Goal: Information Seeking & Learning: Learn about a topic

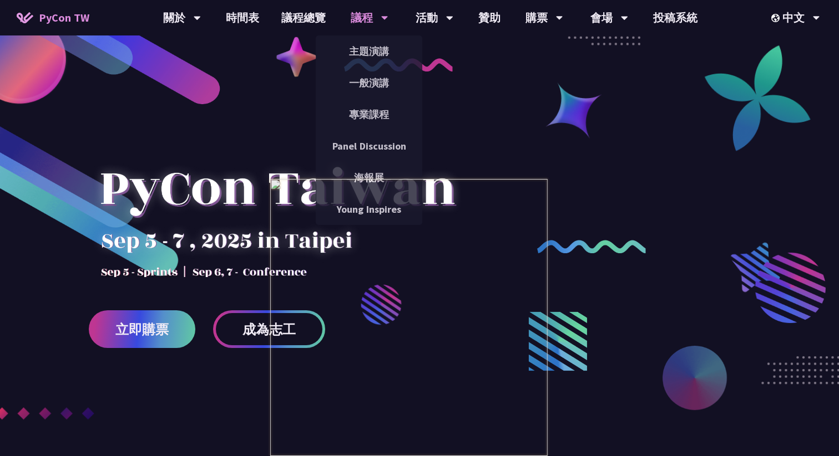
click at [369, 23] on div "議程" at bounding box center [370, 17] width 38 height 35
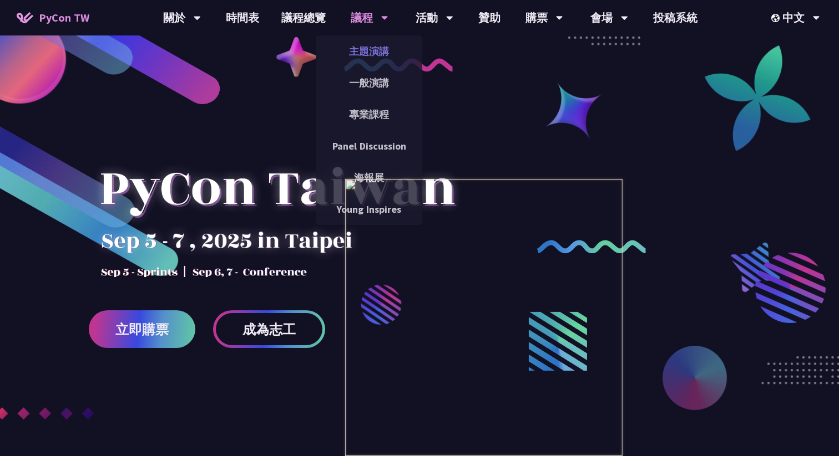
click at [369, 48] on link "主題演講" at bounding box center [369, 51] width 106 height 26
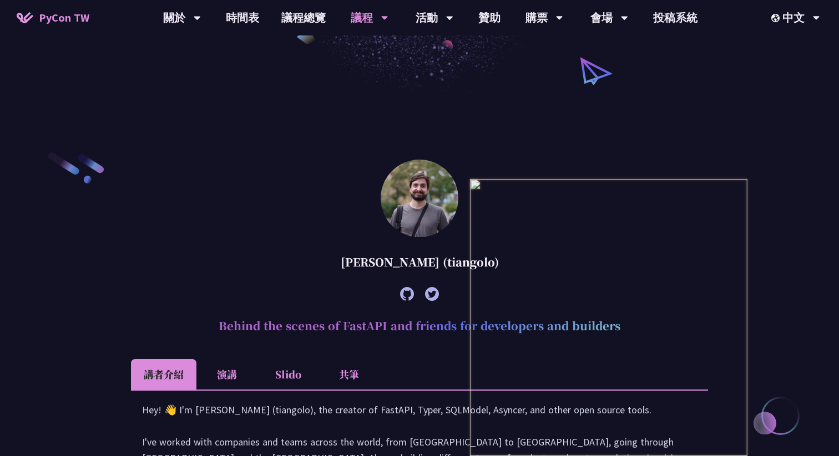
scroll to position [82, 0]
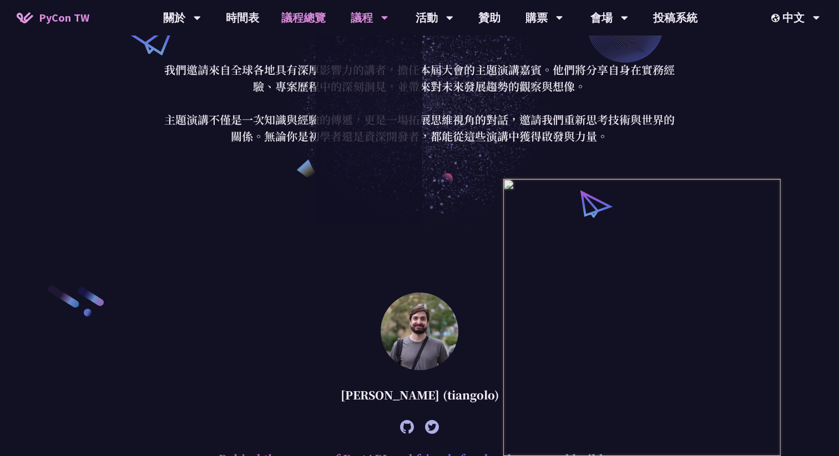
click at [312, 17] on link "議程總覽" at bounding box center [303, 17] width 67 height 35
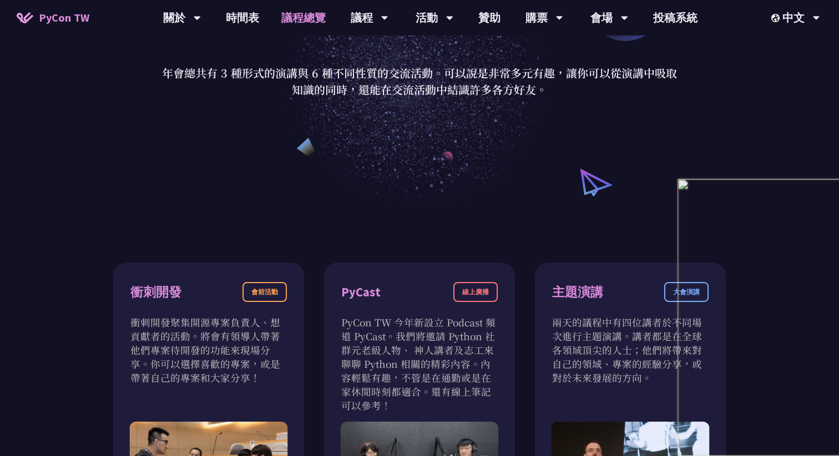
scroll to position [94, 0]
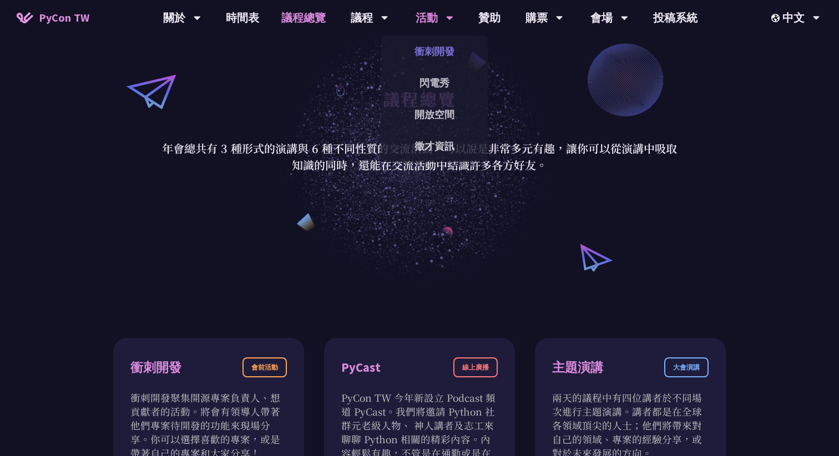
click at [441, 59] on link "衝刺開發" at bounding box center [434, 51] width 106 height 26
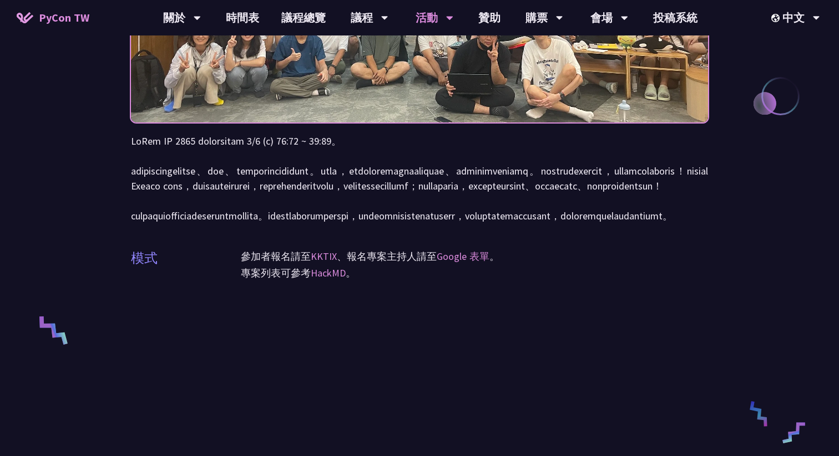
scroll to position [220, 0]
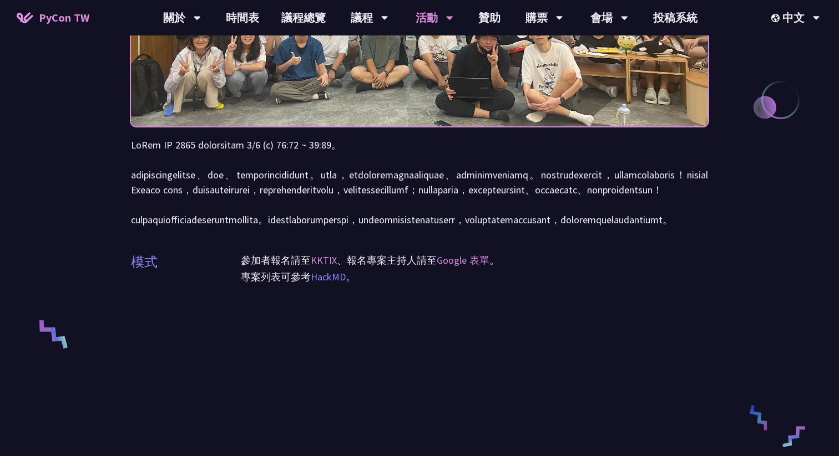
click at [339, 283] on link "HackMD" at bounding box center [328, 277] width 35 height 13
drag, startPoint x: 337, startPoint y: 144, endPoint x: 388, endPoint y: 144, distance: 51.0
click at [388, 144] on p at bounding box center [419, 183] width 577 height 90
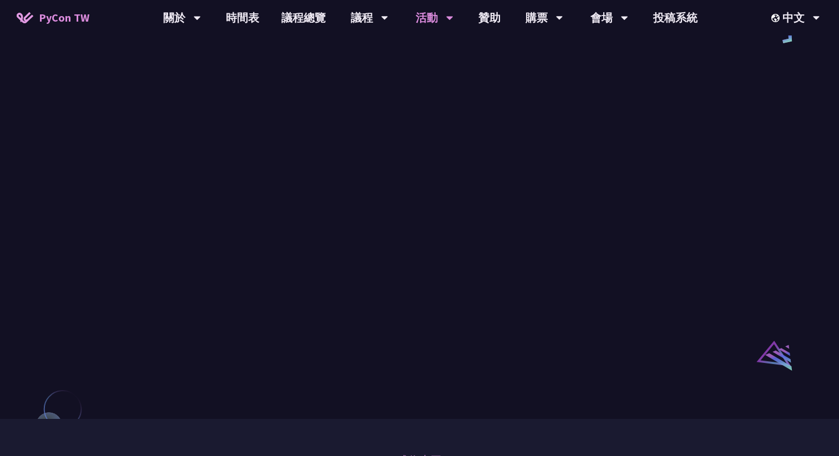
scroll to position [0, 0]
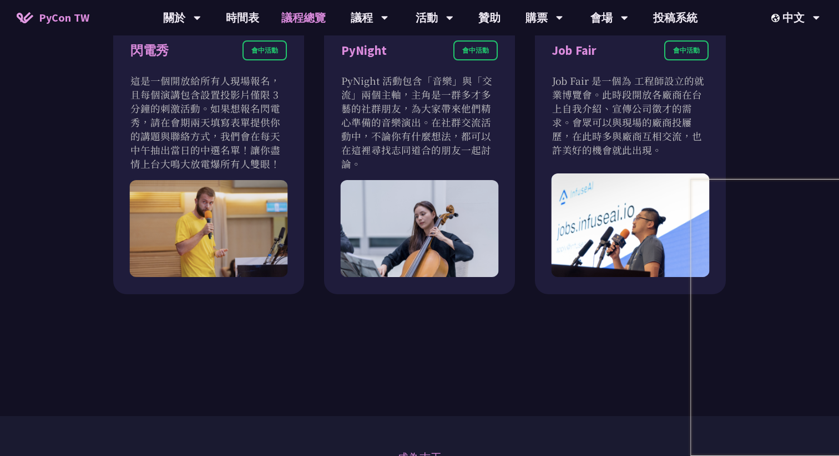
scroll to position [1007, 0]
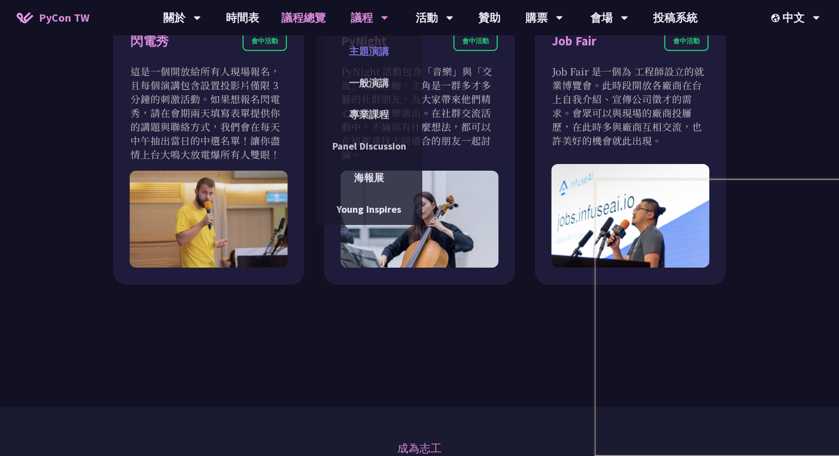
click at [367, 63] on link "主題演講" at bounding box center [369, 51] width 106 height 26
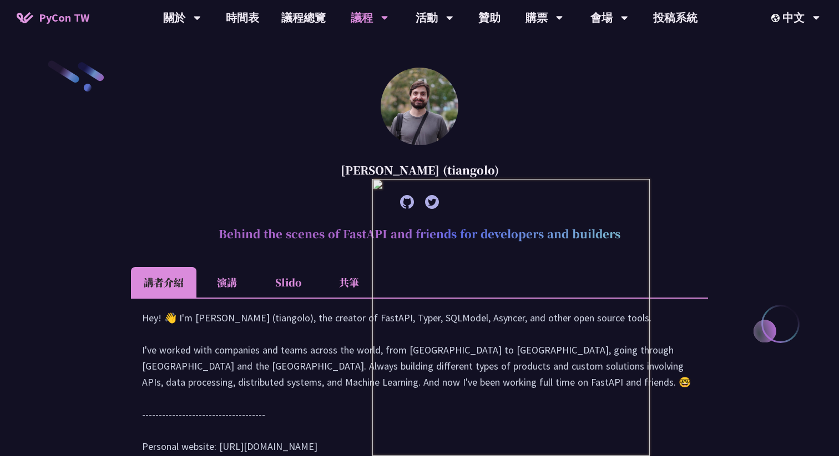
scroll to position [308, 0]
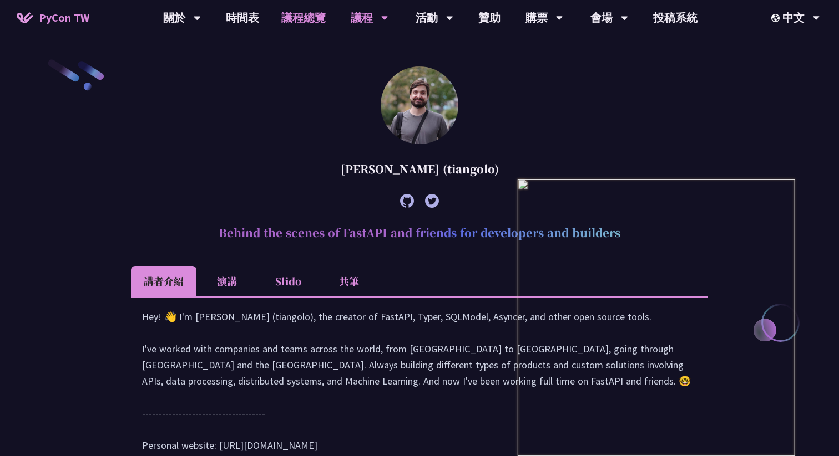
click at [292, 8] on link "議程總覽" at bounding box center [303, 17] width 67 height 35
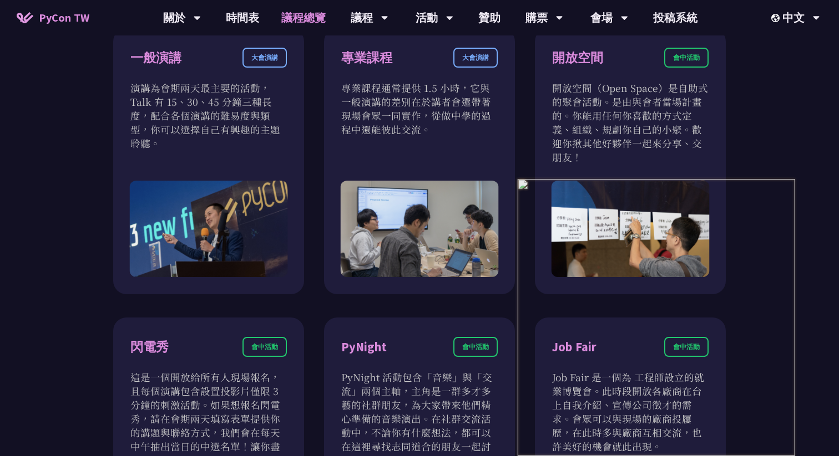
scroll to position [674, 0]
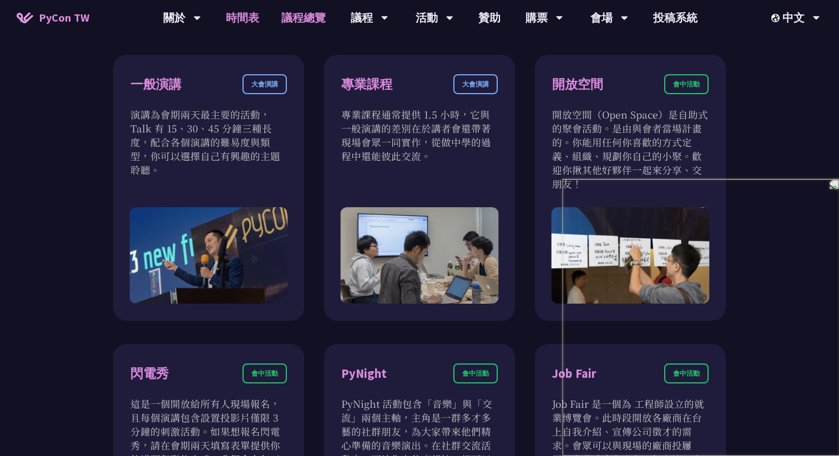
click at [243, 13] on link "時間表" at bounding box center [242, 17] width 55 height 35
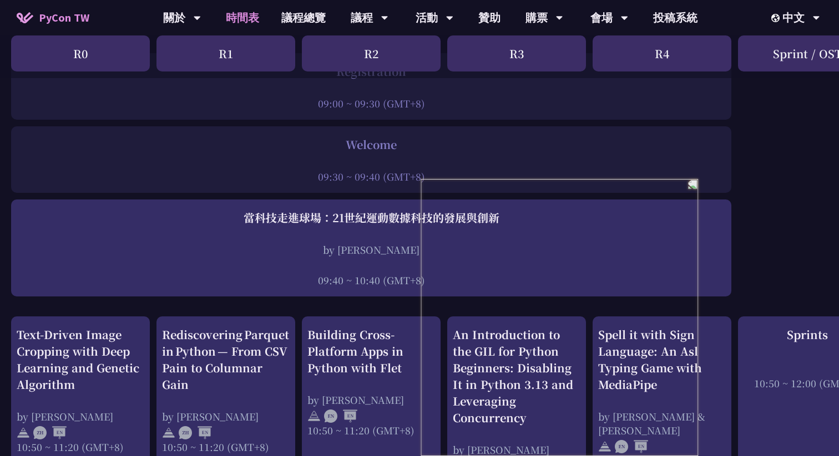
scroll to position [163, 0]
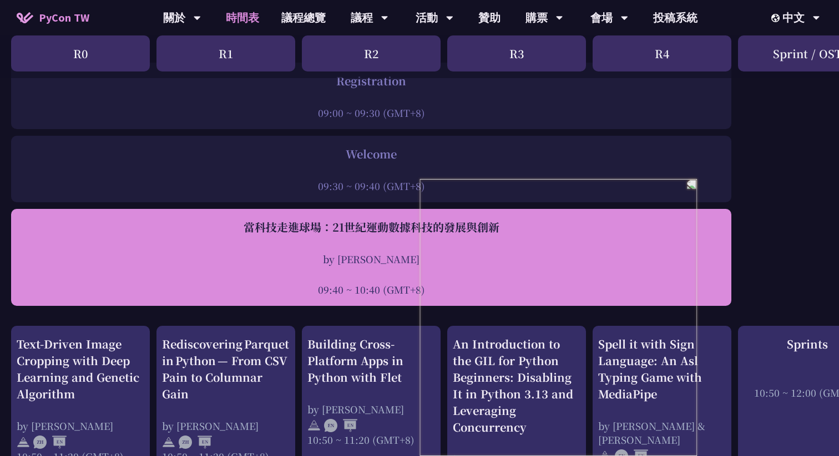
click at [257, 276] on div at bounding box center [371, 274] width 709 height 17
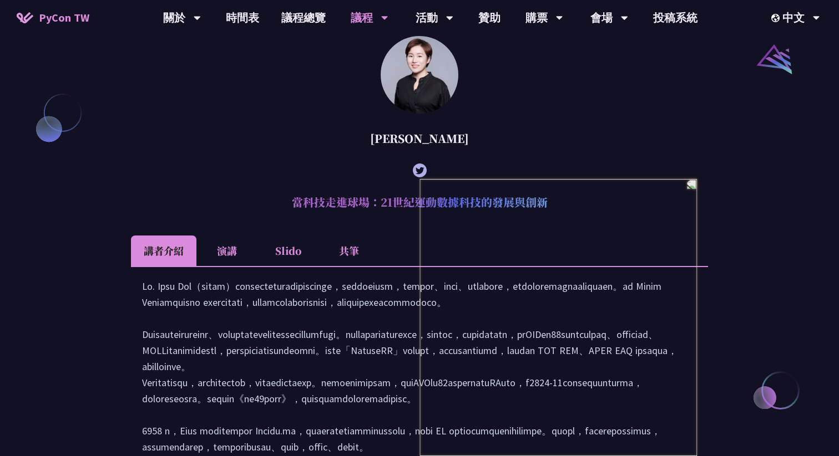
scroll to position [1247, 0]
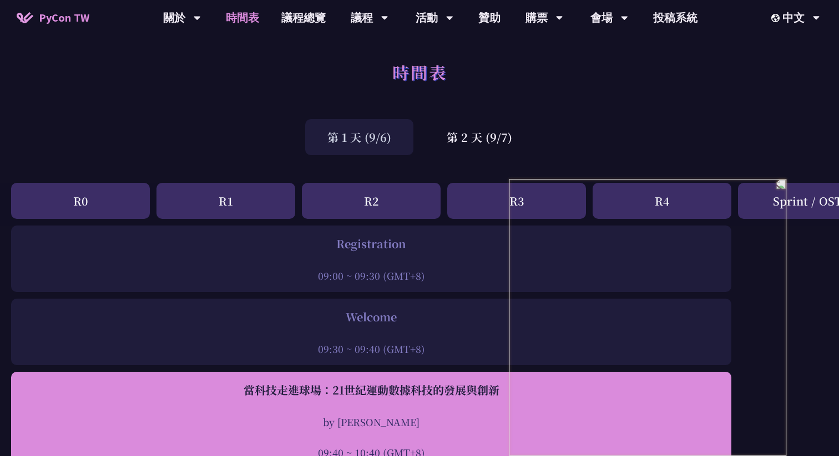
click at [241, 389] on div "當科技走進球場：21世紀運動數據科技的發展與創新" at bounding box center [371, 390] width 709 height 17
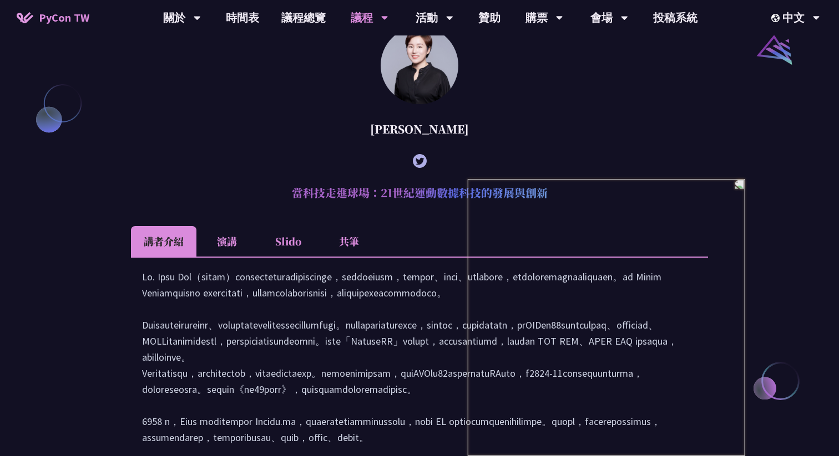
scroll to position [1247, 0]
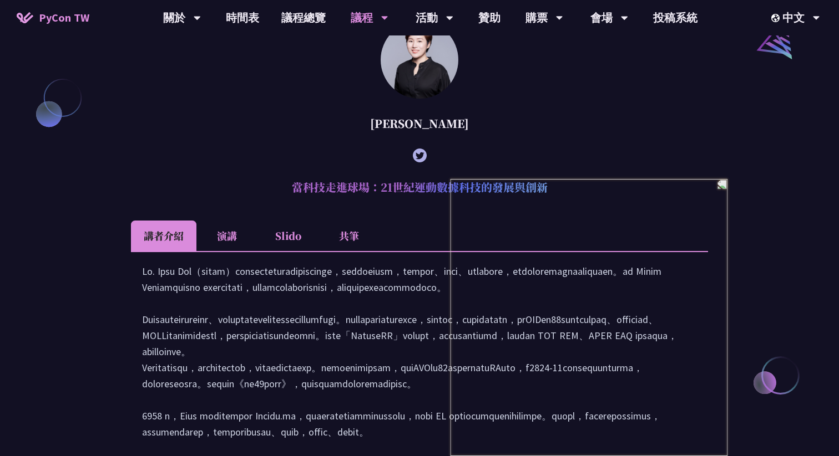
drag, startPoint x: 295, startPoint y: 220, endPoint x: 560, endPoint y: 221, distance: 264.6
click at [560, 204] on h2 "當科技走進球場：21世紀運動數據科技的發展與創新" at bounding box center [419, 187] width 577 height 33
copy h2 "當科技走進球場：21世紀運動數據科技的發展與創新"
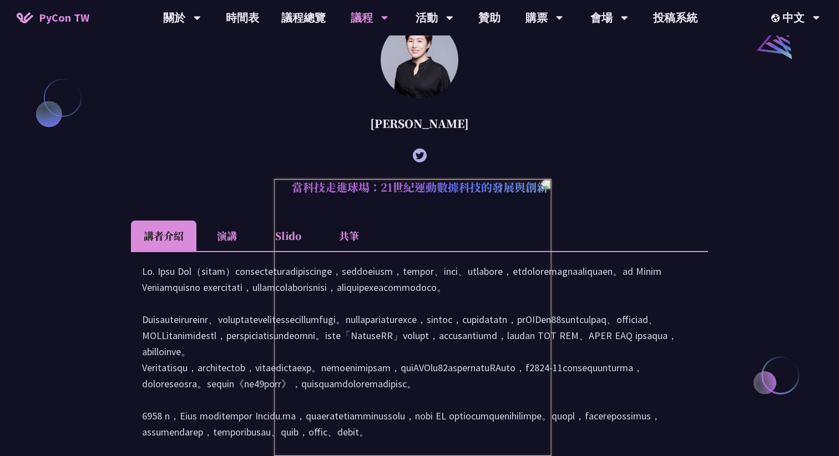
scroll to position [1246, 0]
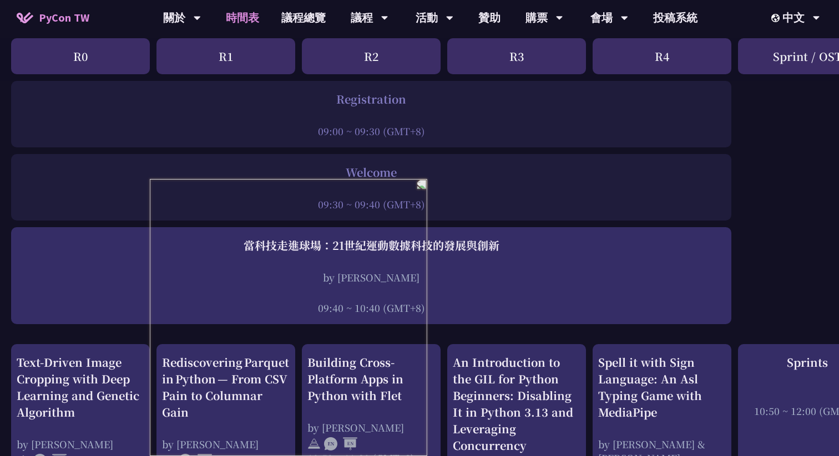
scroll to position [146, 0]
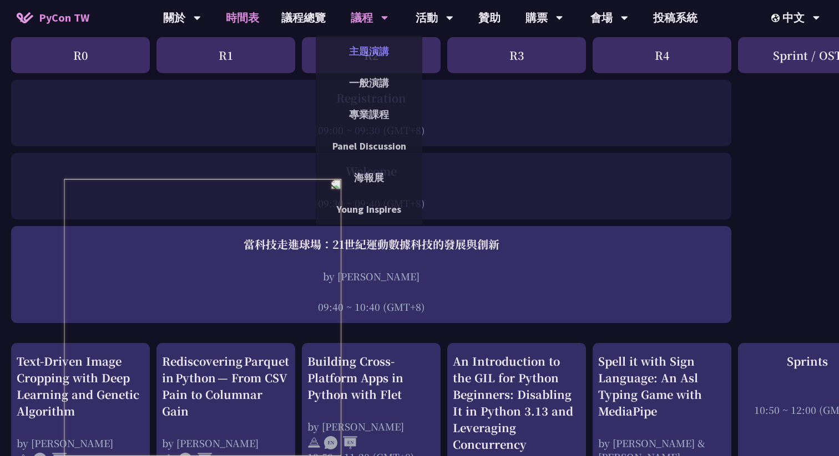
click at [383, 61] on link "主題演講" at bounding box center [369, 51] width 106 height 26
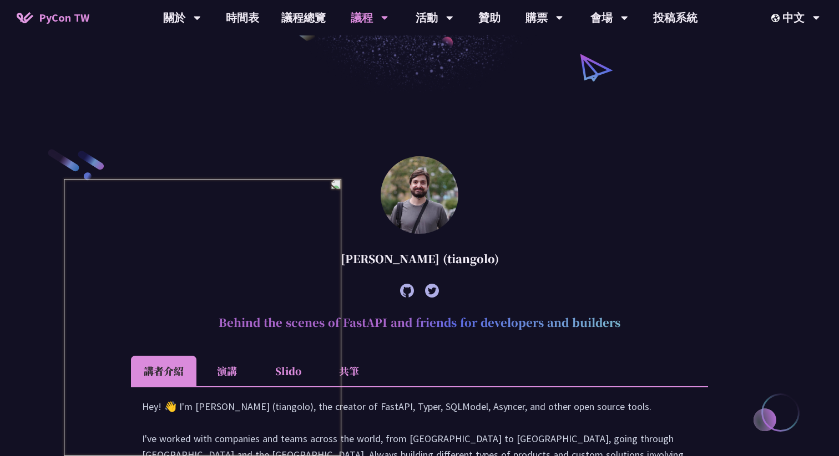
scroll to position [310, 0]
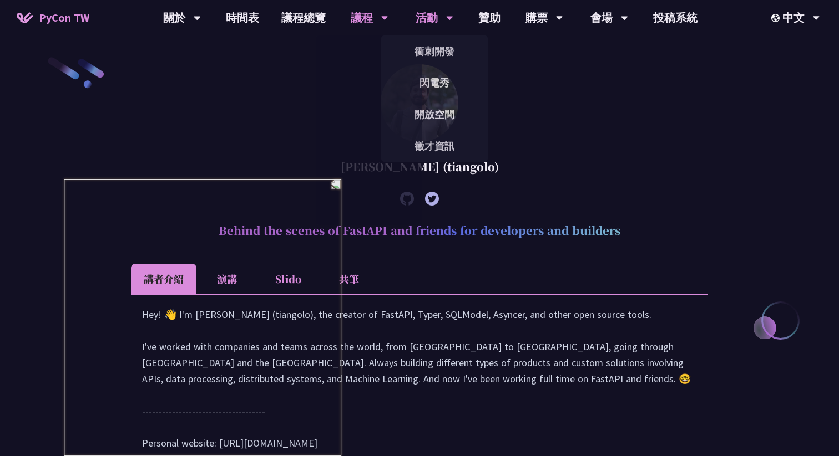
click at [435, 10] on div "活動" at bounding box center [434, 17] width 38 height 35
click at [436, 22] on div "活動" at bounding box center [434, 17] width 38 height 35
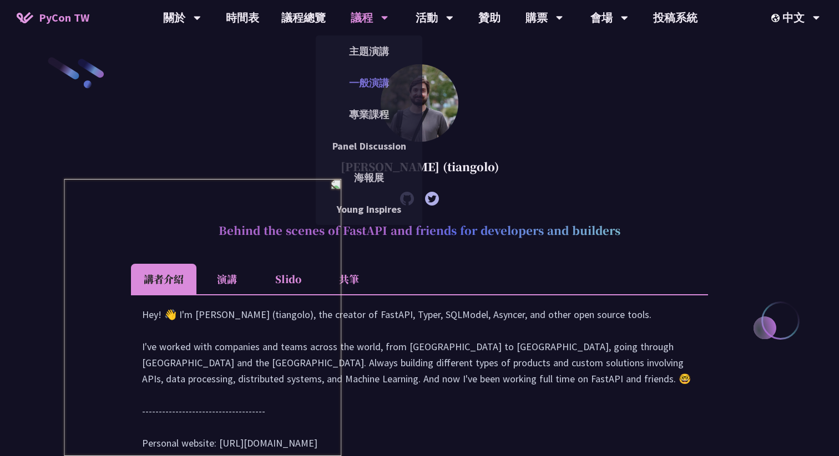
click at [359, 84] on link "一般演講" at bounding box center [369, 83] width 106 height 26
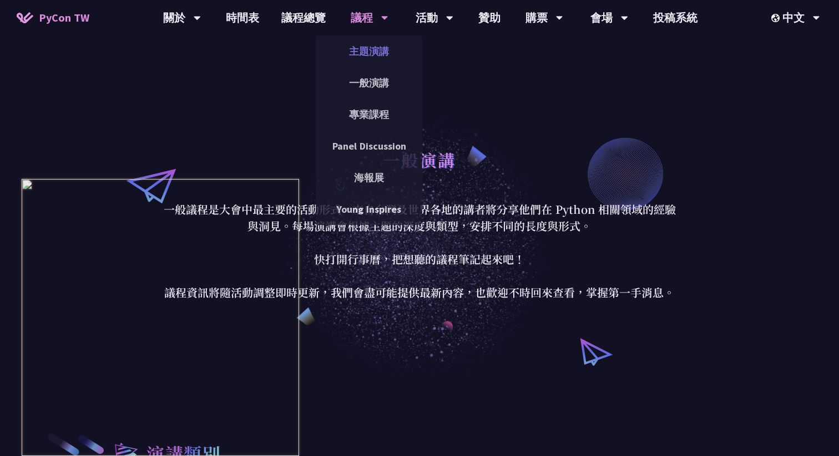
click at [378, 53] on link "主題演講" at bounding box center [369, 51] width 106 height 26
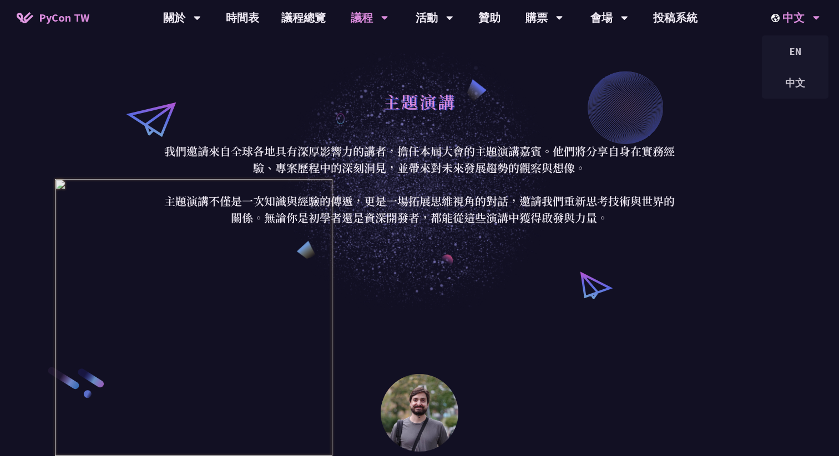
click at [799, 21] on div "中文" at bounding box center [795, 17] width 49 height 35
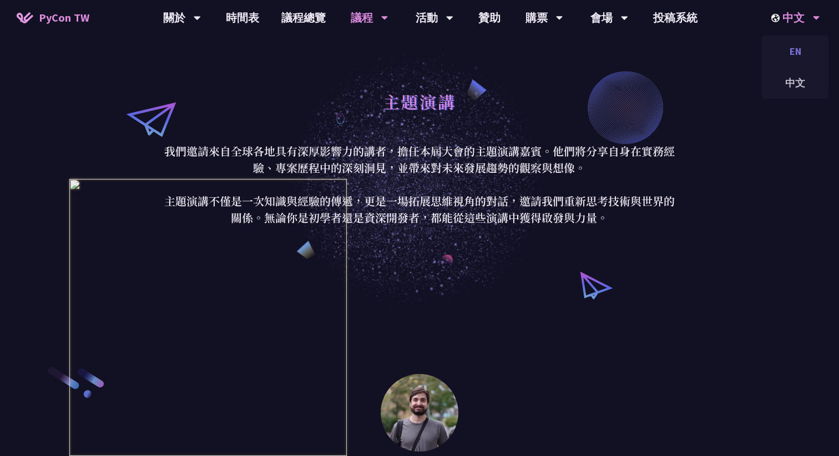
click at [797, 50] on div "EN" at bounding box center [795, 51] width 67 height 26
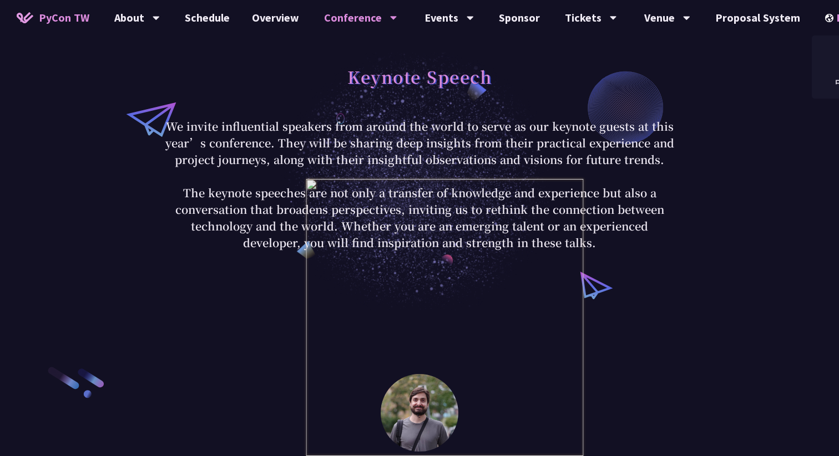
click at [825, 21] on img at bounding box center [830, 18] width 11 height 8
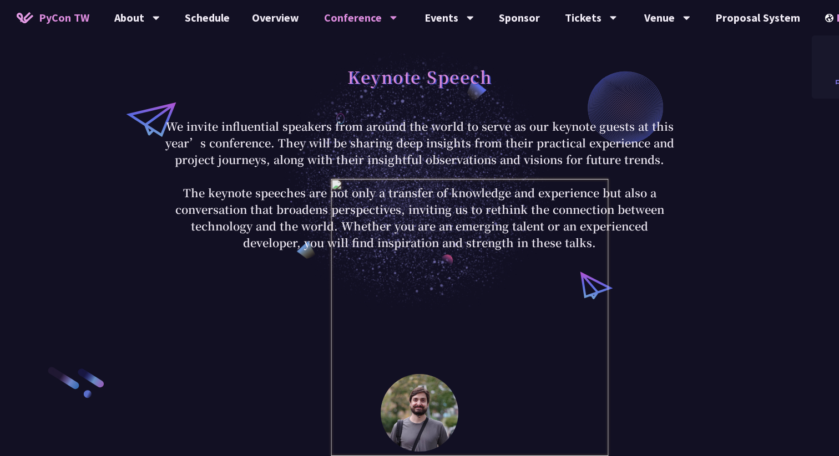
click at [834, 81] on div "中文" at bounding box center [844, 83] width 67 height 26
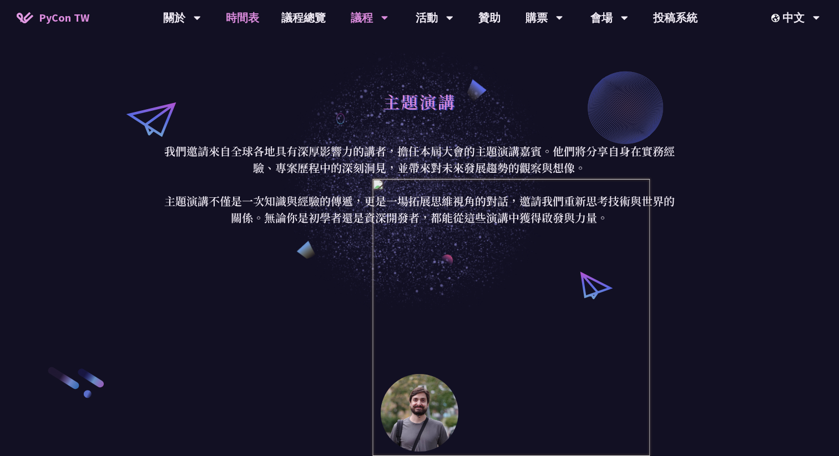
click at [241, 17] on link "時間表" at bounding box center [242, 17] width 55 height 35
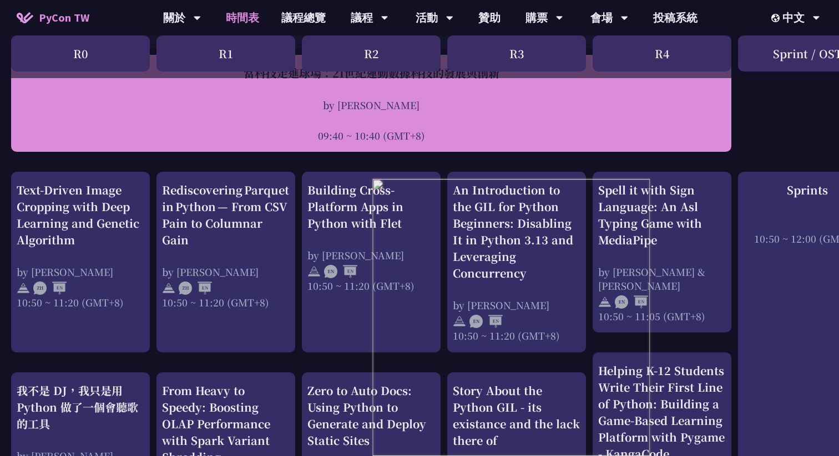
scroll to position [319, 0]
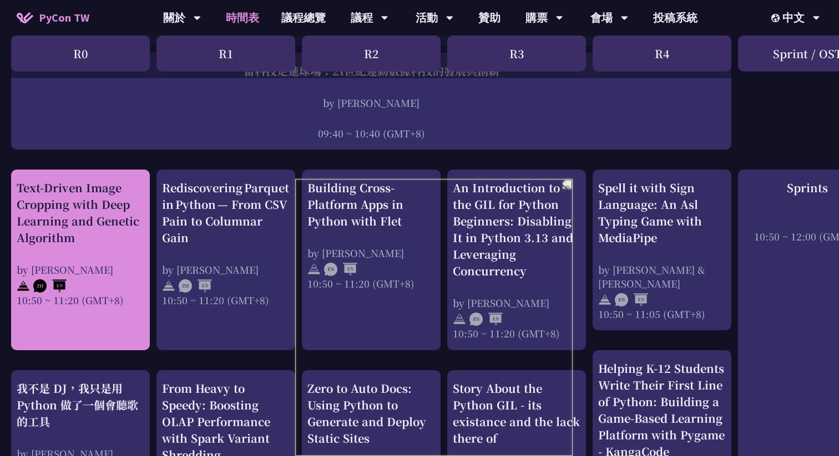
click at [89, 217] on div "Text-Driven Image Cropping with Deep Learning and Genetic Algorithm" at bounding box center [81, 213] width 128 height 67
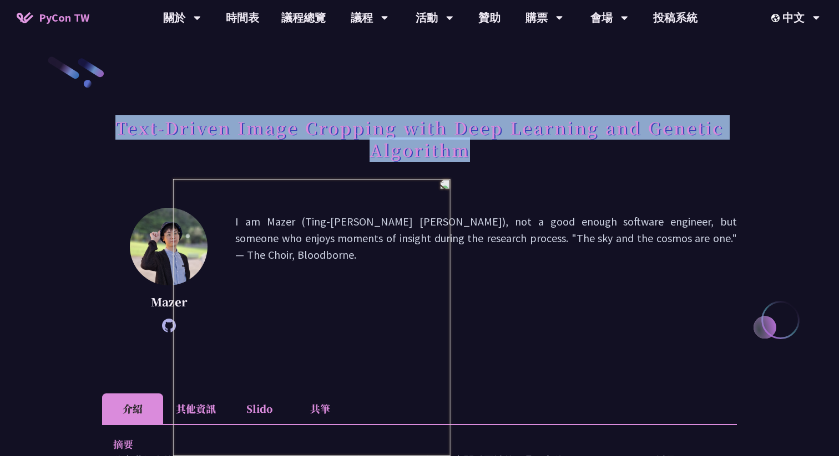
drag, startPoint x: 117, startPoint y: 128, endPoint x: 480, endPoint y: 149, distance: 363.9
click at [480, 149] on h1 "Text-Driven Image Cropping with Deep Learning and Genetic Algorithm" at bounding box center [419, 138] width 635 height 55
copy h1 "Text-Driven Image Cropping with Deep Learning and Genetic Algorithm"
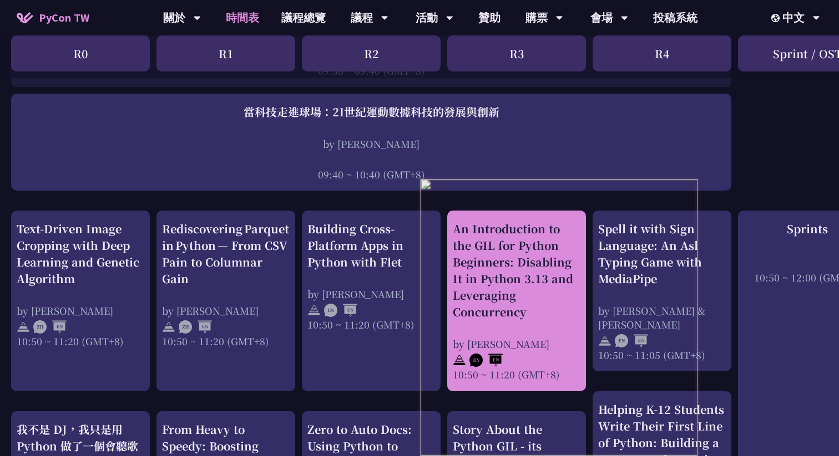
scroll to position [287, 0]
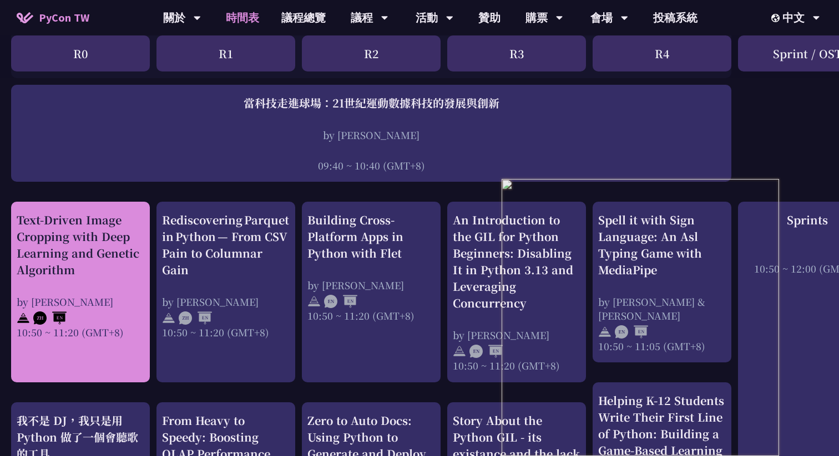
click at [83, 246] on div "Text-Driven Image Cropping with Deep Learning and Genetic Algorithm" at bounding box center [81, 245] width 128 height 67
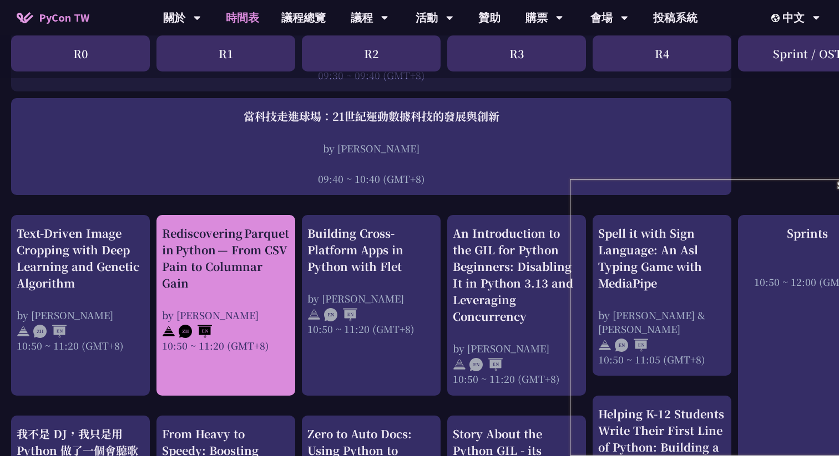
scroll to position [272, 0]
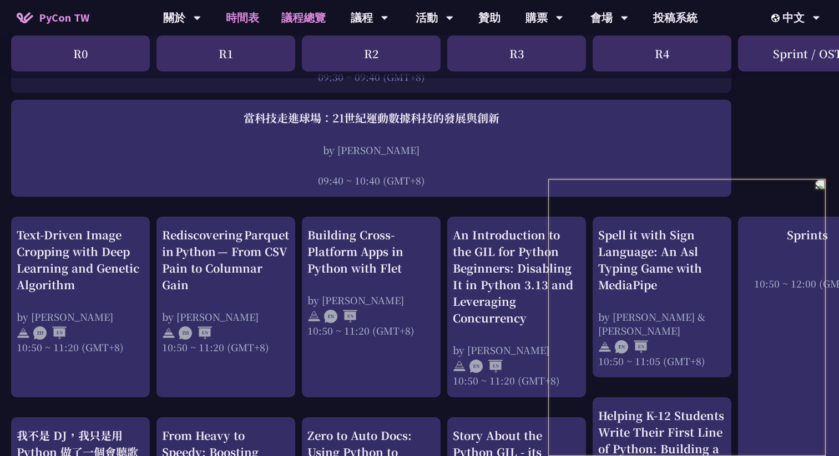
click at [306, 14] on link "議程總覽" at bounding box center [303, 17] width 67 height 35
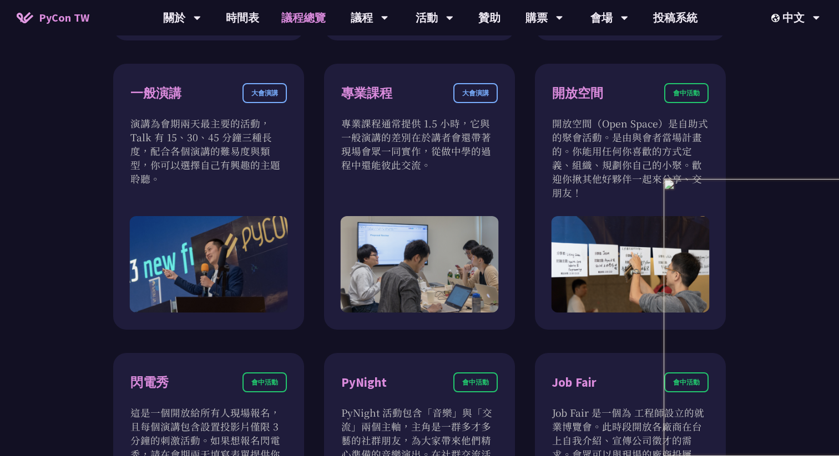
scroll to position [669, 0]
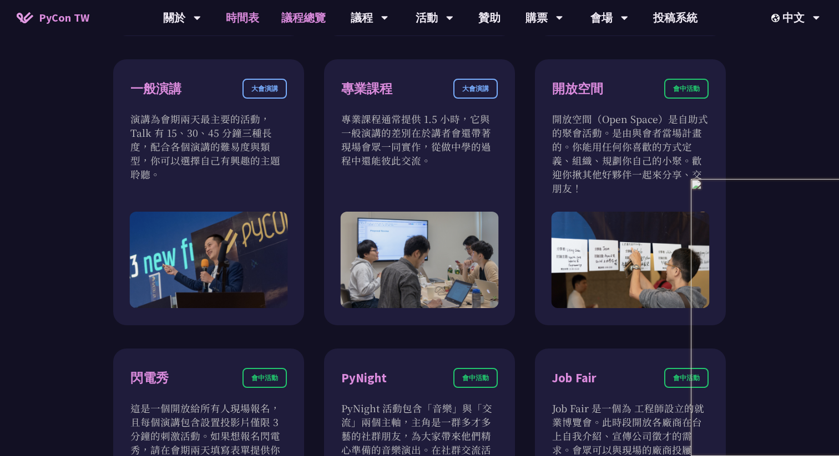
click at [240, 18] on link "時間表" at bounding box center [242, 17] width 55 height 35
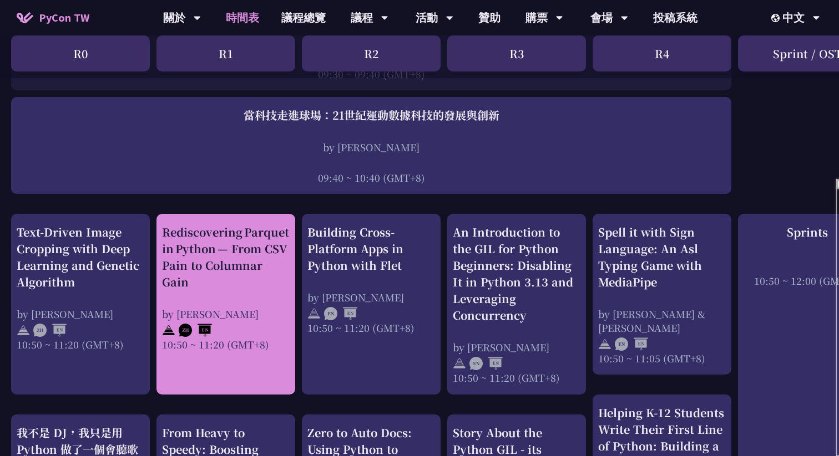
scroll to position [272, 0]
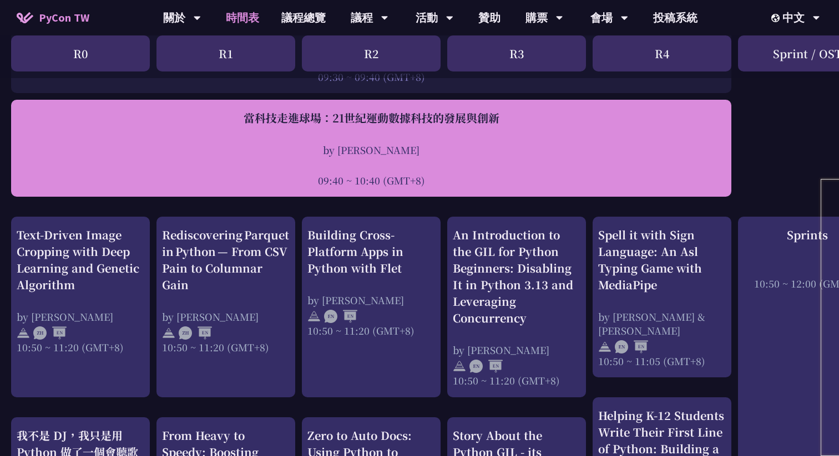
click at [256, 153] on div "by [PERSON_NAME]" at bounding box center [371, 150] width 709 height 14
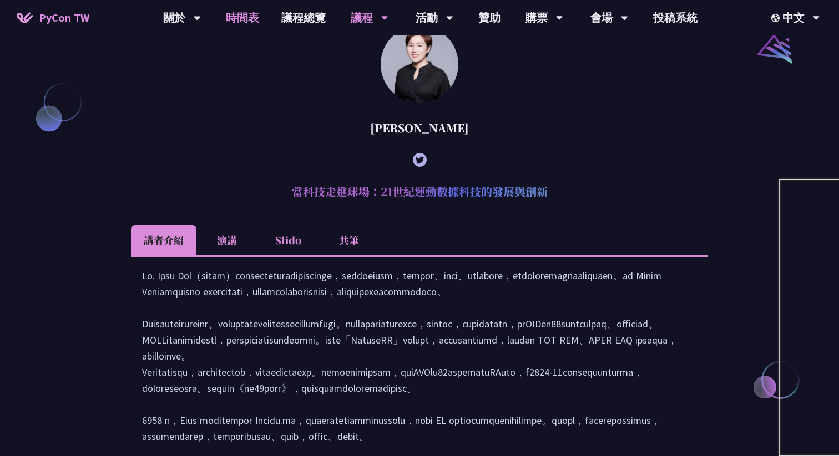
scroll to position [1247, 0]
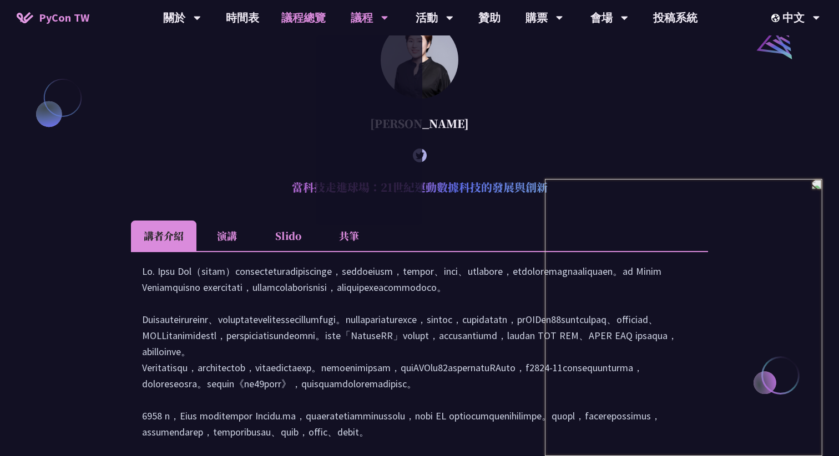
click at [305, 20] on link "議程總覽" at bounding box center [303, 17] width 67 height 35
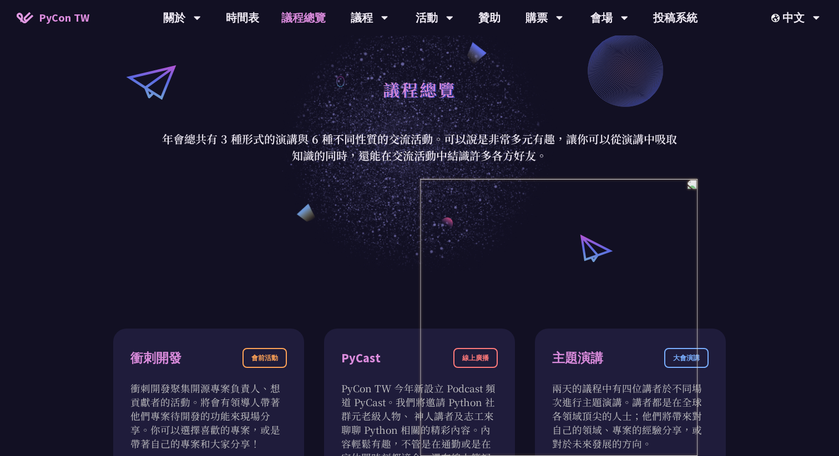
scroll to position [44, 0]
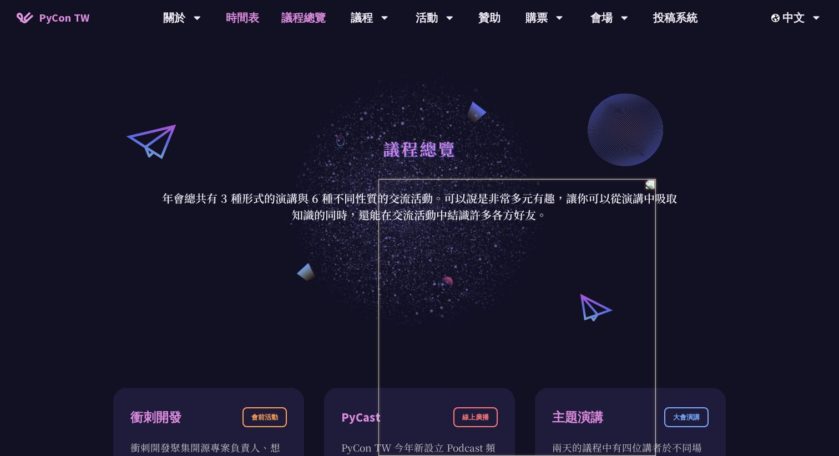
click at [241, 23] on link "時間表" at bounding box center [242, 17] width 55 height 35
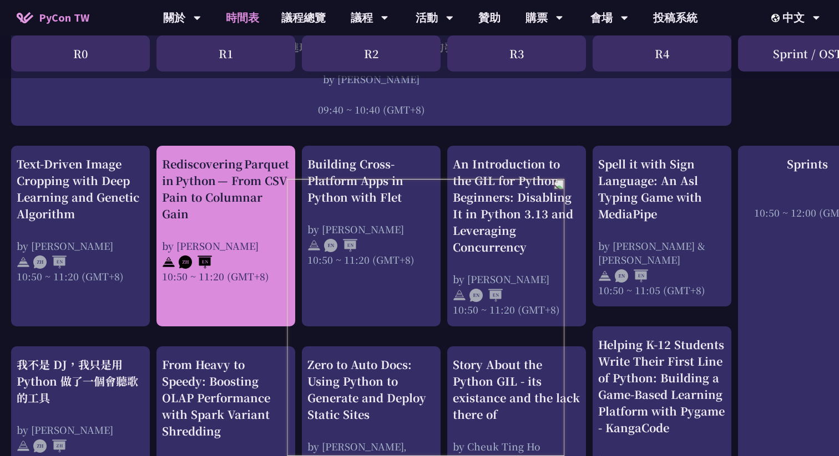
scroll to position [334, 0]
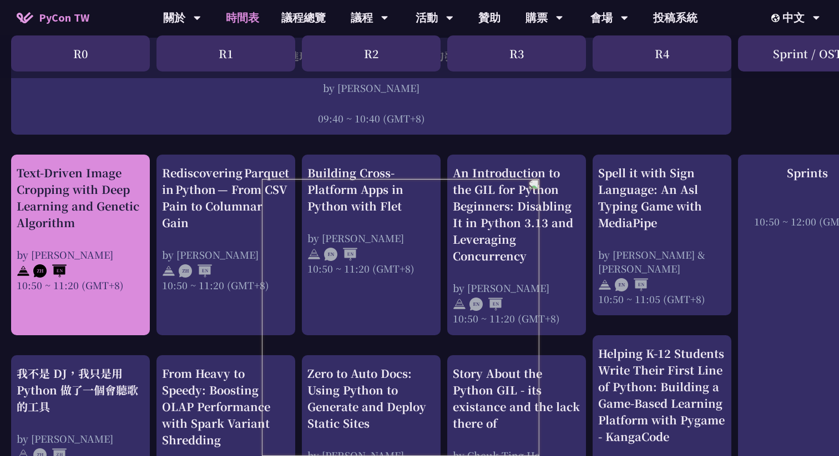
click at [108, 250] on div "by [PERSON_NAME]" at bounding box center [81, 255] width 128 height 14
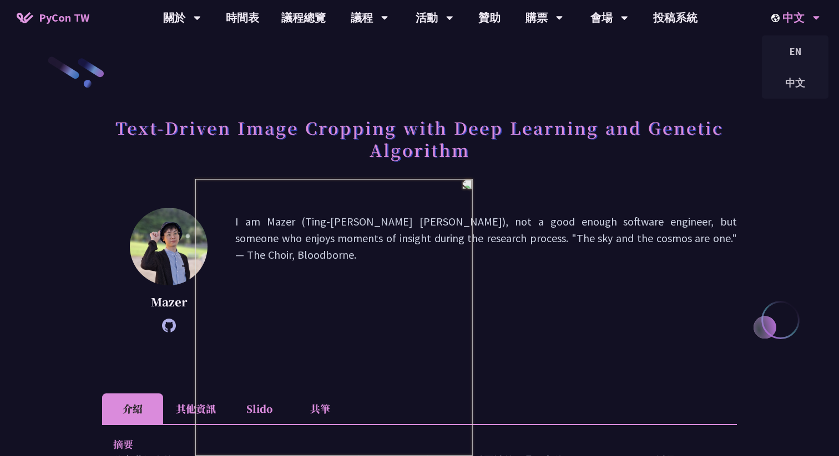
click at [794, 15] on div "中文" at bounding box center [795, 17] width 49 height 35
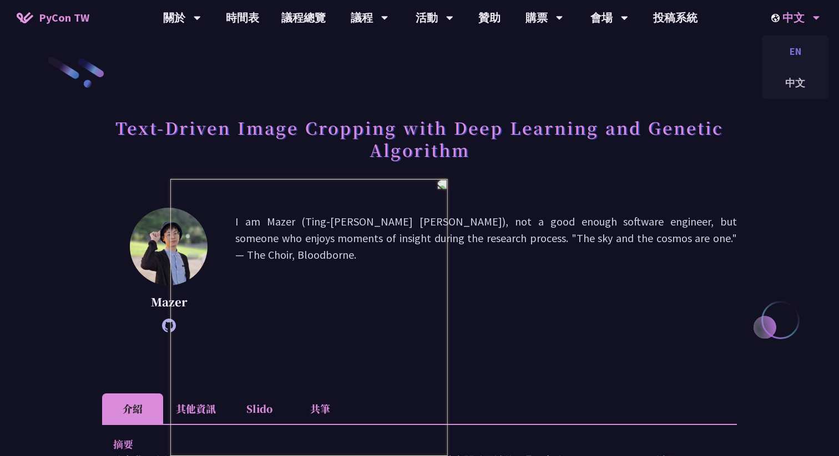
click at [796, 45] on div "EN" at bounding box center [795, 51] width 67 height 26
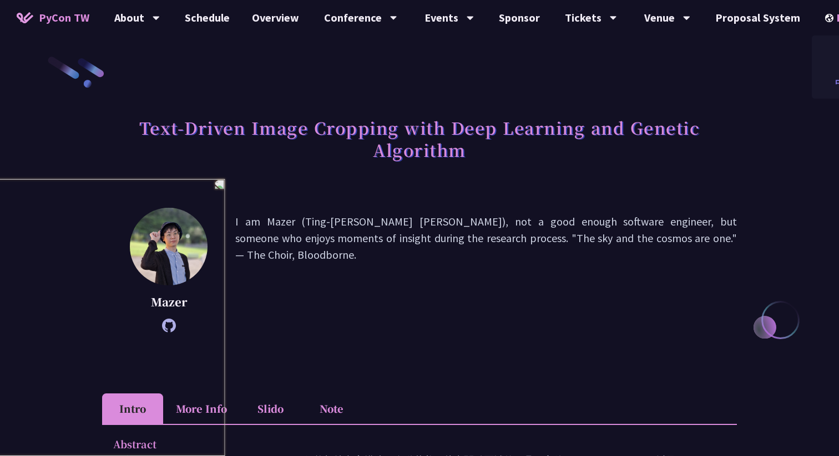
click at [833, 88] on div "中文" at bounding box center [844, 83] width 67 height 26
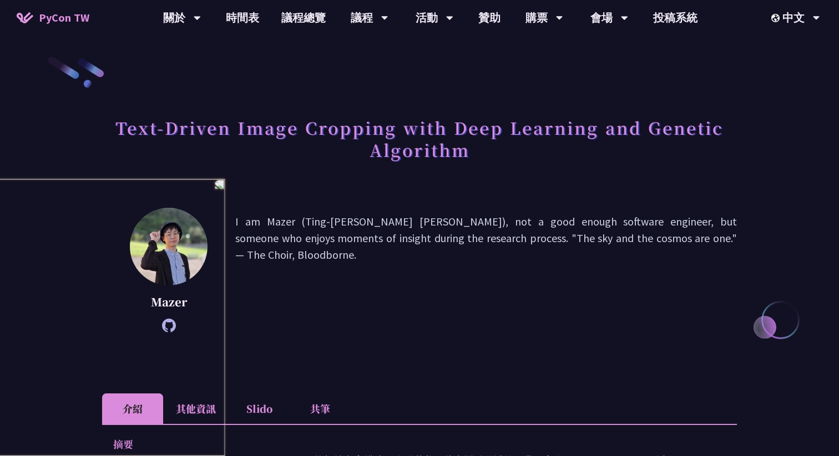
click at [195, 413] on li "其他資訊" at bounding box center [195, 409] width 65 height 31
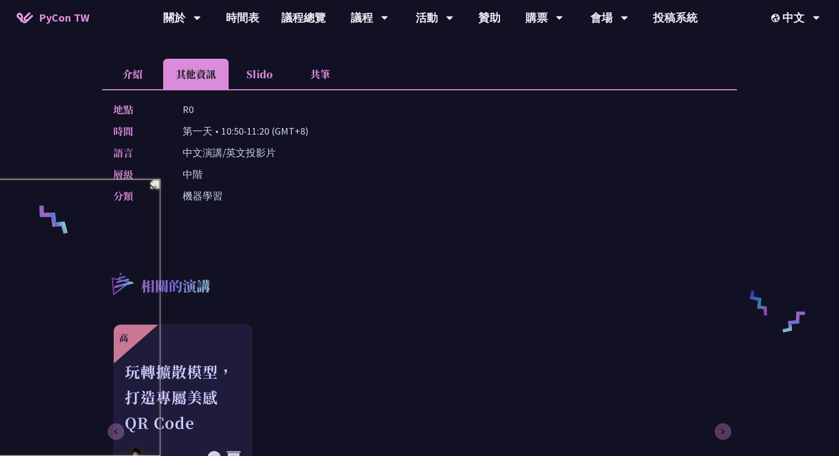
scroll to position [329, 0]
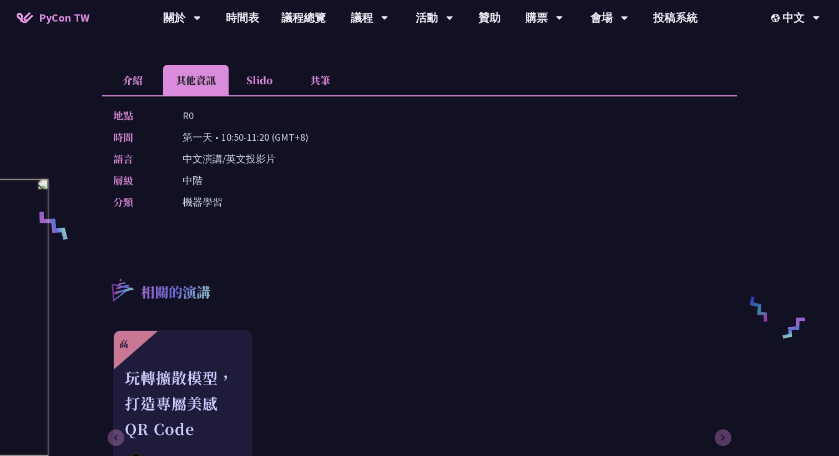
click at [138, 78] on li "介紹" at bounding box center [132, 80] width 61 height 31
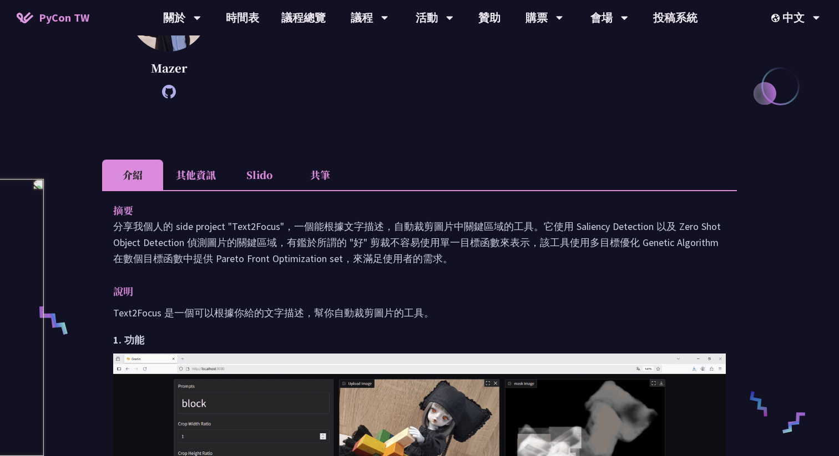
scroll to position [51, 0]
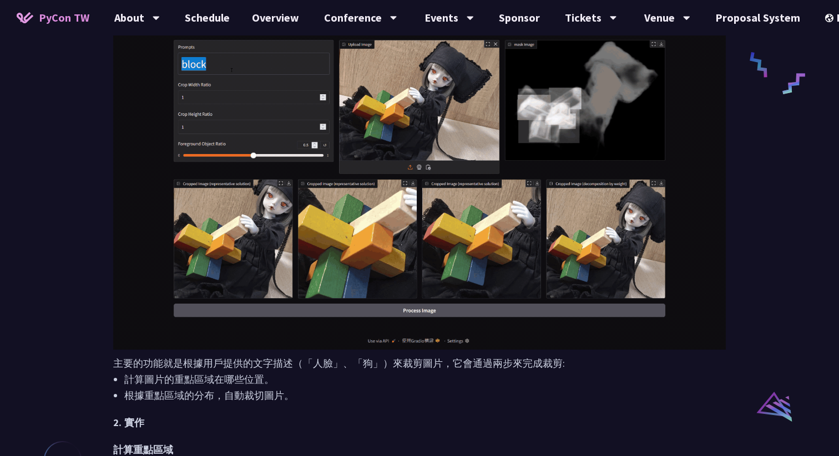
scroll to position [510, 0]
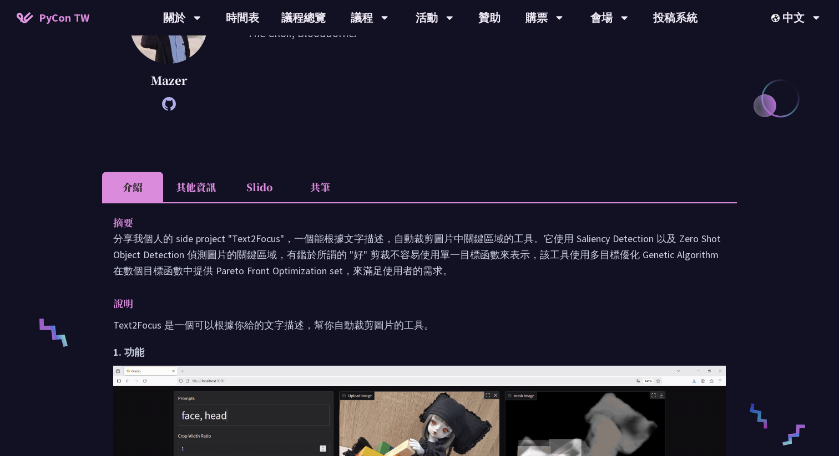
scroll to position [218, 0]
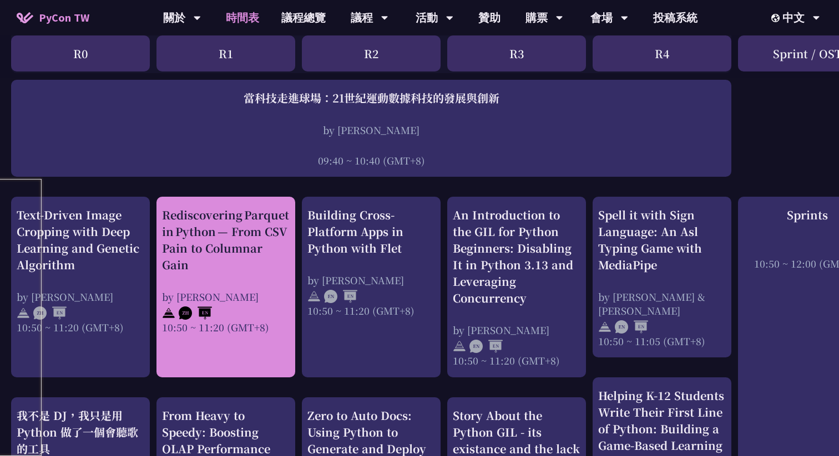
scroll to position [293, 0]
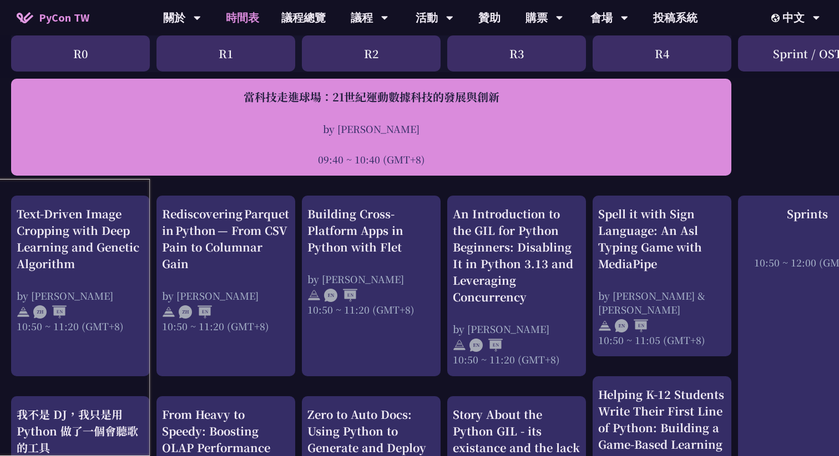
click at [317, 139] on div at bounding box center [371, 144] width 709 height 17
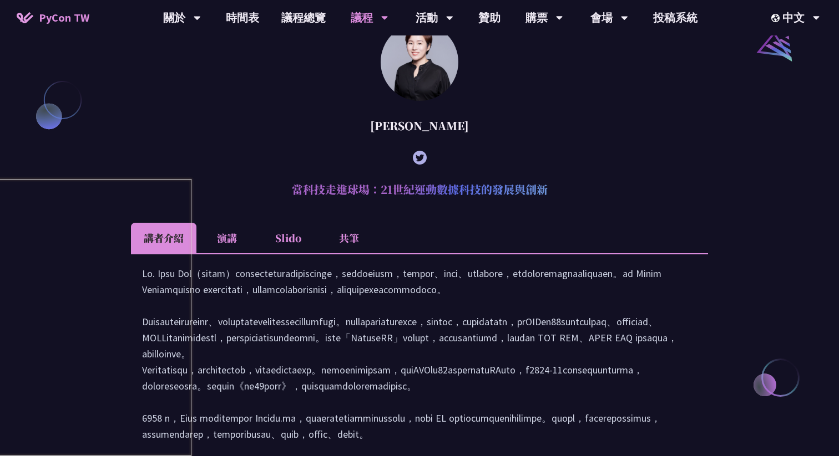
scroll to position [1247, 0]
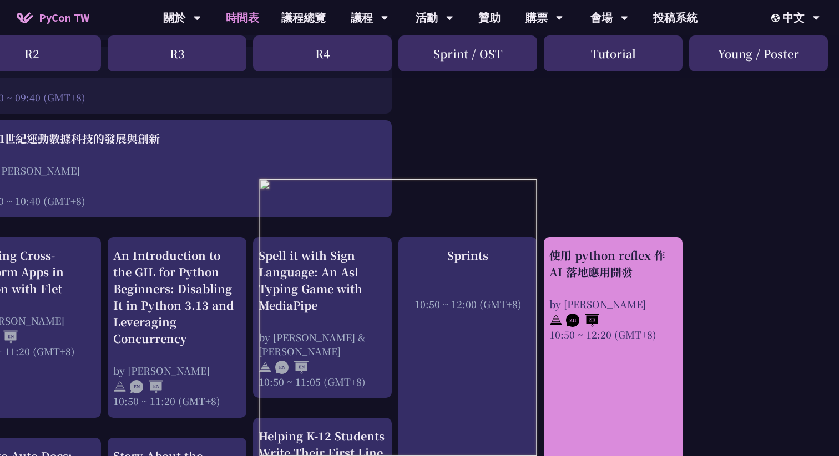
scroll to position [224, 339]
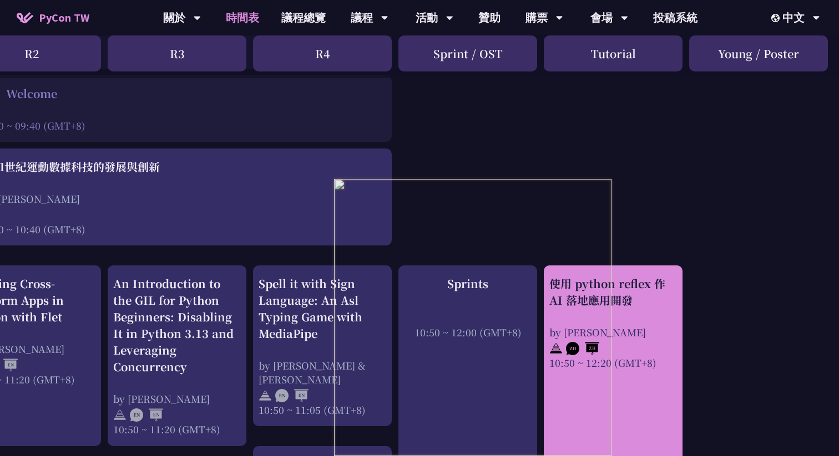
click at [604, 298] on div "使用 python reflex 作 AI 落地應用開發" at bounding box center [613, 292] width 128 height 33
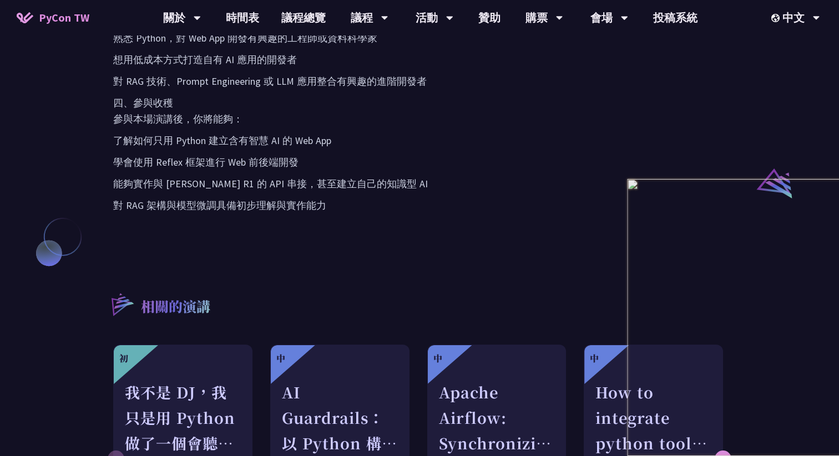
scroll to position [808, 0]
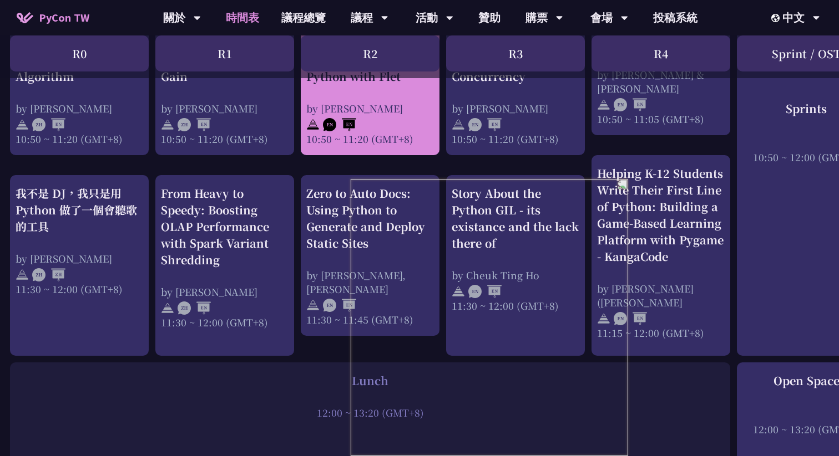
scroll to position [532, 1]
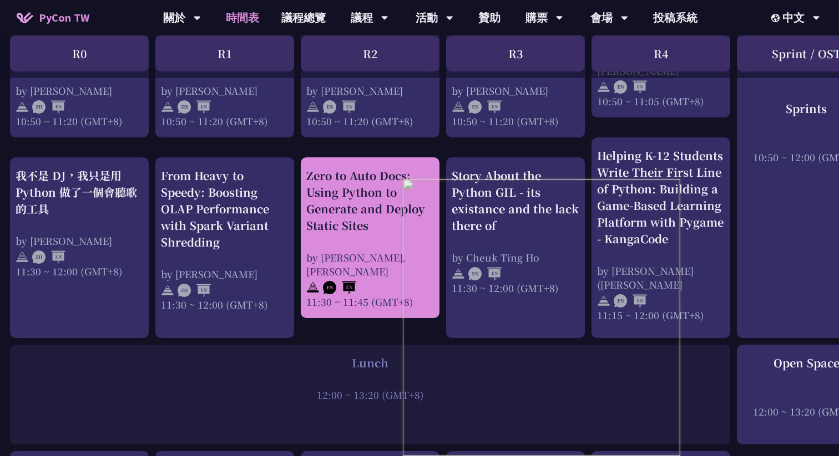
click at [357, 226] on div "Zero to Auto Docs: Using Python to Generate and Deploy Static Sites" at bounding box center [370, 200] width 128 height 67
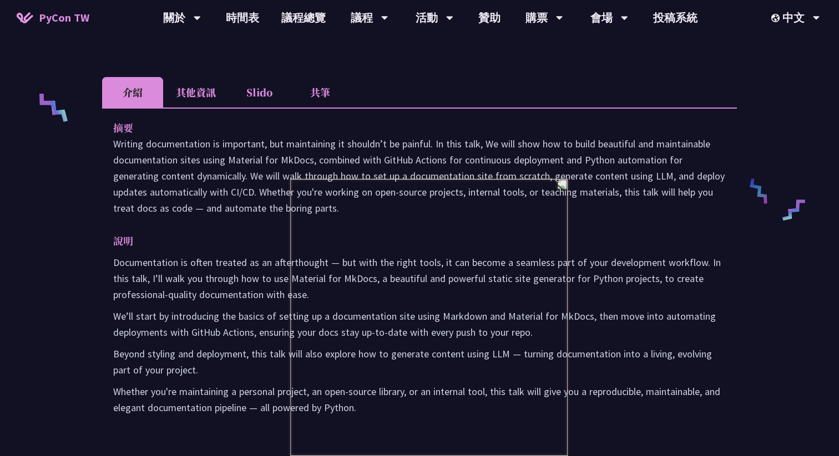
scroll to position [448, 0]
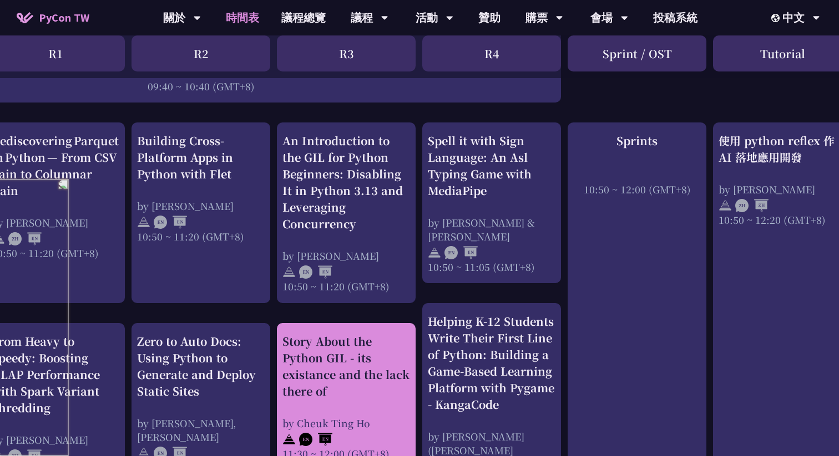
scroll to position [367, 170]
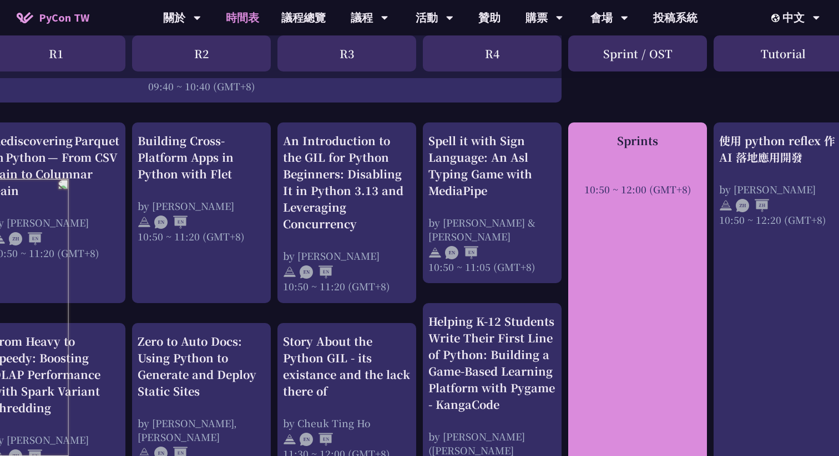
click at [622, 256] on div "Sprints 10:50 ~ 12:00 (GMT+8)" at bounding box center [637, 314] width 139 height 382
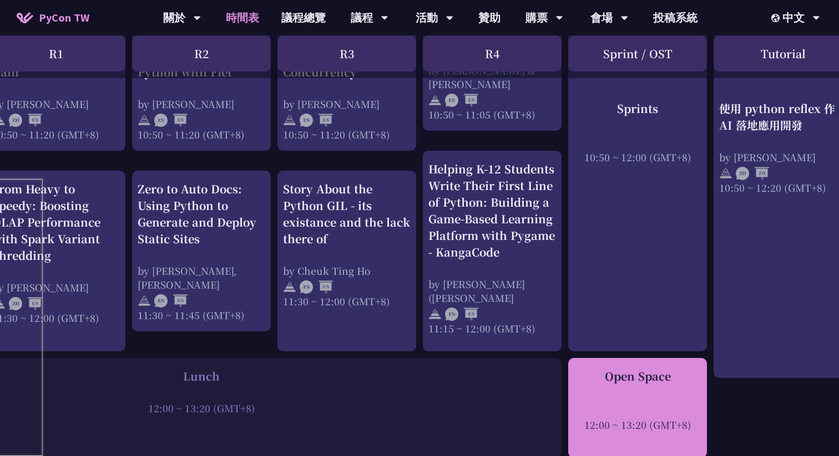
scroll to position [506, 170]
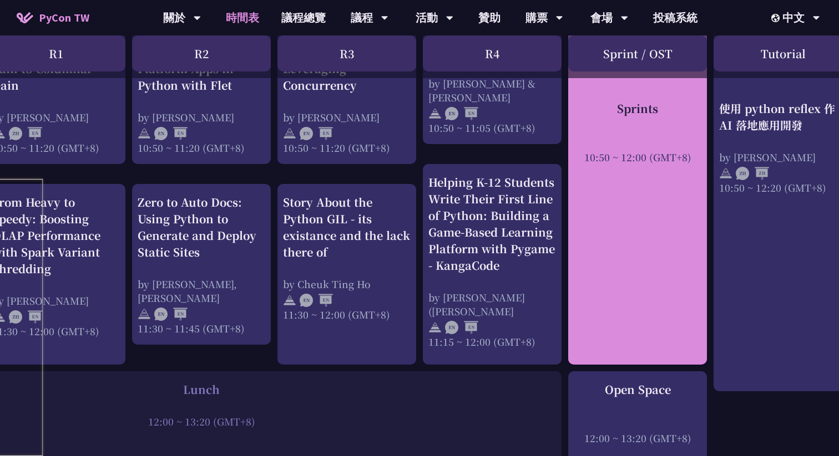
click at [628, 259] on div "Sprints 10:50 ~ 12:00 (GMT+8)" at bounding box center [637, 174] width 139 height 382
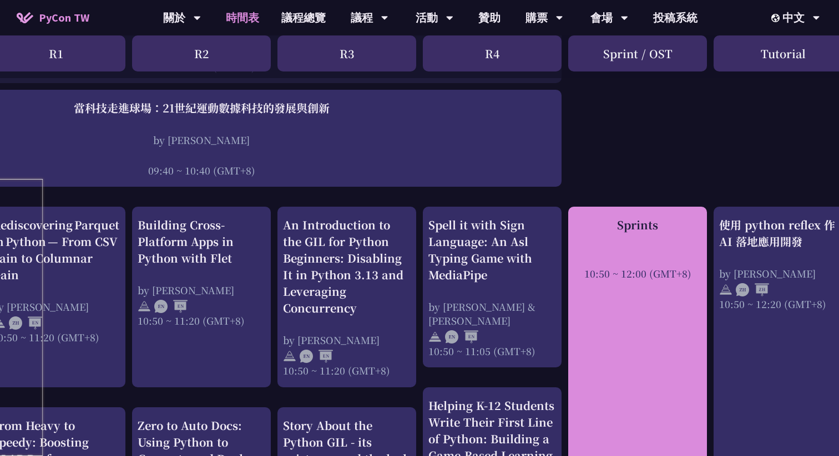
scroll to position [283, 170]
click at [635, 274] on div "10:50 ~ 12:00 (GMT+8)" at bounding box center [637, 273] width 128 height 14
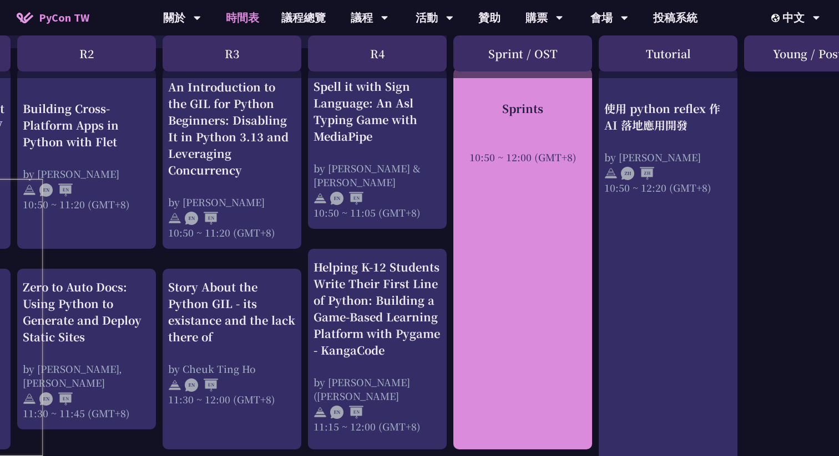
scroll to position [424, 285]
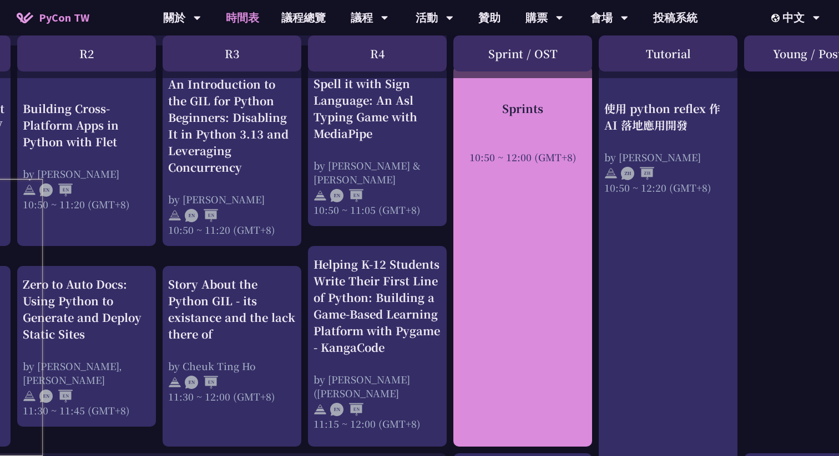
click at [640, 244] on div "使用 python reflex 作 AI 落地應用開發 by [PERSON_NAME] 10:50 ~ 12:20 (GMT+8)" at bounding box center [667, 269] width 139 height 408
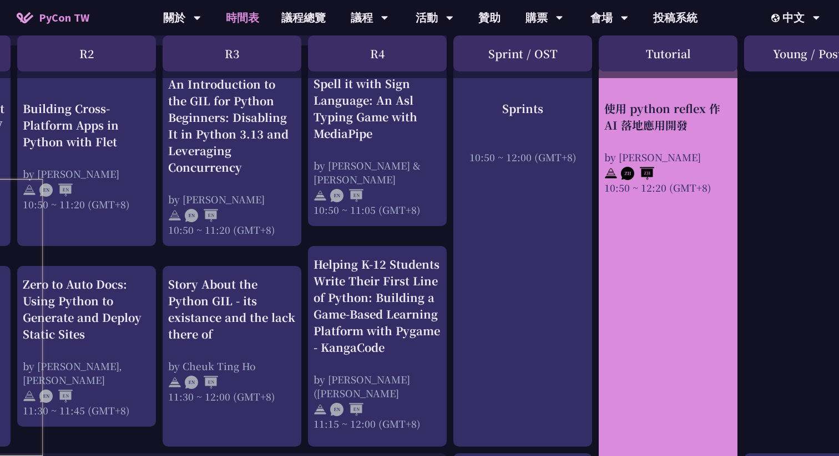
click at [644, 114] on div "使用 python reflex 作 AI 落地應用開發" at bounding box center [668, 116] width 128 height 33
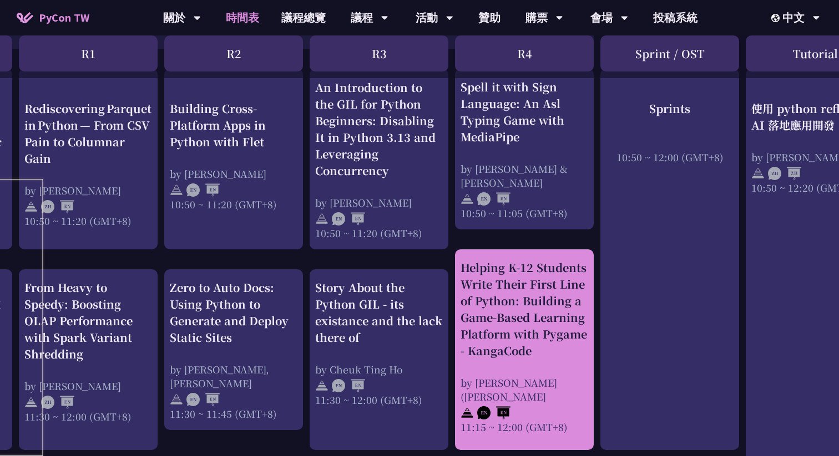
scroll to position [420, 186]
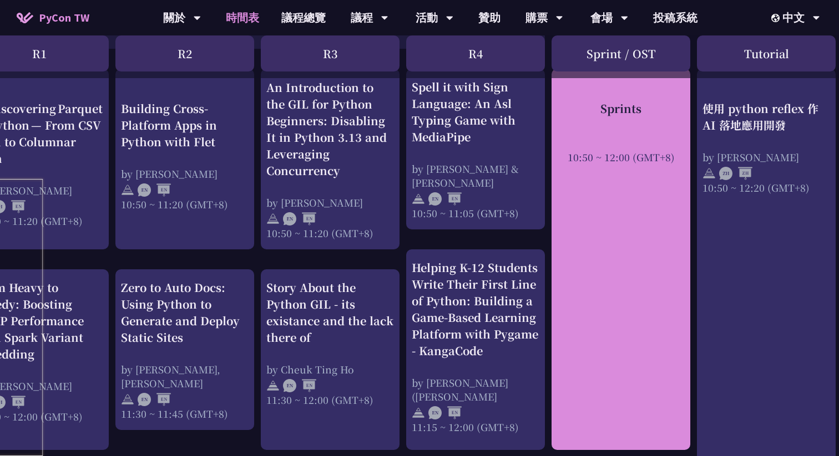
click at [610, 115] on div "Sprints" at bounding box center [621, 108] width 128 height 17
click at [618, 113] on div "Sprints" at bounding box center [621, 108] width 128 height 17
click at [611, 153] on div "10:50 ~ 12:00 (GMT+8)" at bounding box center [621, 157] width 128 height 14
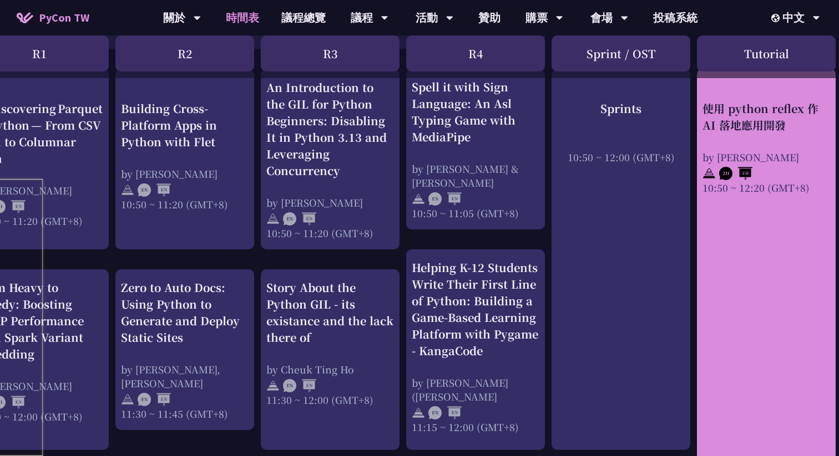
click at [762, 236] on div "使用 python reflex 作 AI 落地應用開發 by [PERSON_NAME] 10:50 ~ 12:20 (GMT+8)" at bounding box center [766, 273] width 139 height 408
click at [740, 106] on div "使用 python reflex 作 AI 落地應用開發" at bounding box center [766, 116] width 128 height 33
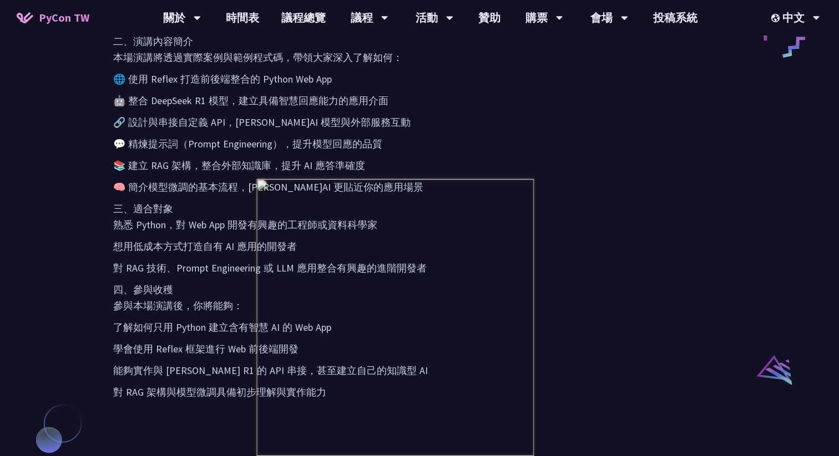
scroll to position [611, 0]
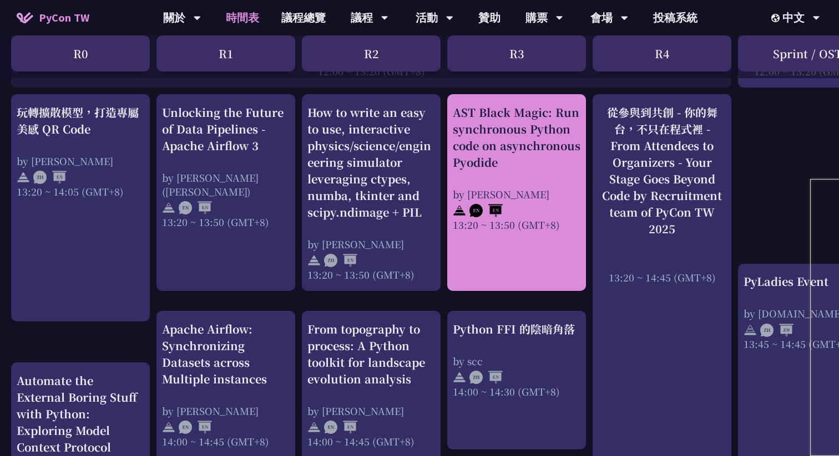
scroll to position [887, 0]
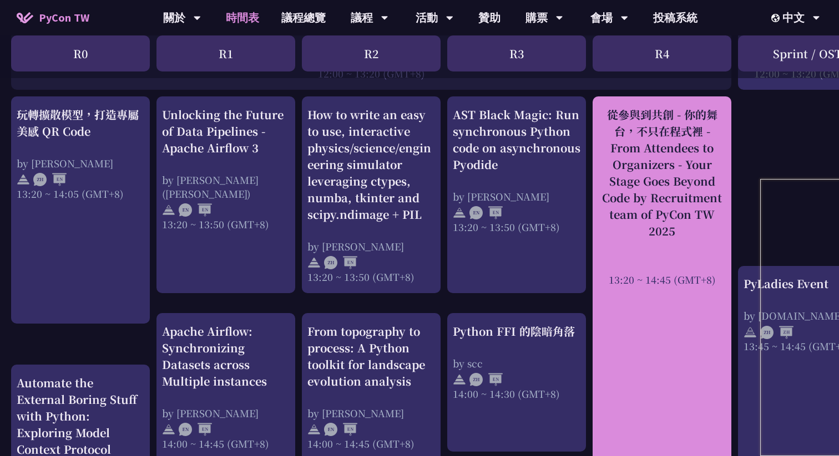
click at [655, 146] on div "從參與到共創 - 你的舞台，不只在程式裡 - From Attendees to Organizers - Your Stage Goes Beyond Co…" at bounding box center [662, 172] width 128 height 133
click at [650, 125] on div "從參與到共創 - 你的舞台，不只在程式裡 - From Attendees to Organizers - Your Stage Goes Beyond Co…" at bounding box center [662, 172] width 128 height 133
click at [649, 117] on div "從參與到共創 - 你的舞台，不只在程式裡 - From Attendees to Organizers - Your Stage Goes Beyond Co…" at bounding box center [662, 172] width 128 height 133
click at [652, 196] on div "從參與到共創 - 你的舞台，不只在程式裡 - From Attendees to Organizers - Your Stage Goes Beyond Co…" at bounding box center [662, 172] width 128 height 133
click at [659, 232] on div "從參與到共創 - 你的舞台，不只在程式裡 - From Attendees to Organizers - Your Stage Goes Beyond Co…" at bounding box center [662, 172] width 128 height 133
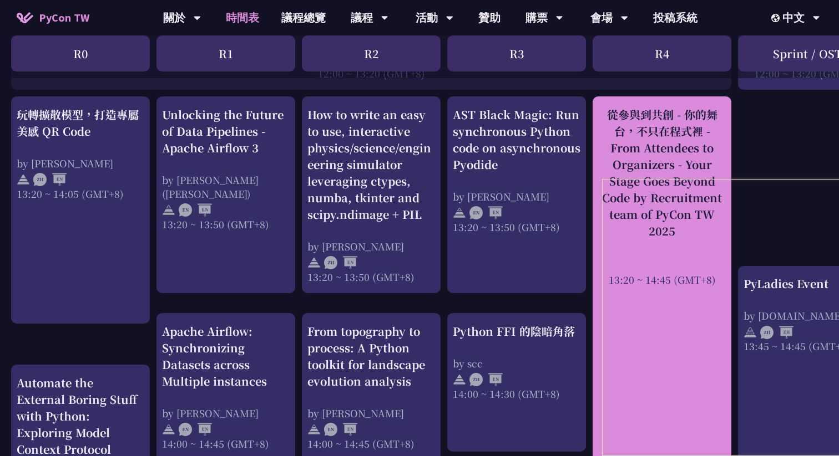
click at [667, 273] on div "13:20 ~ 14:45 (GMT+8)" at bounding box center [662, 280] width 128 height 14
click at [669, 301] on div "從參與到共創 - 你的舞台，不只在程式裡 - From Attendees to Organizers - Your Stage Goes Beyond Co…" at bounding box center [661, 321] width 139 height 449
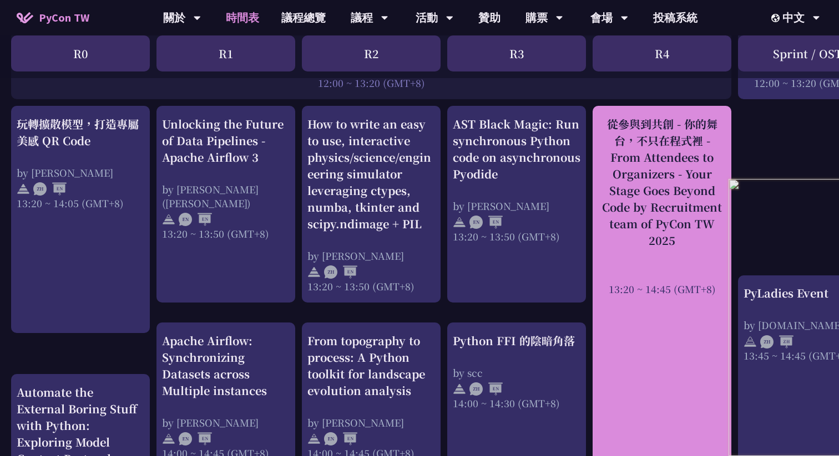
scroll to position [877, 0]
click at [642, 141] on div "從參與到共創 - 你的舞台，不只在程式裡 - From Attendees to Organizers - Your Stage Goes Beyond Co…" at bounding box center [662, 182] width 128 height 133
click at [627, 124] on div "從參與到共創 - 你的舞台，不只在程式裡 - From Attendees to Organizers - Your Stage Goes Beyond Co…" at bounding box center [662, 182] width 128 height 133
click at [659, 295] on div "13:20 ~ 14:45 (GMT+8)" at bounding box center [662, 290] width 128 height 14
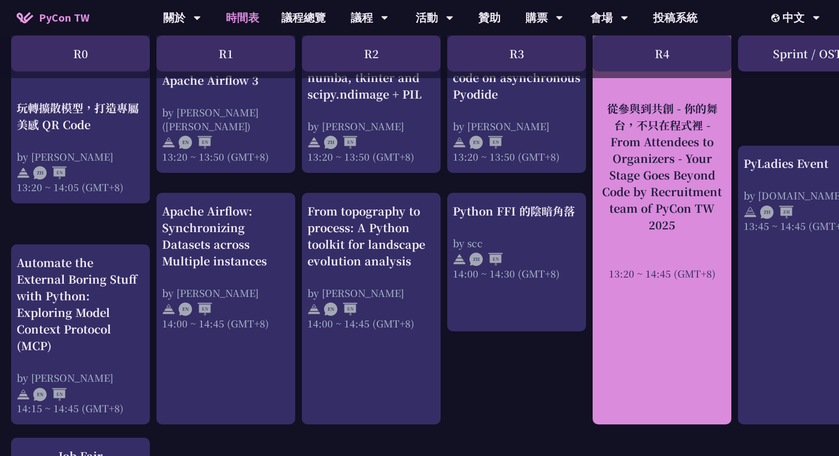
scroll to position [1008, 0]
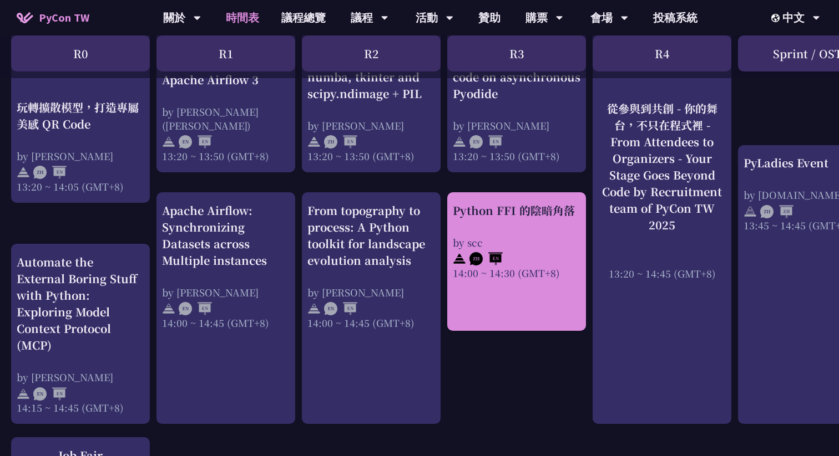
click at [555, 216] on div "Python FFI 的陰暗角落" at bounding box center [517, 210] width 128 height 17
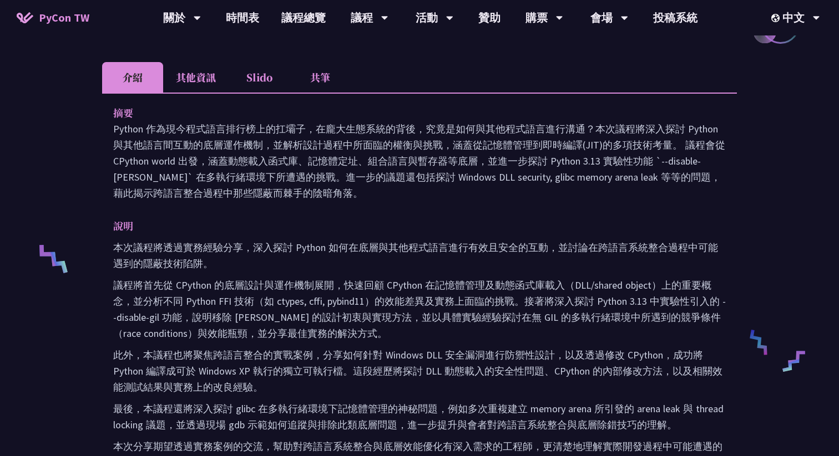
scroll to position [296, 0]
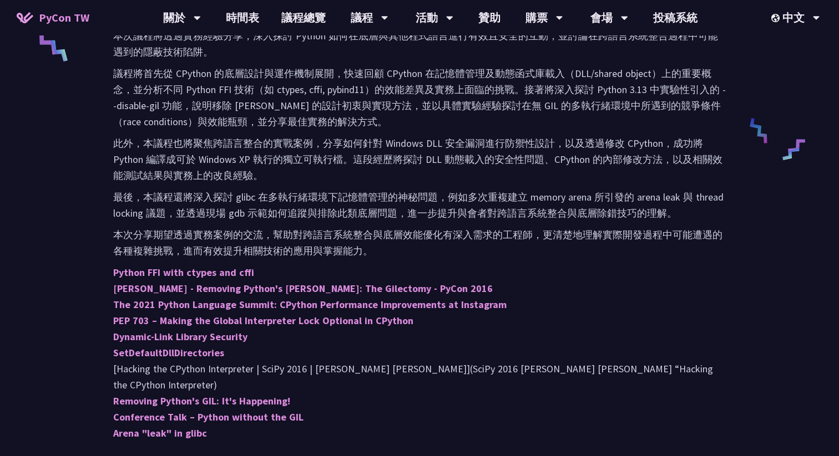
scroll to position [1008, 0]
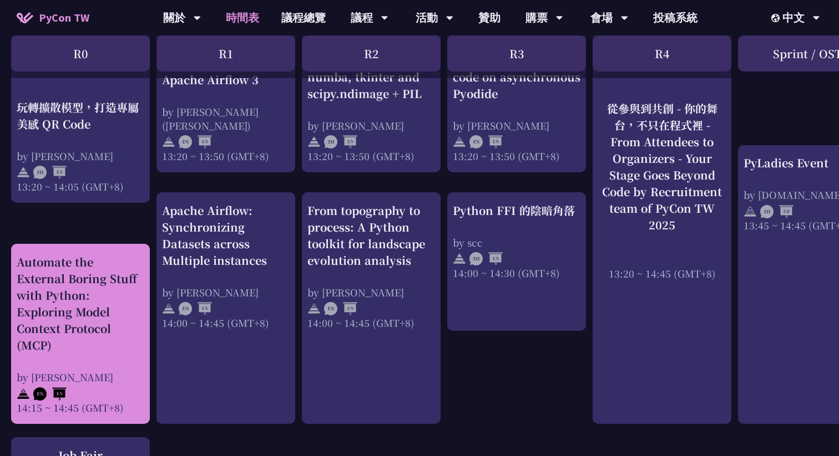
click at [76, 313] on div "Automate the External Boring Stuff with Python: Exploring Model Context Protoco…" at bounding box center [81, 304] width 128 height 100
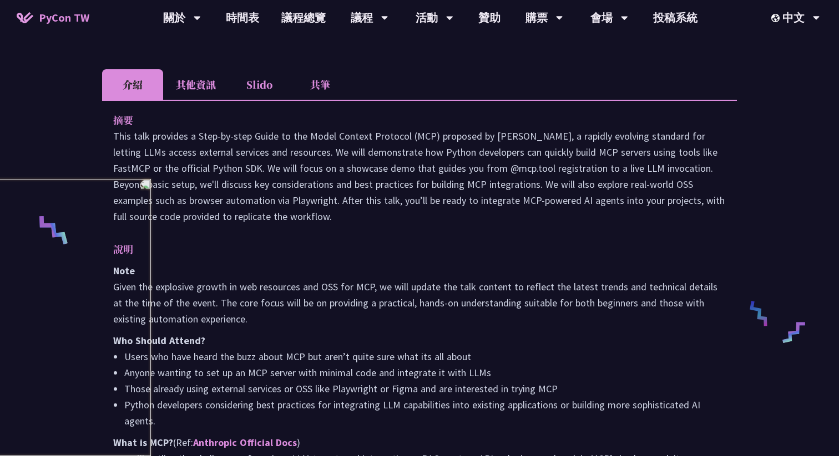
scroll to position [324, 0]
click at [200, 100] on li "其他資訊" at bounding box center [195, 85] width 65 height 31
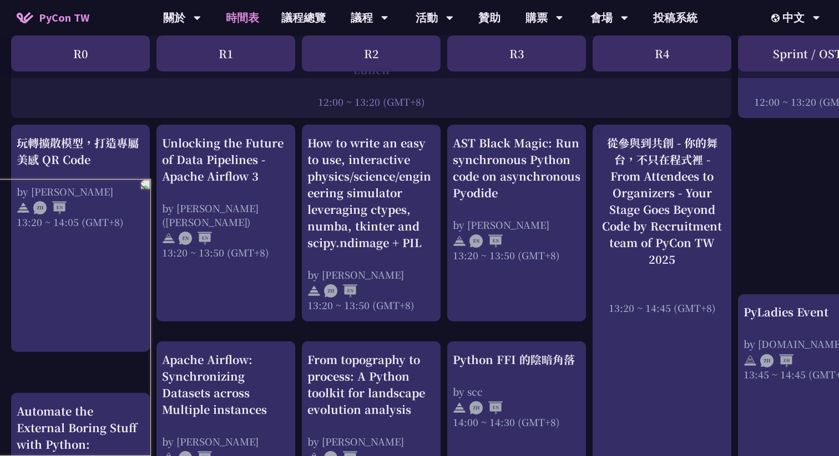
scroll to position [864, 0]
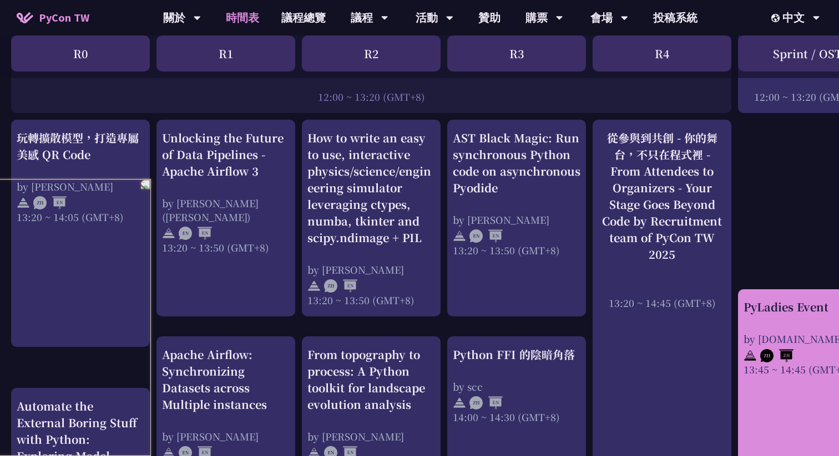
click at [778, 319] on div "PyLadies Event by [DOMAIN_NAME] 13:45 ~ 14:45 (GMT+8)" at bounding box center [807, 338] width 128 height 78
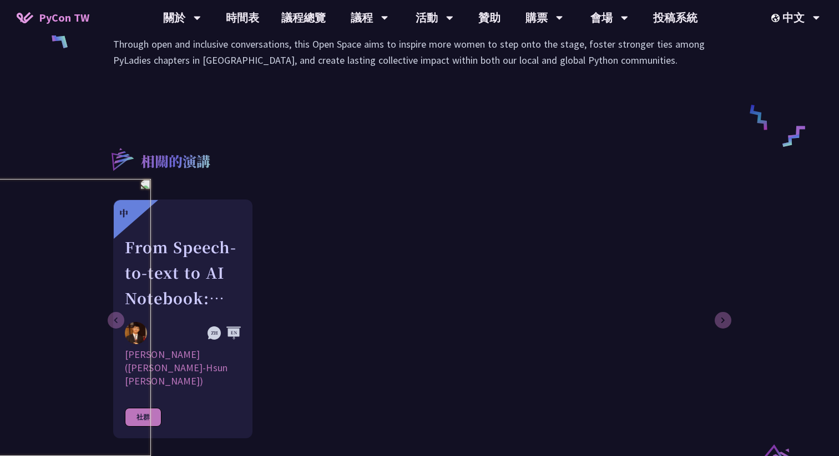
scroll to position [526, 0]
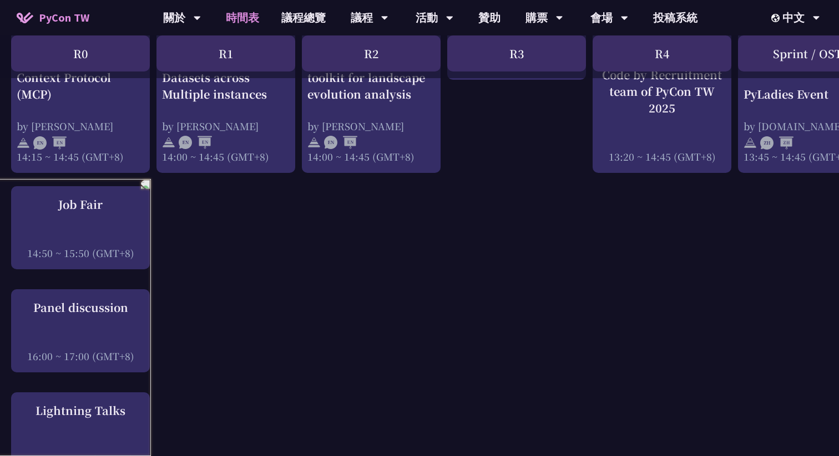
scroll to position [1249, 0]
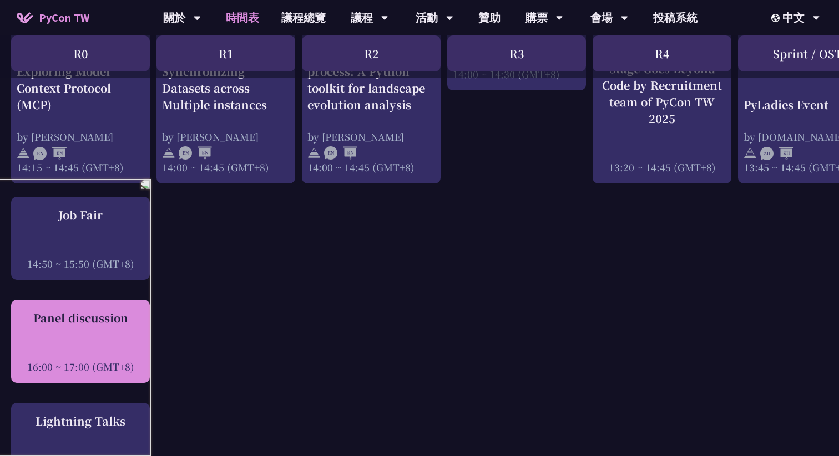
click at [113, 333] on div "Panel discussion 16:00 ~ 17:00 (GMT+8)" at bounding box center [81, 342] width 128 height 64
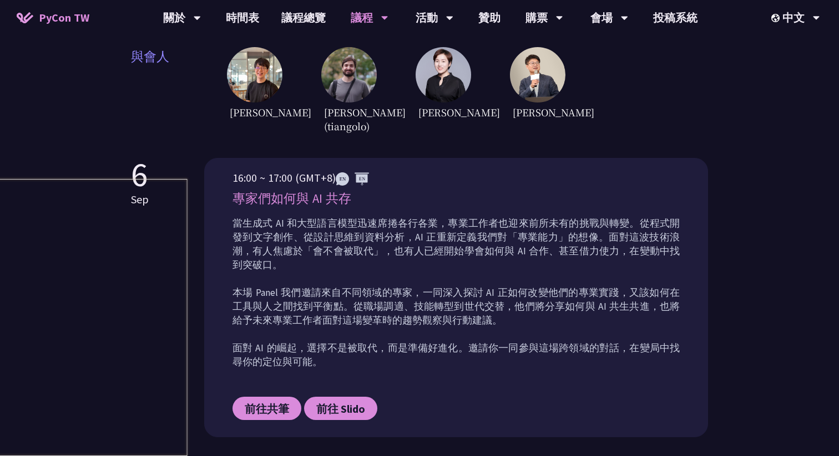
scroll to position [395, 0]
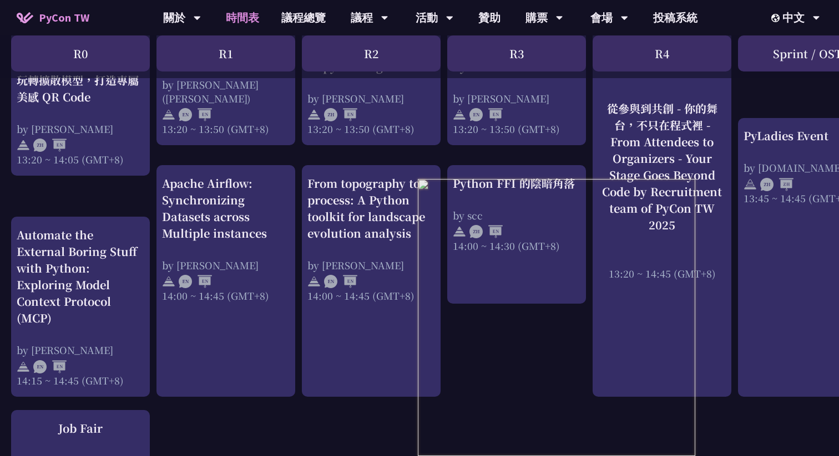
scroll to position [1050, 1]
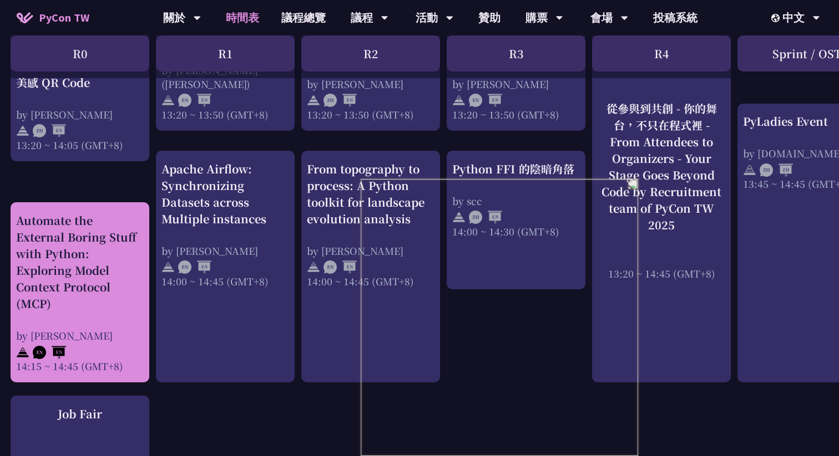
click at [112, 240] on div "Automate the External Boring Stuff with Python: Exploring Model Context Protoco…" at bounding box center [80, 262] width 128 height 100
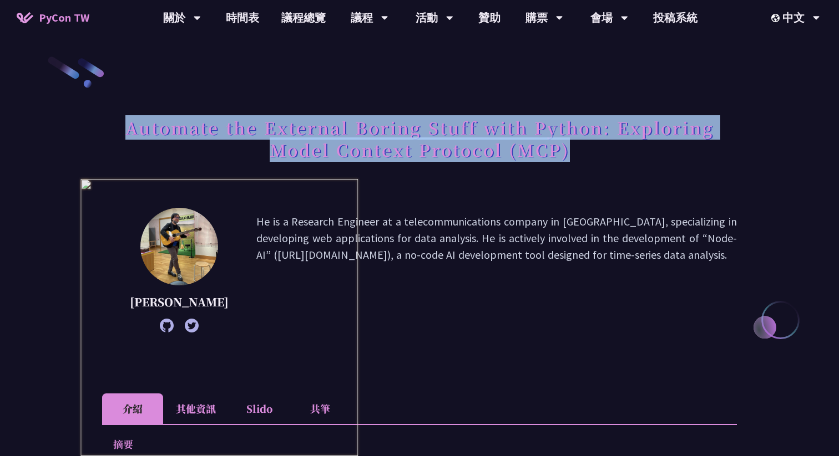
drag, startPoint x: 125, startPoint y: 130, endPoint x: 576, endPoint y: 159, distance: 451.3
click at [576, 159] on h1 "Automate the External Boring Stuff with Python: Exploring Model Context Protoco…" at bounding box center [419, 138] width 635 height 55
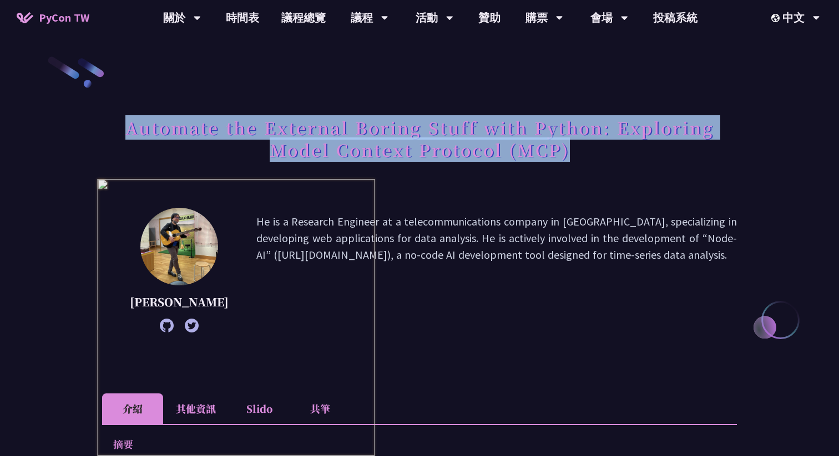
copy h1 "Automate the External Boring Stuff with Python: Exploring Model Context Protoco…"
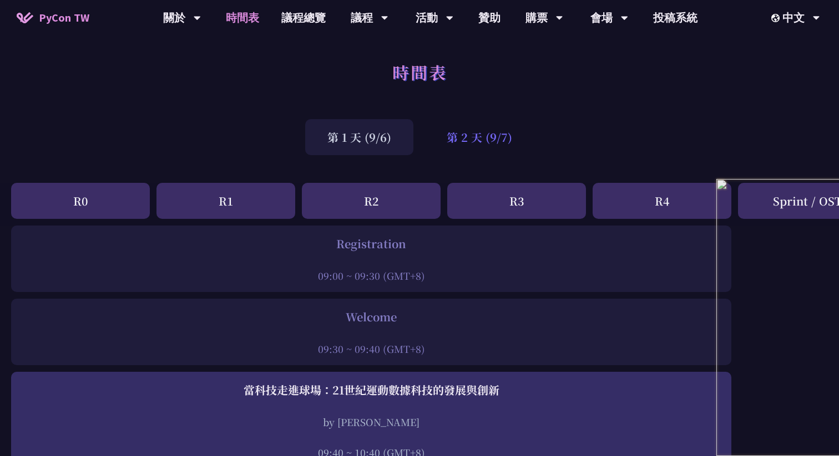
click at [486, 138] on div "第 2 天 (9/7)" at bounding box center [479, 137] width 110 height 36
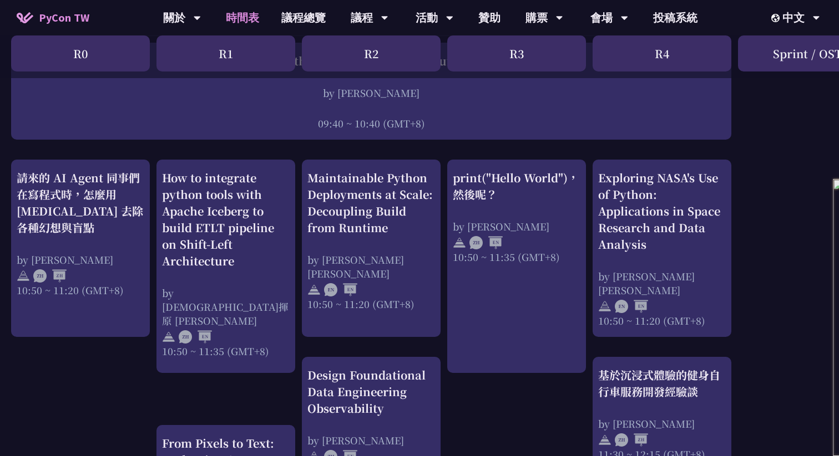
scroll to position [331, 0]
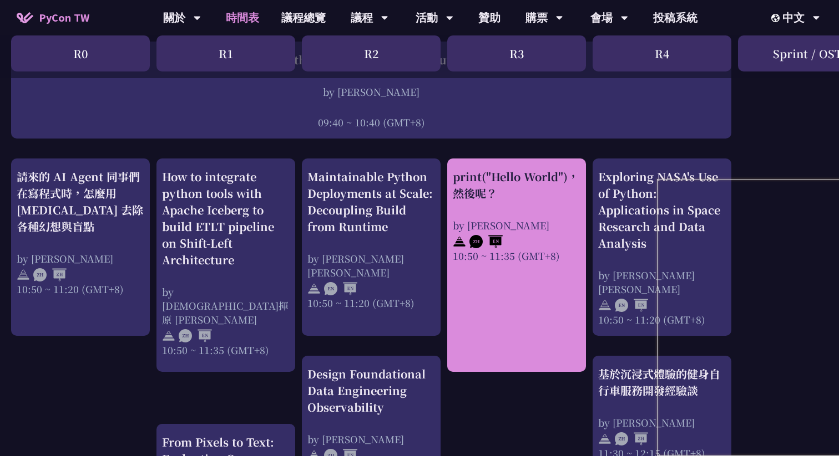
click at [489, 185] on div "print("Hello World")，然後呢？" at bounding box center [517, 185] width 128 height 33
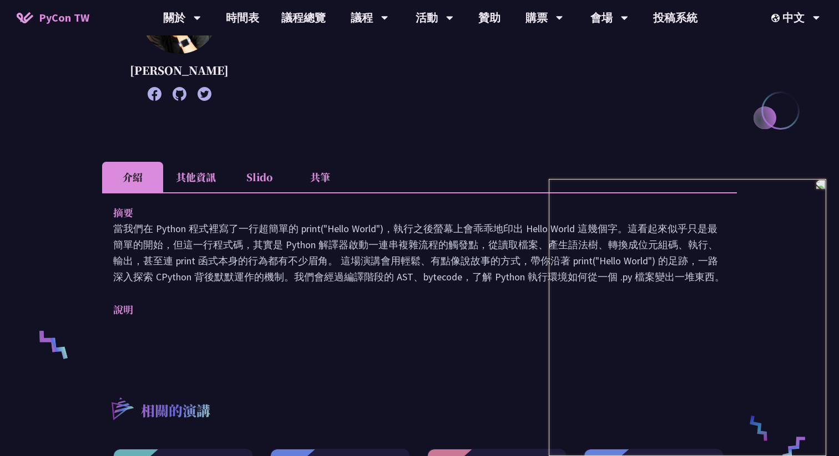
scroll to position [210, 0]
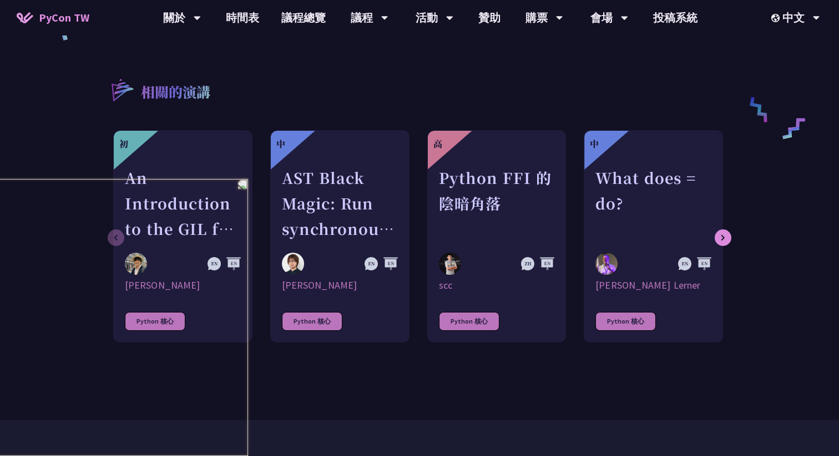
scroll to position [331, 0]
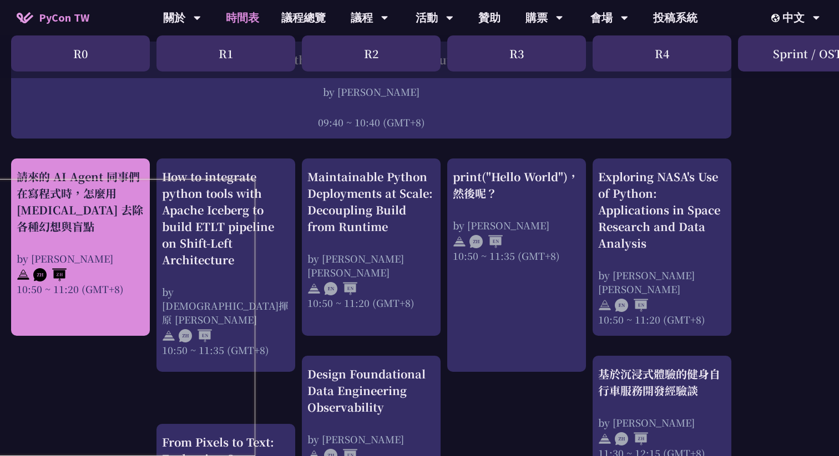
click at [102, 206] on div "請來的 AI Agent 同事們在寫程式時，怎麼用 [MEDICAL_DATA] 去除各種幻想與盲點" at bounding box center [81, 202] width 128 height 67
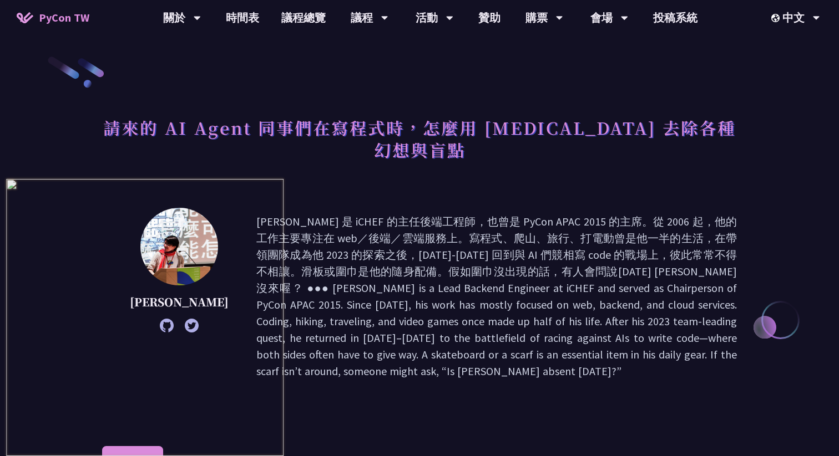
scroll to position [55, 0]
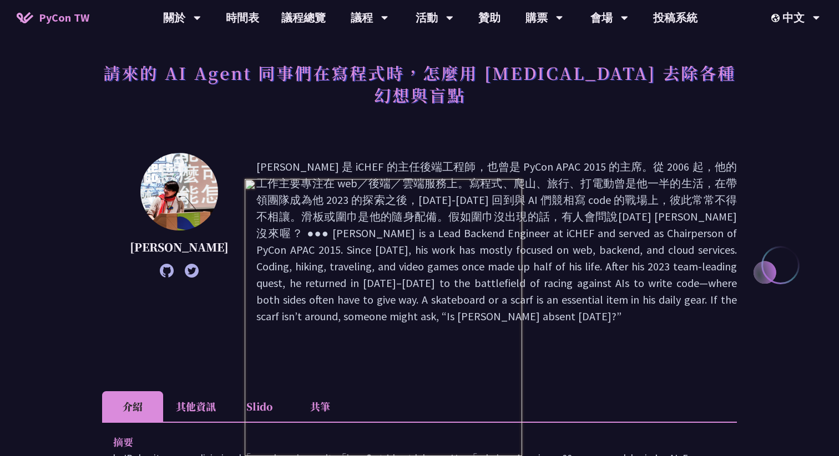
scroll to position [331, 0]
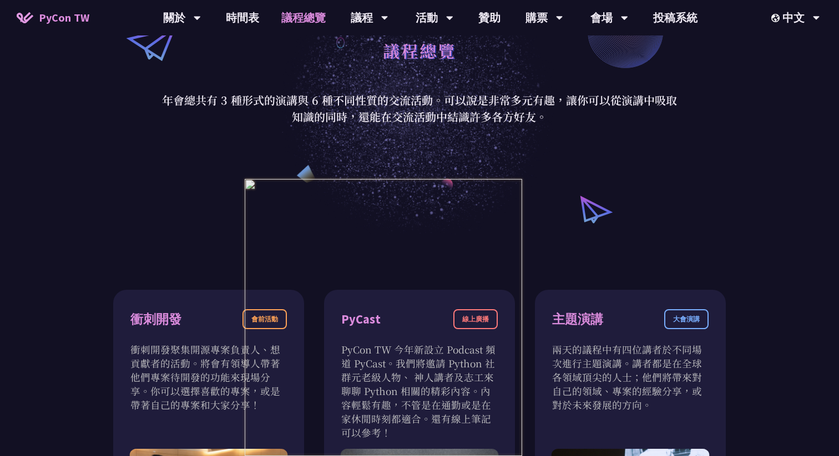
scroll to position [150, 0]
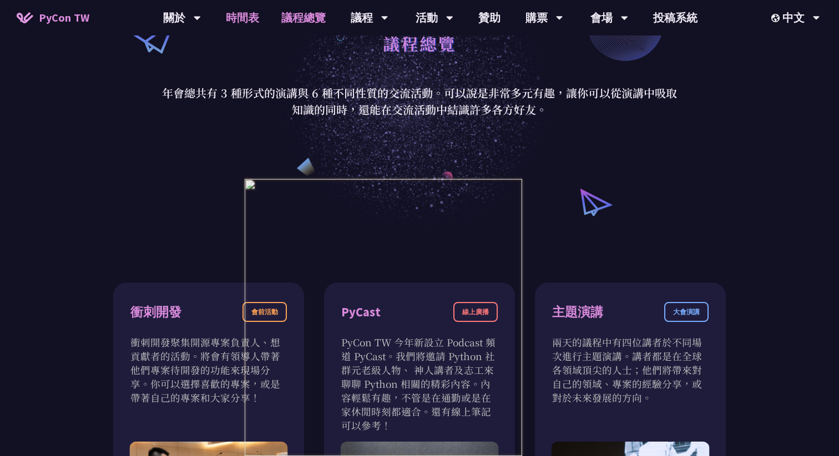
click at [242, 23] on link "時間表" at bounding box center [242, 17] width 55 height 35
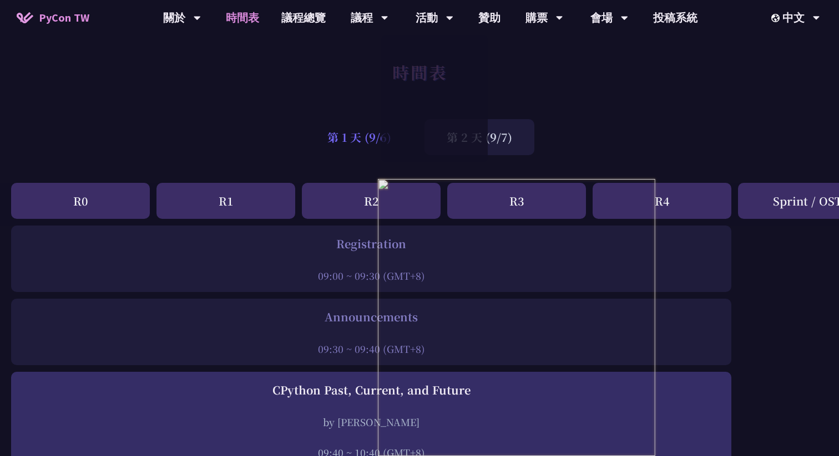
click at [341, 145] on div "第 1 天 (9/6)" at bounding box center [359, 137] width 108 height 36
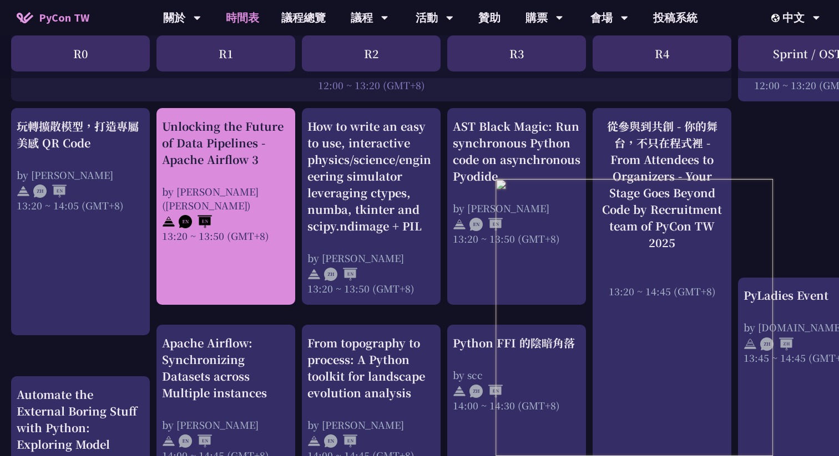
scroll to position [879, 0]
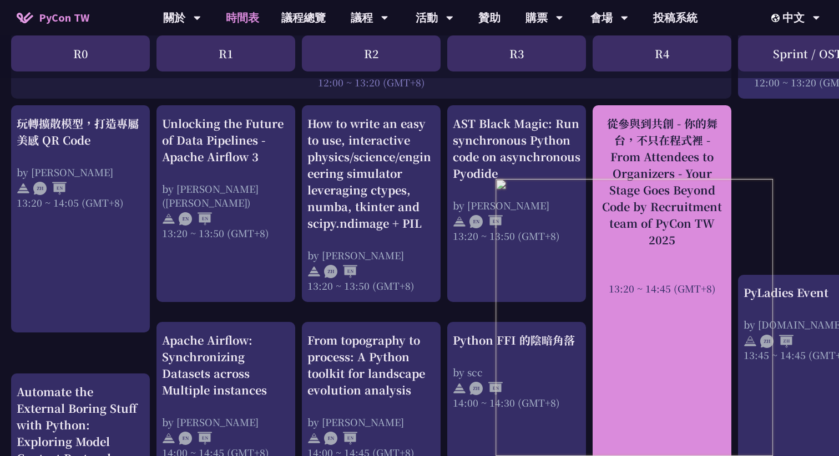
click at [657, 162] on div "從參與到共創 - 你的舞台，不只在程式裡 - From Attendees to Organizers - Your Stage Goes Beyond Co…" at bounding box center [662, 181] width 128 height 133
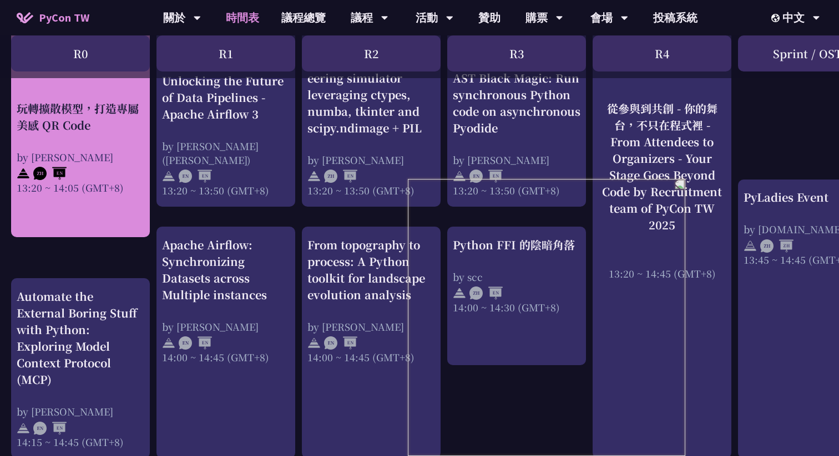
scroll to position [979, 0]
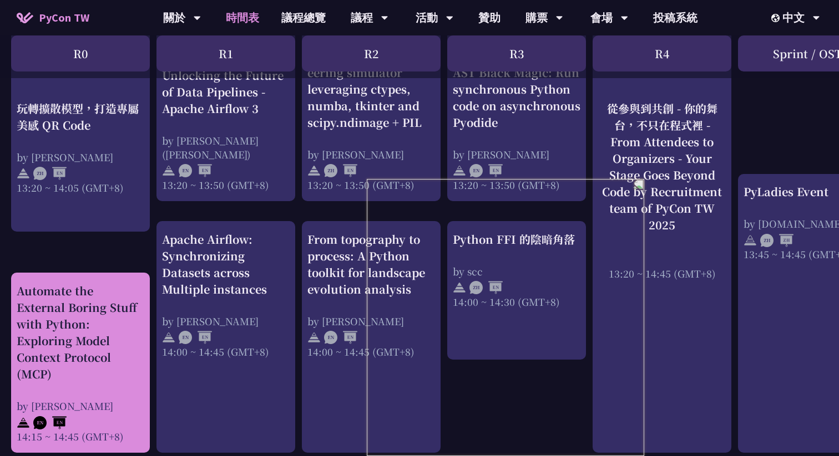
click at [58, 335] on div "Automate the External Boring Stuff with Python: Exploring Model Context Protoco…" at bounding box center [81, 333] width 128 height 100
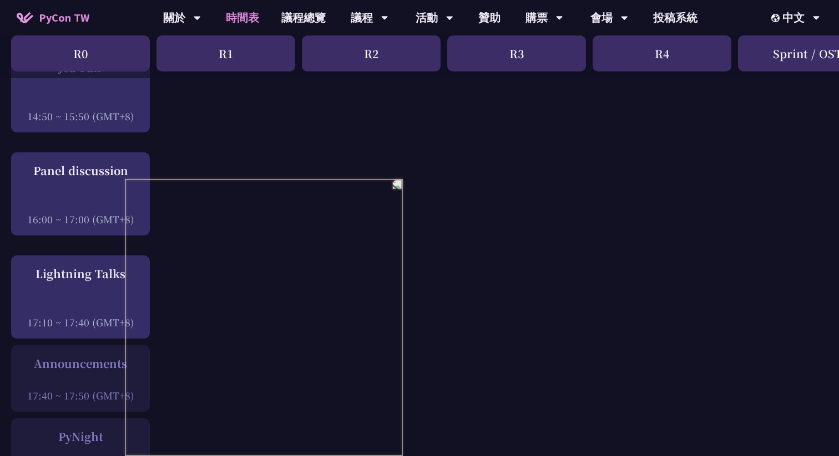
scroll to position [1474, 0]
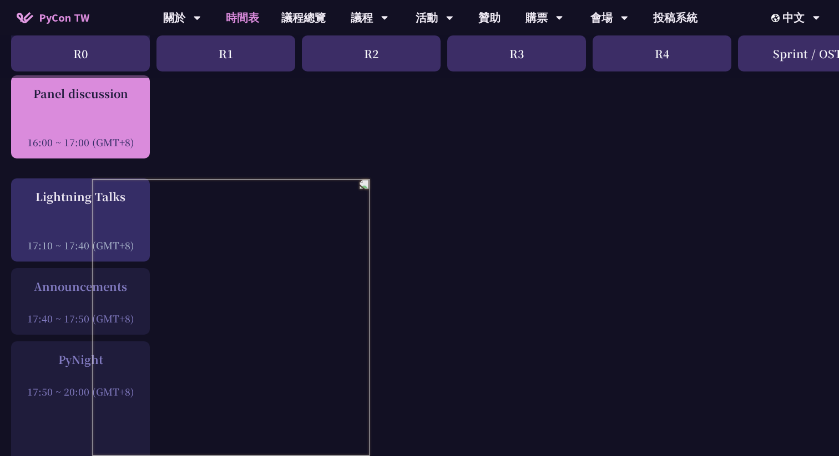
click at [100, 130] on div at bounding box center [81, 127] width 128 height 17
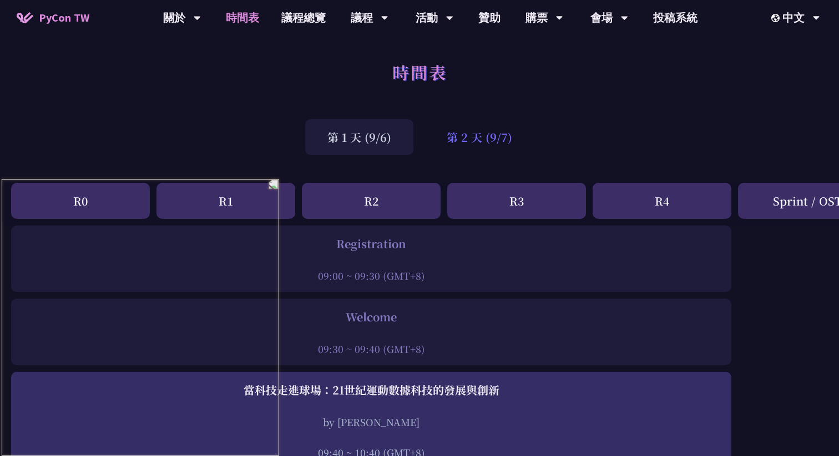
click at [495, 138] on div "第 2 天 (9/7)" at bounding box center [479, 137] width 110 height 36
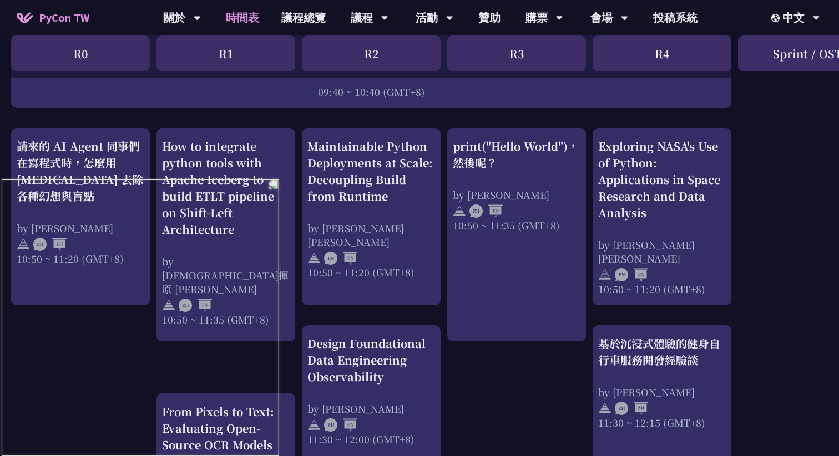
scroll to position [368, 0]
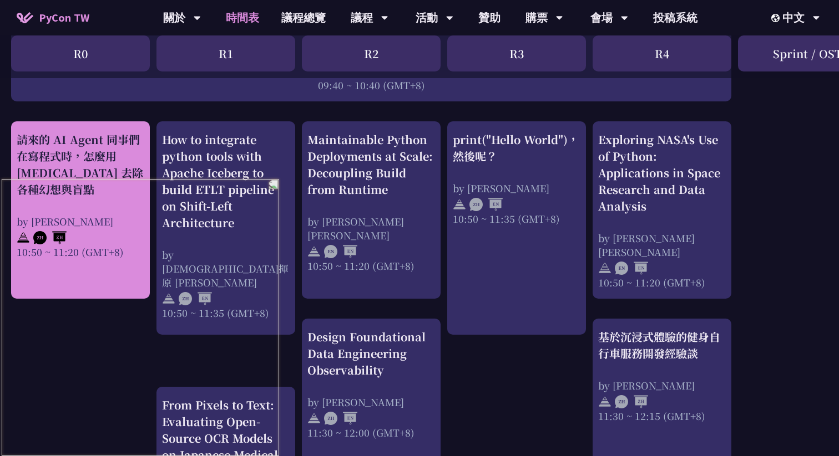
click at [83, 179] on div "請來的 AI Agent 同事們在寫程式時，怎麼用 [MEDICAL_DATA] 去除各種幻想與盲點" at bounding box center [81, 164] width 128 height 67
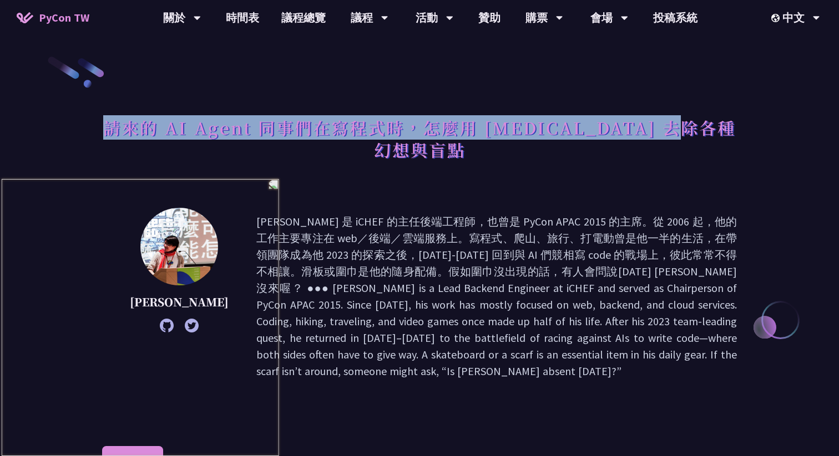
drag, startPoint x: 115, startPoint y: 119, endPoint x: 742, endPoint y: 125, distance: 626.8
copy h1 "請來的 AI Agent 同事們在寫程式時，怎麼用 [MEDICAL_DATA] 去除各種幻想與盲點"
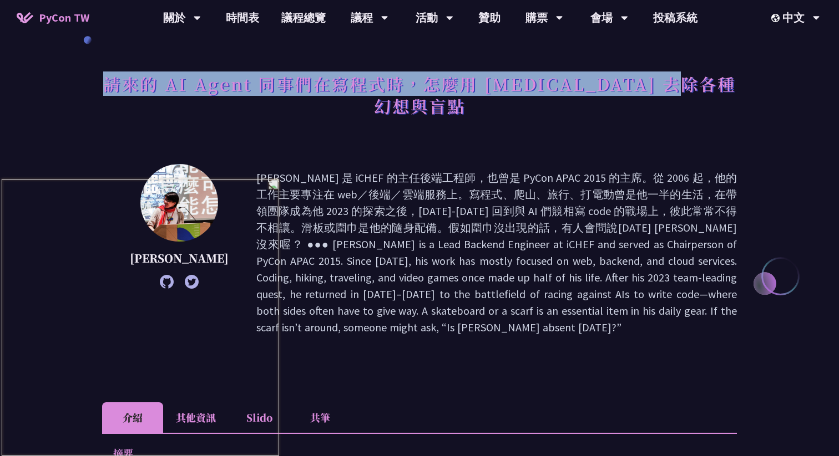
scroll to position [368, 0]
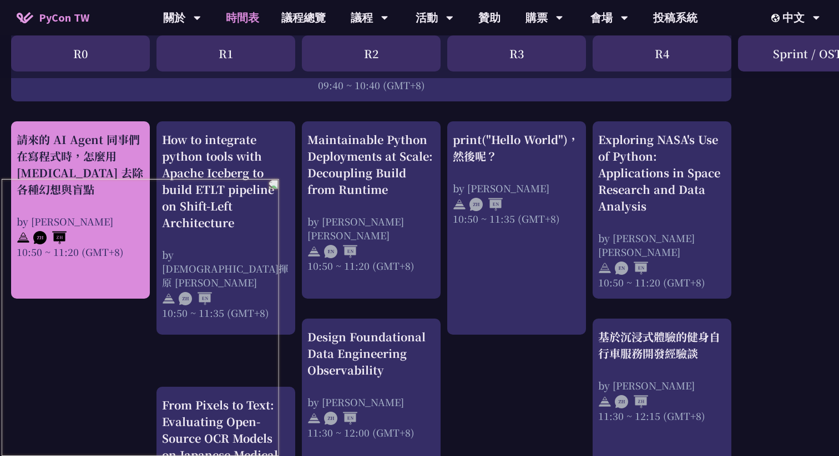
click at [58, 191] on div "請來的 AI Agent 同事們在寫程式時，怎麼用 [MEDICAL_DATA] 去除各種幻想與盲點" at bounding box center [81, 164] width 128 height 67
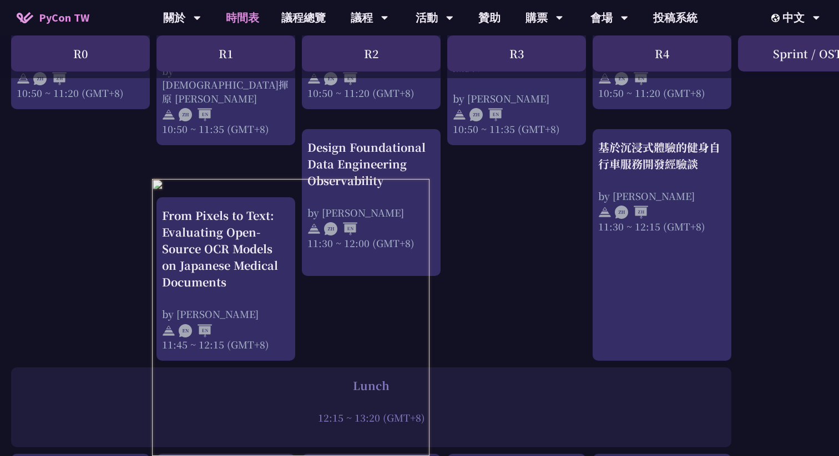
scroll to position [558, 0]
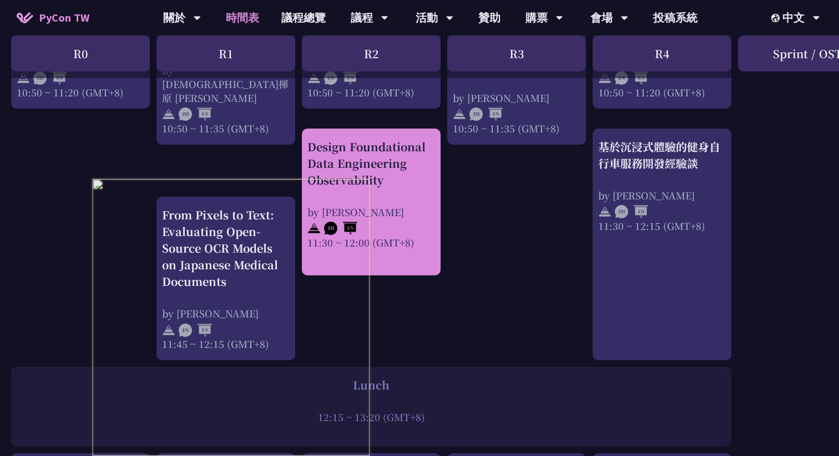
click at [327, 170] on div "Design Foundational Data Engineering Observability" at bounding box center [371, 164] width 128 height 50
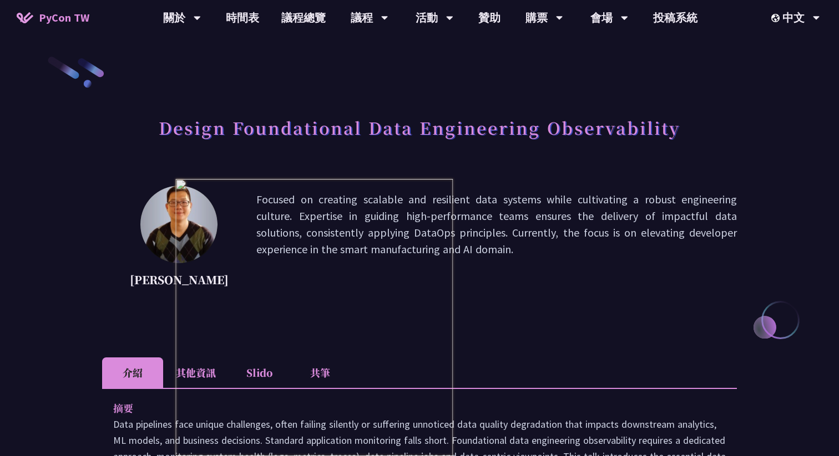
scroll to position [558, 0]
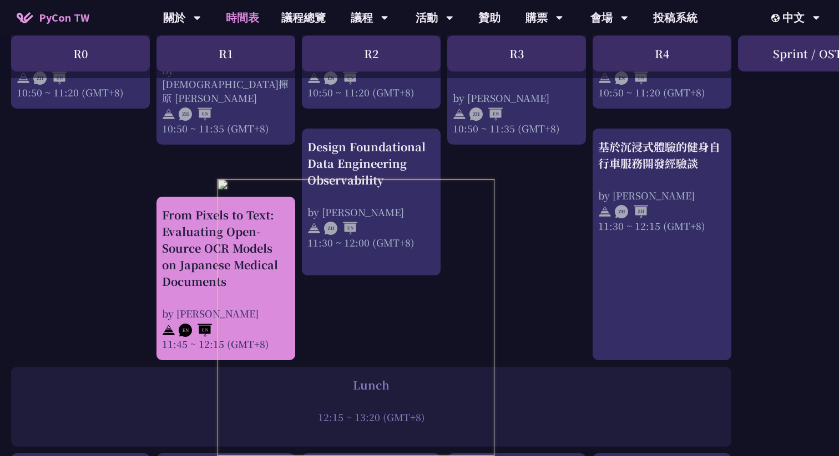
click at [186, 258] on div "From Pixels to Text: Evaluating Open-Source OCR Models on Japanese Medical Docu…" at bounding box center [226, 248] width 128 height 83
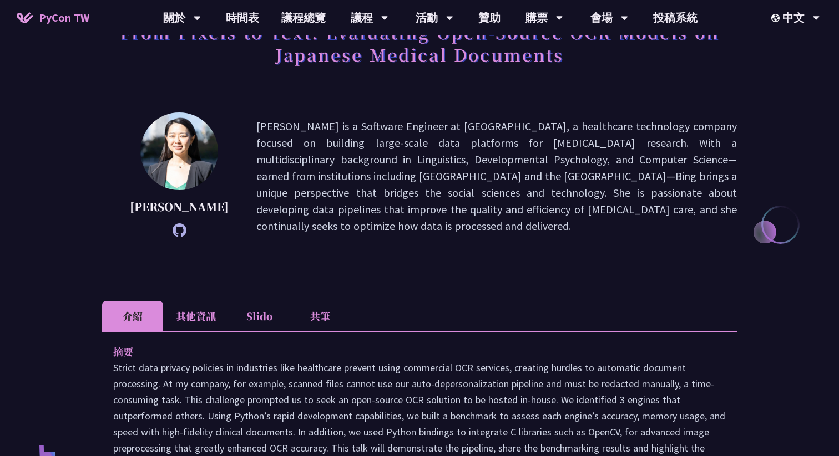
scroll to position [89, 0]
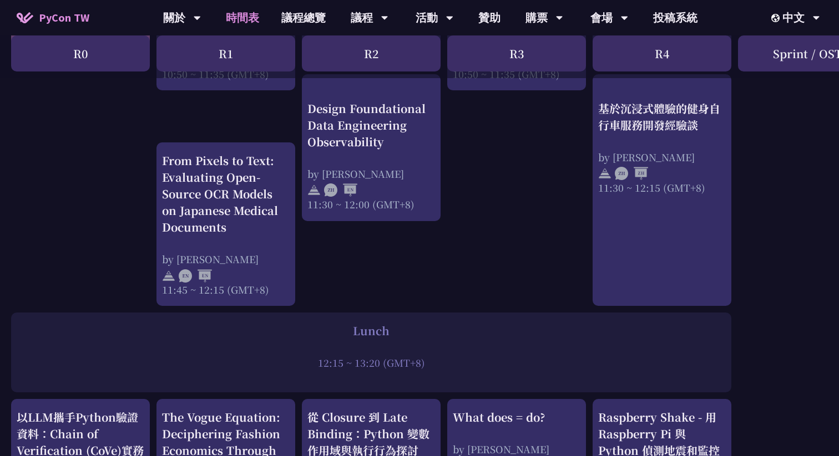
scroll to position [613, 0]
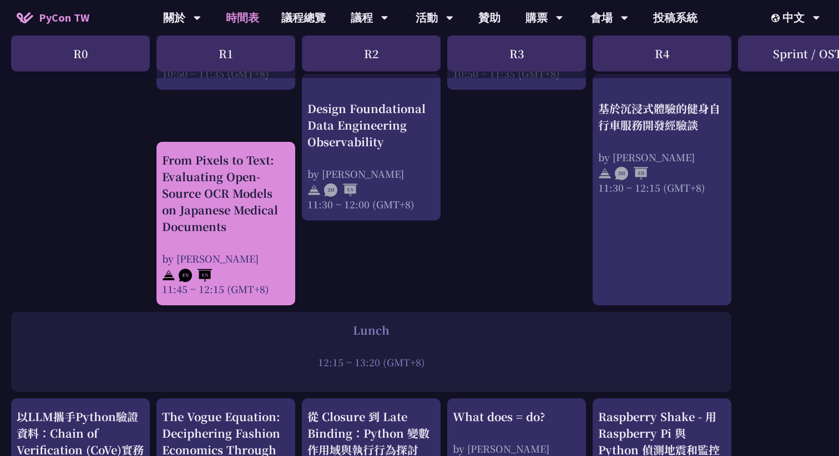
click at [240, 173] on div "From Pixels to Text: Evaluating Open-Source OCR Models on Japanese Medical Docu…" at bounding box center [226, 193] width 128 height 83
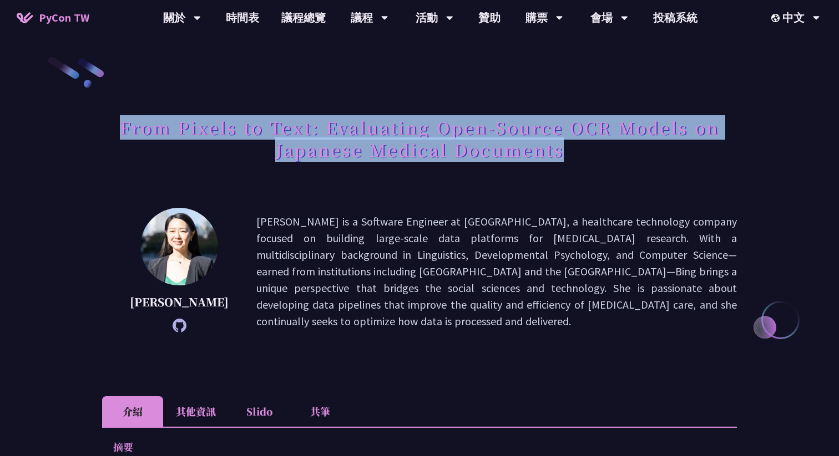
drag, startPoint x: 120, startPoint y: 127, endPoint x: 575, endPoint y: 147, distance: 455.2
click at [576, 148] on h1 "From Pixels to Text: Evaluating Open-Source OCR Models on Japanese Medical Docu…" at bounding box center [419, 138] width 635 height 55
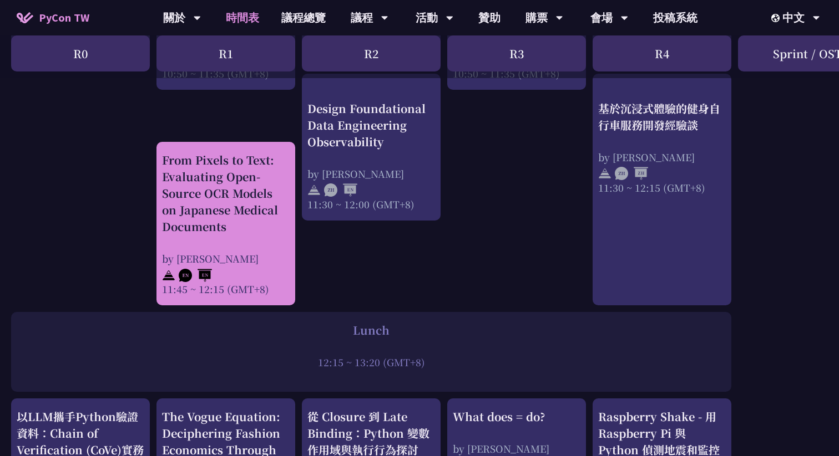
click at [231, 200] on div "From Pixels to Text: Evaluating Open-Source OCR Models on Japanese Medical Docu…" at bounding box center [226, 193] width 128 height 83
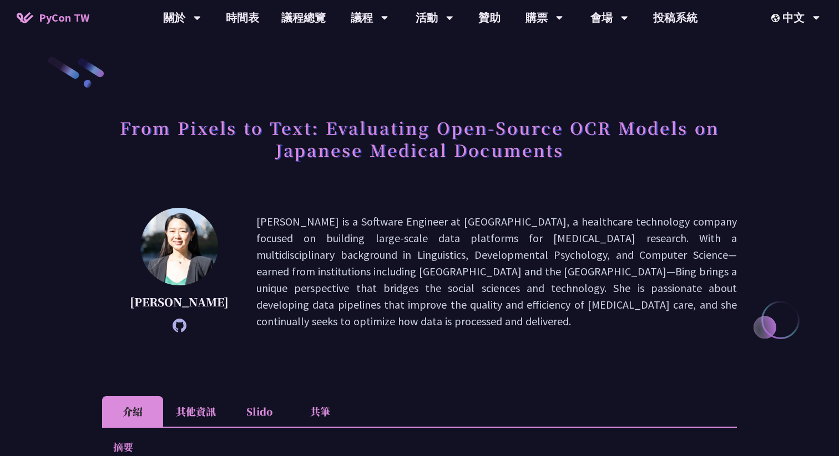
click at [190, 408] on li "其他資訊" at bounding box center [195, 412] width 65 height 31
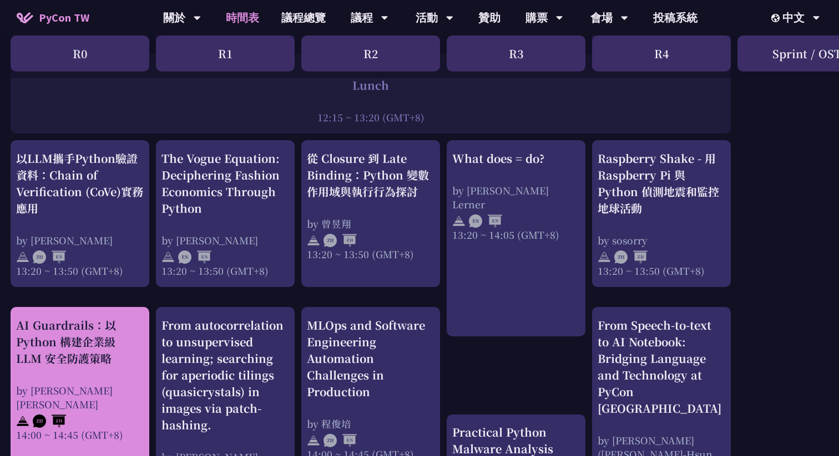
scroll to position [872, 1]
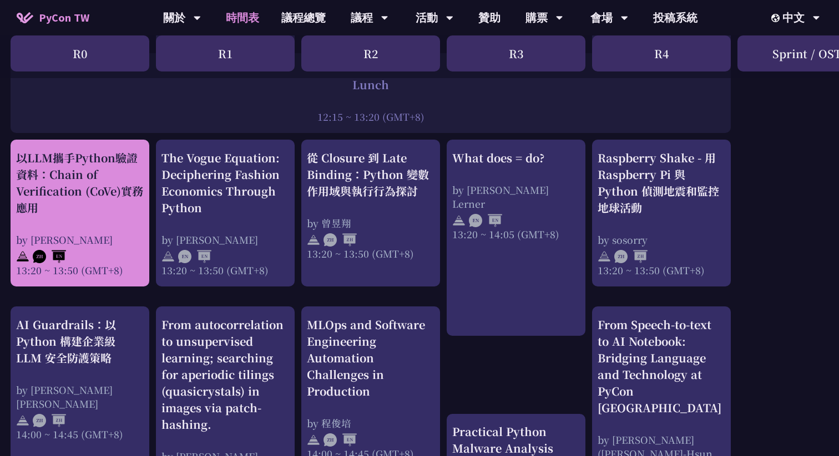
click at [99, 205] on div "以LLM攜手Python驗證資料：Chain of Verification (CoVe)實務應用" at bounding box center [80, 183] width 128 height 67
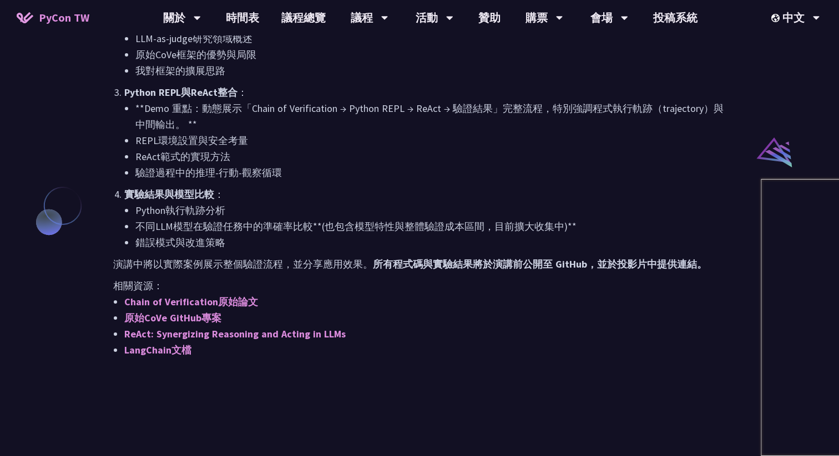
scroll to position [829, 0]
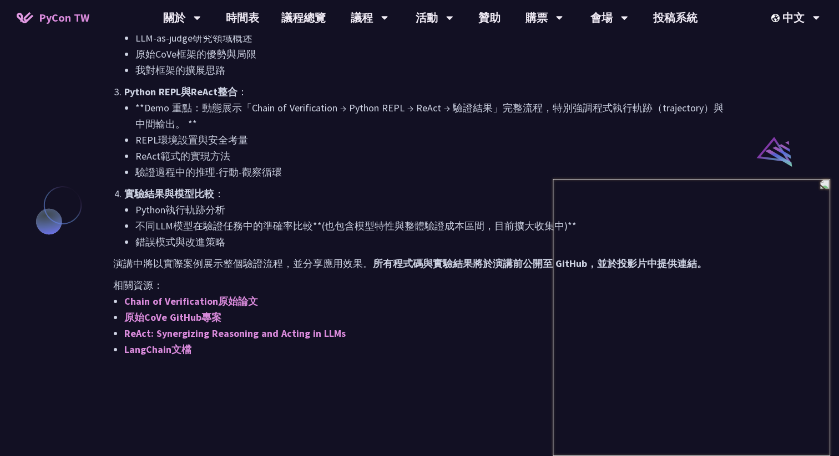
scroll to position [872, 0]
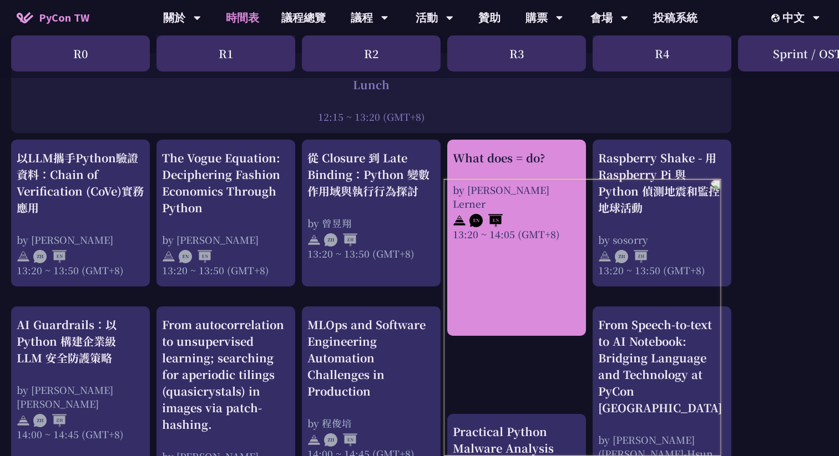
click at [496, 158] on div "What does = do?" at bounding box center [517, 158] width 128 height 17
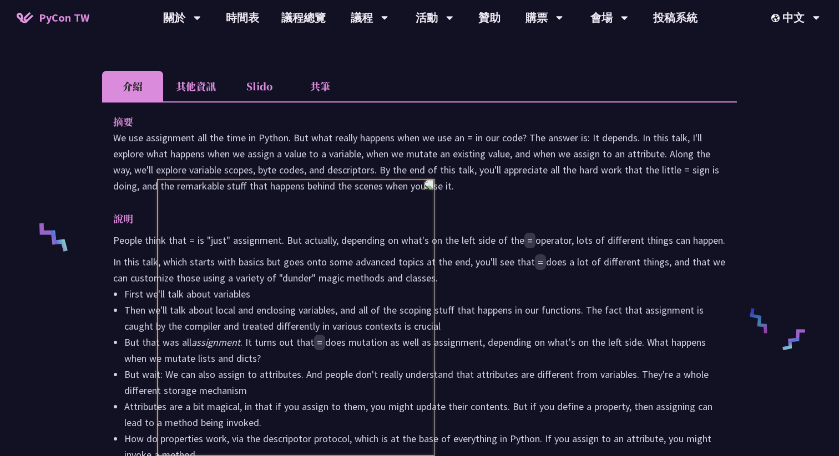
scroll to position [318, 0]
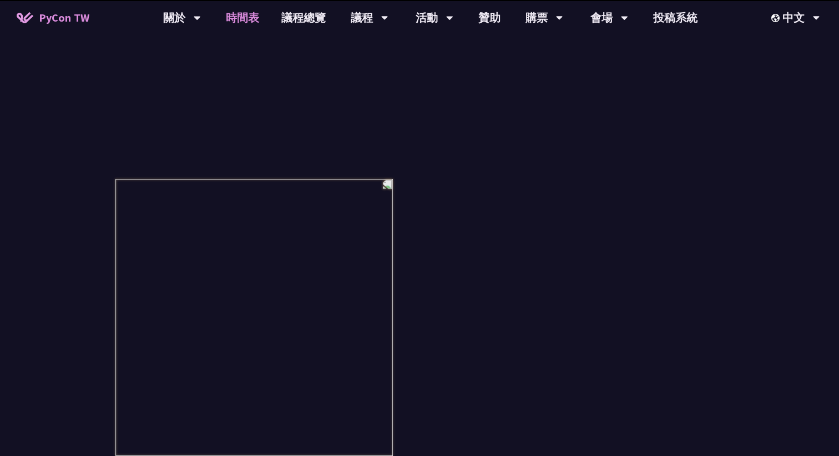
scroll to position [872, 0]
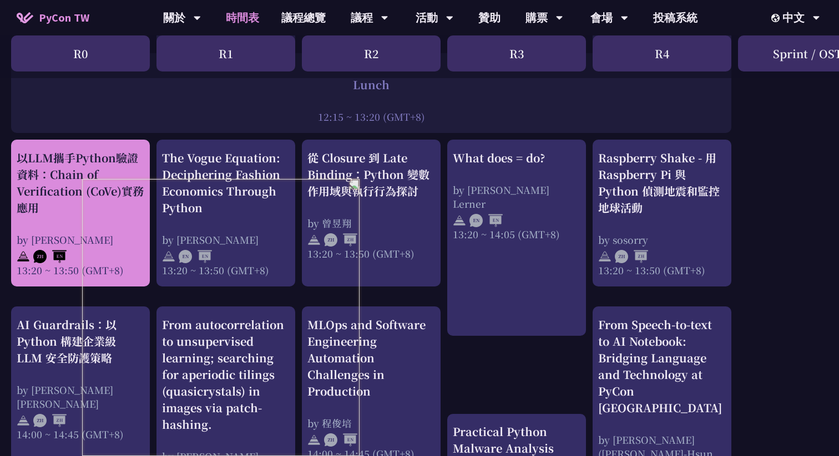
click at [110, 185] on div "以LLM攜手Python驗證資料：Chain of Verification (CoVe)實務應用" at bounding box center [81, 183] width 128 height 67
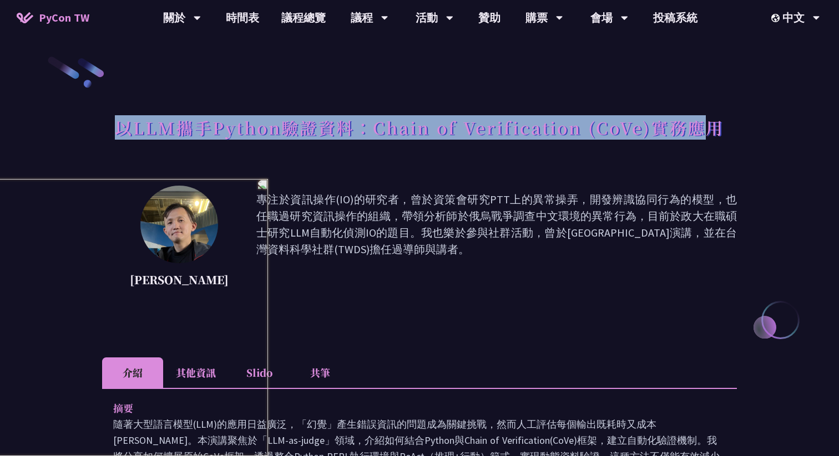
drag, startPoint x: 115, startPoint y: 131, endPoint x: 714, endPoint y: 138, distance: 598.5
click at [714, 138] on h1 "以LLM攜手Python驗證資料：Chain of Verification (CoVe)實務應用" at bounding box center [419, 127] width 609 height 33
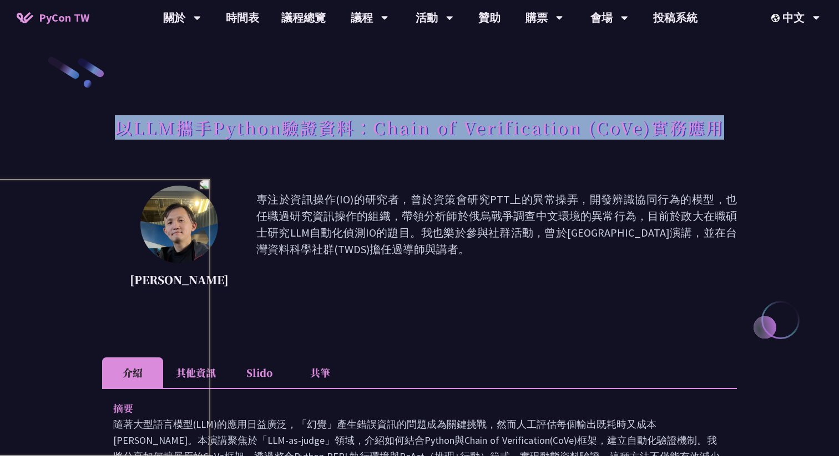
drag, startPoint x: 115, startPoint y: 134, endPoint x: 697, endPoint y: 139, distance: 581.8
click at [697, 139] on div "以LLM攜手Python驗證資料：Chain of Verification (CoVe)實務應用" at bounding box center [419, 140] width 635 height 58
copy h1 "以LLM攜手Python驗證資料：Chain of Verification (CoVe)實務應用"
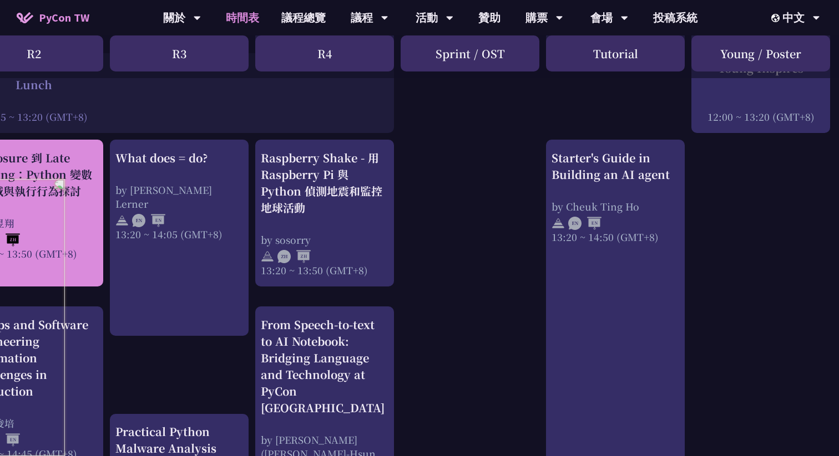
scroll to position [872, 339]
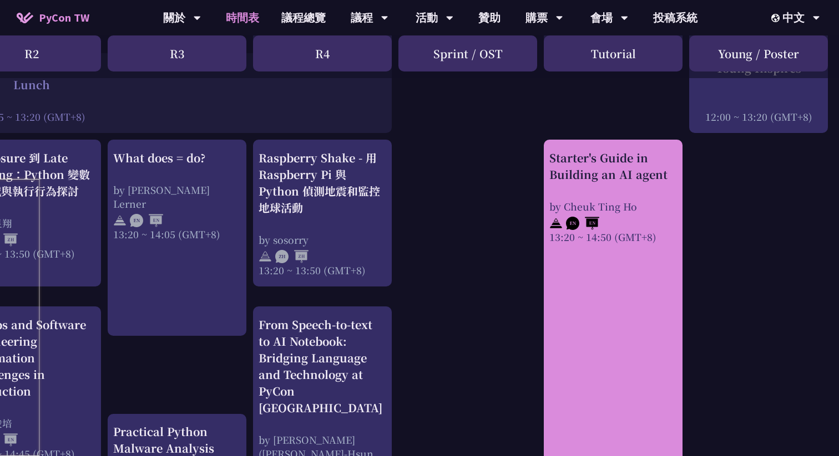
click at [593, 166] on div "Starter's Guide in Building an AI agent" at bounding box center [613, 166] width 128 height 33
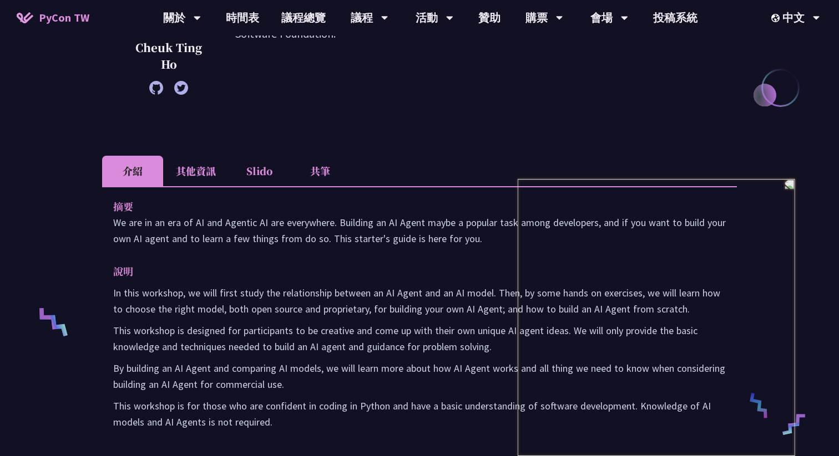
scroll to position [247, 0]
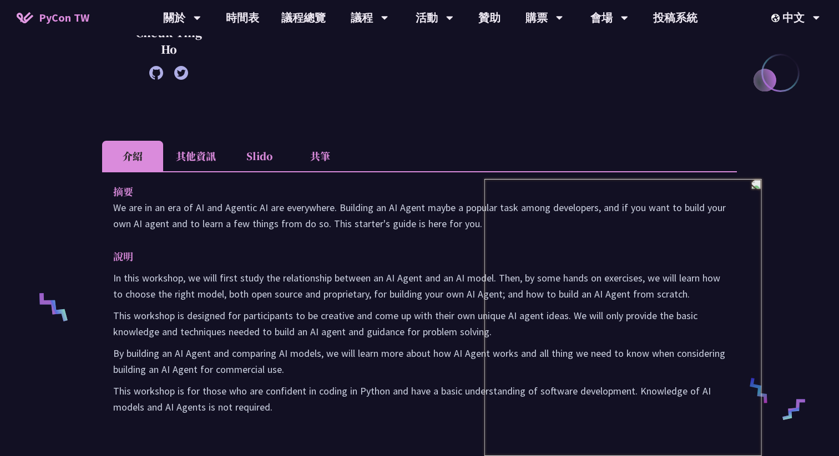
click at [204, 155] on li "其他資訊" at bounding box center [195, 156] width 65 height 31
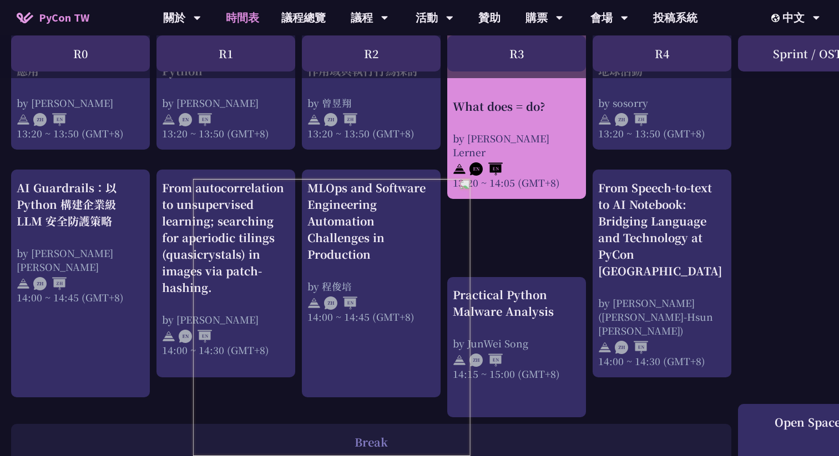
scroll to position [1012, 0]
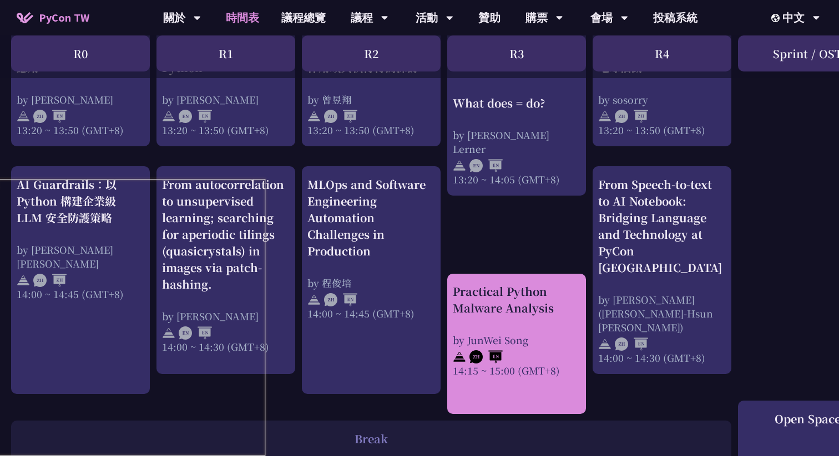
click at [512, 288] on div "Practical Python Malware Analysis" at bounding box center [517, 299] width 128 height 33
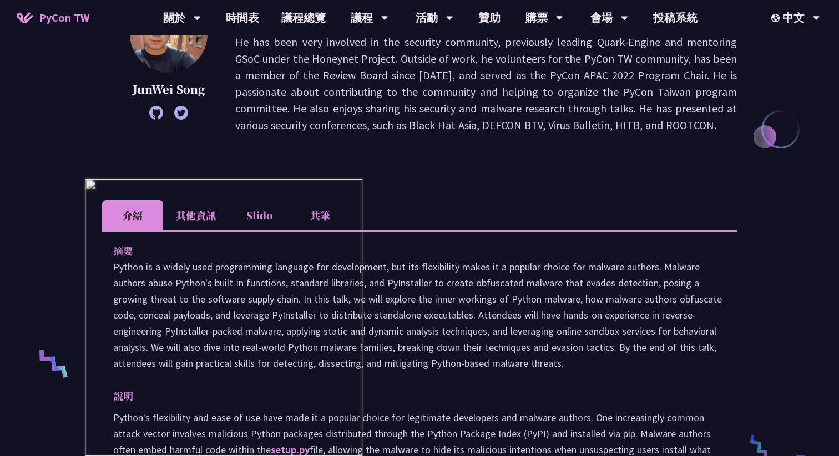
scroll to position [192, 0]
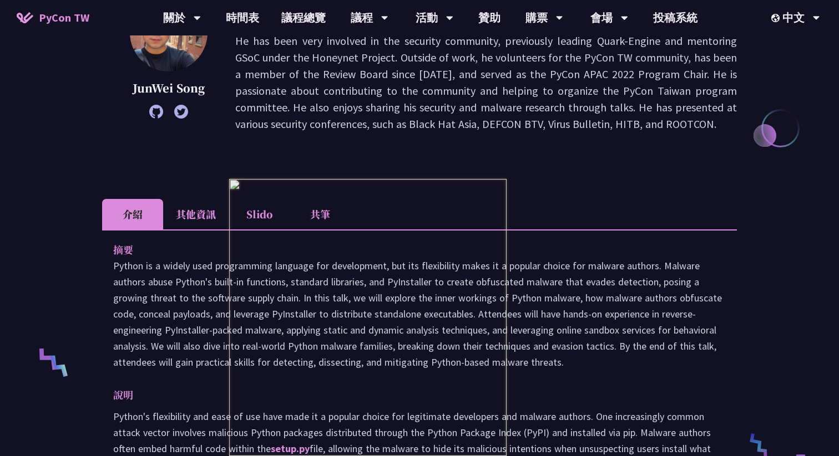
scroll to position [1012, 0]
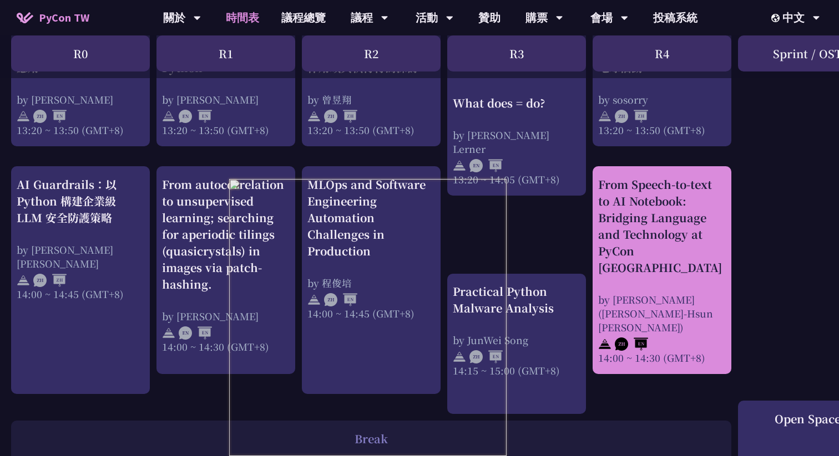
click at [694, 233] on div "From Speech-to-text to AI Notebook: Bridging Language and Technology at PyCon […" at bounding box center [662, 226] width 128 height 100
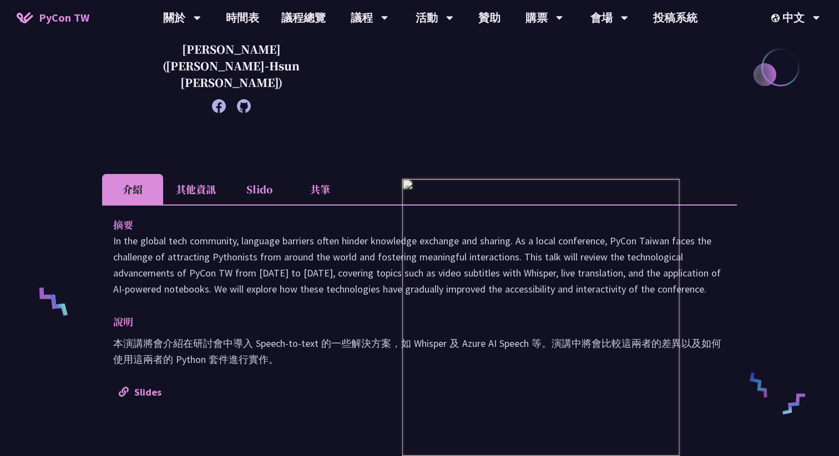
scroll to position [269, 0]
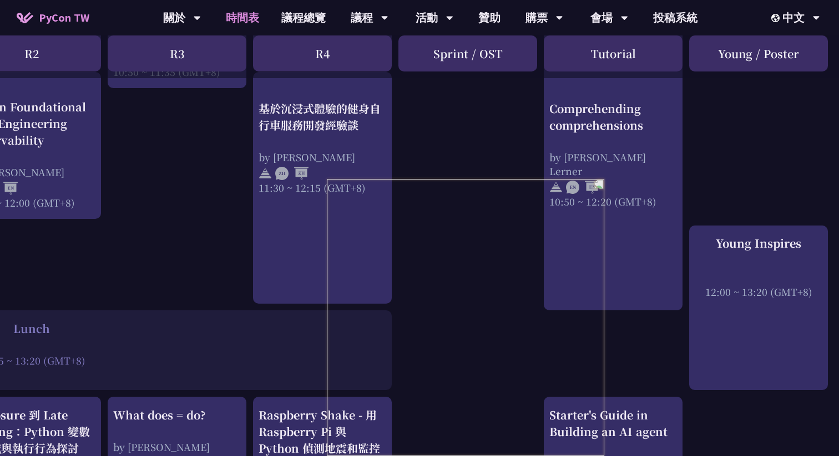
scroll to position [615, 339]
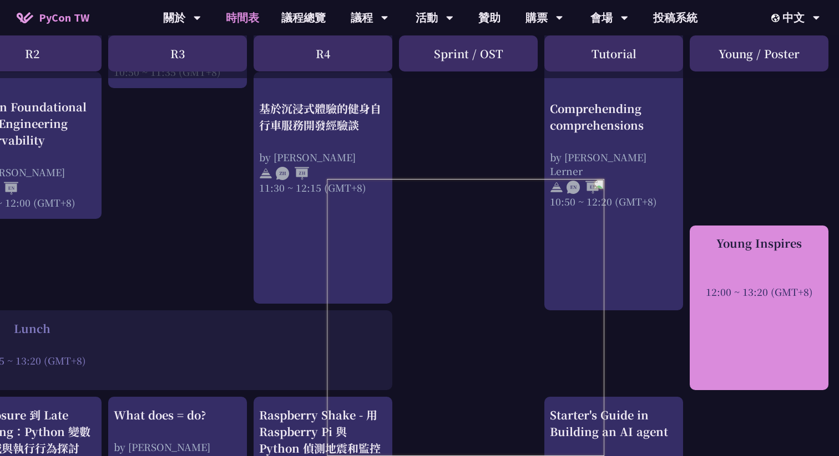
click at [753, 308] on div "Young Inspires 12:00 ~ 13:20 (GMT+8)" at bounding box center [758, 308] width 139 height 165
click at [758, 236] on div "Young Inspires" at bounding box center [759, 243] width 128 height 17
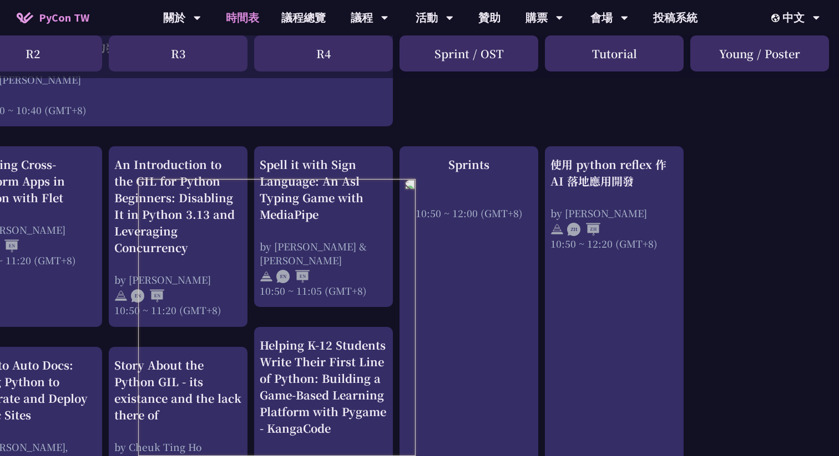
scroll to position [337, 337]
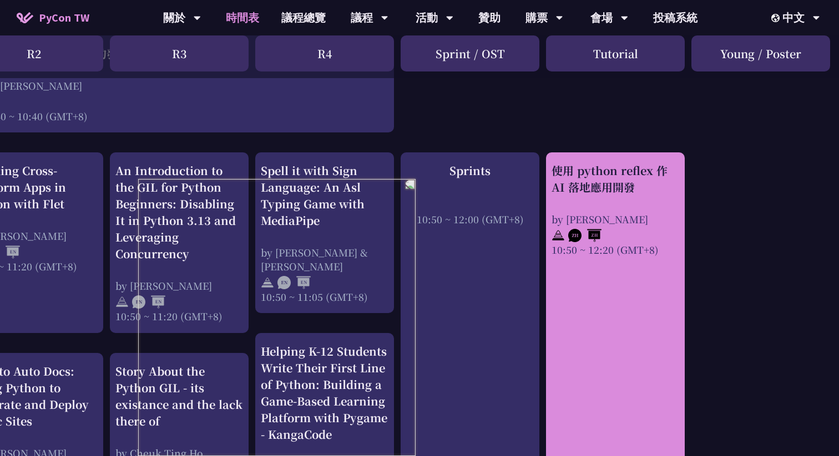
click at [613, 184] on div "使用 python reflex 作 AI 落地應用開發" at bounding box center [615, 179] width 128 height 33
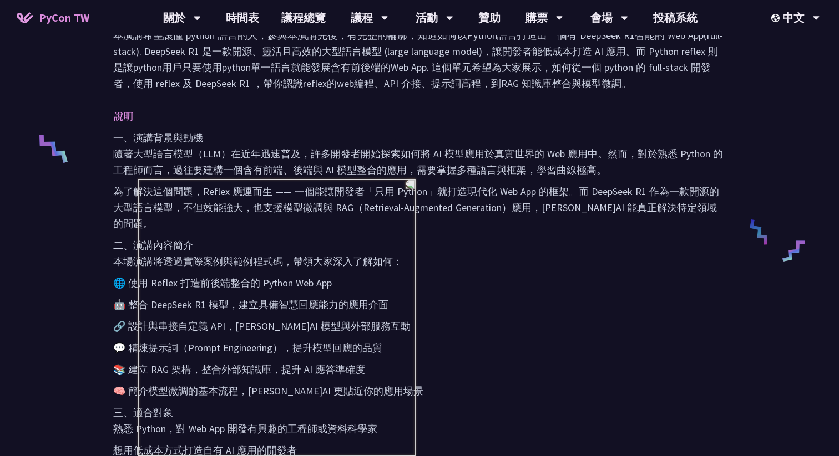
scroll to position [407, 0]
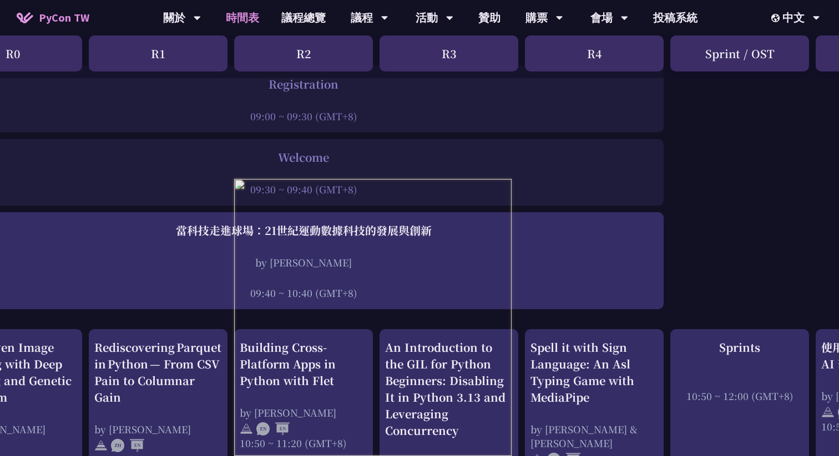
scroll to position [0, 68]
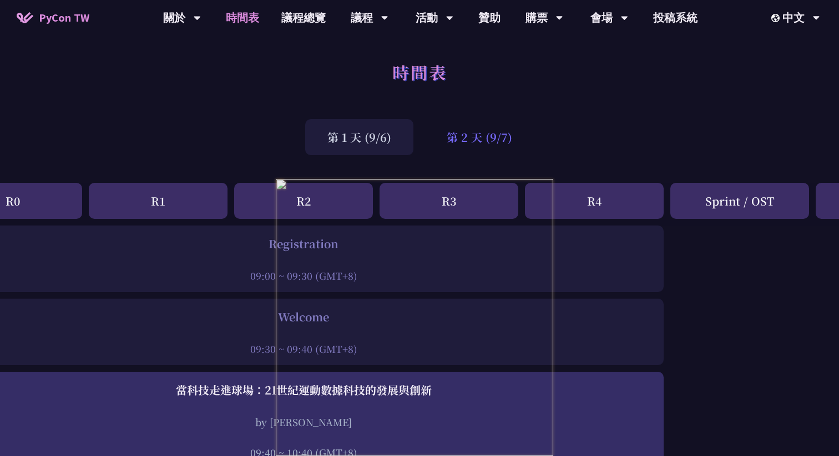
click at [465, 124] on div "第 2 天 (9/7)" at bounding box center [479, 137] width 110 height 36
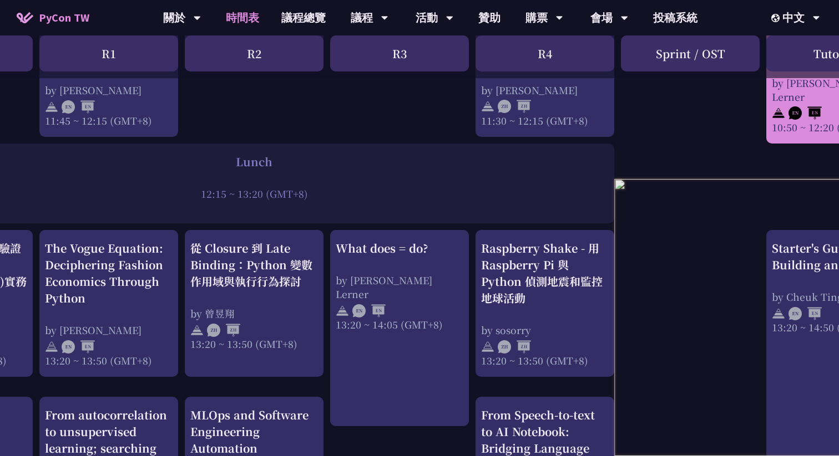
scroll to position [781, 0]
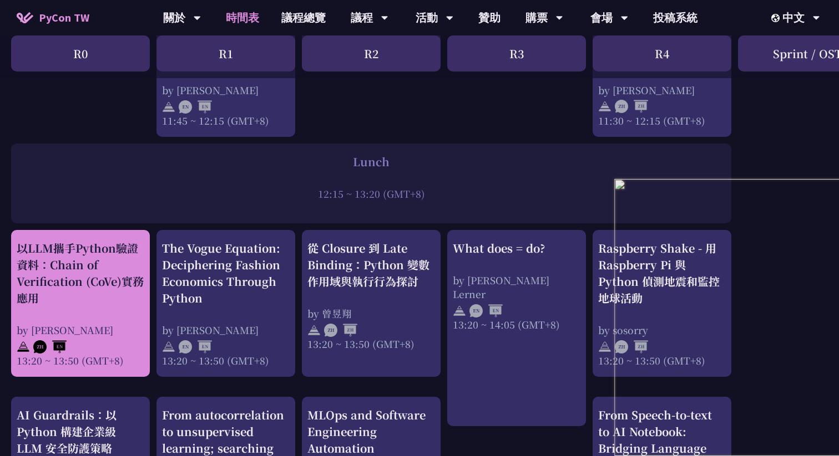
click at [51, 285] on div "以LLM攜手Python驗證資料：Chain of Verification (CoVe)實務應用" at bounding box center [81, 273] width 128 height 67
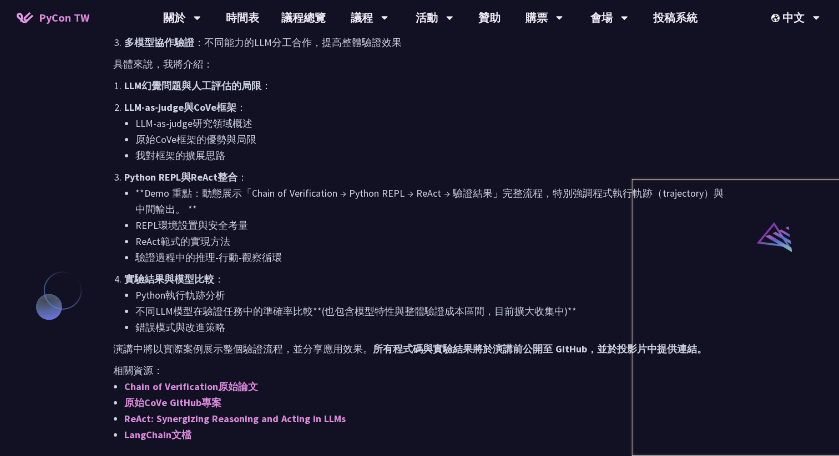
scroll to position [900, 0]
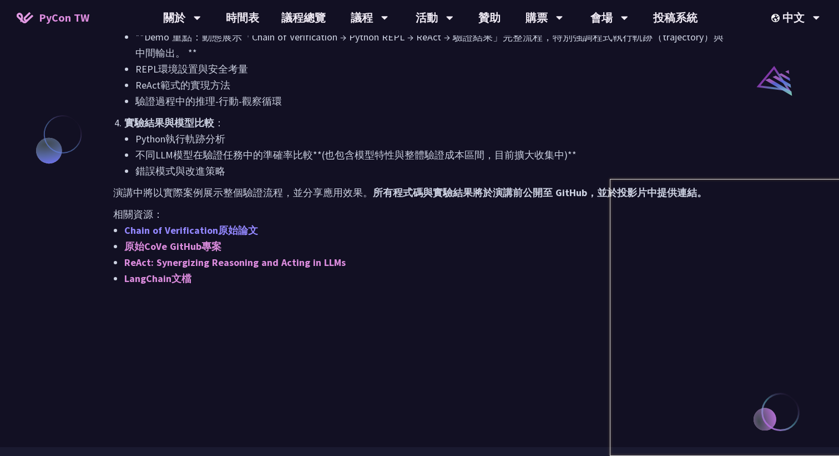
click at [214, 235] on link "Chain of Verification原始論文" at bounding box center [191, 230] width 134 height 13
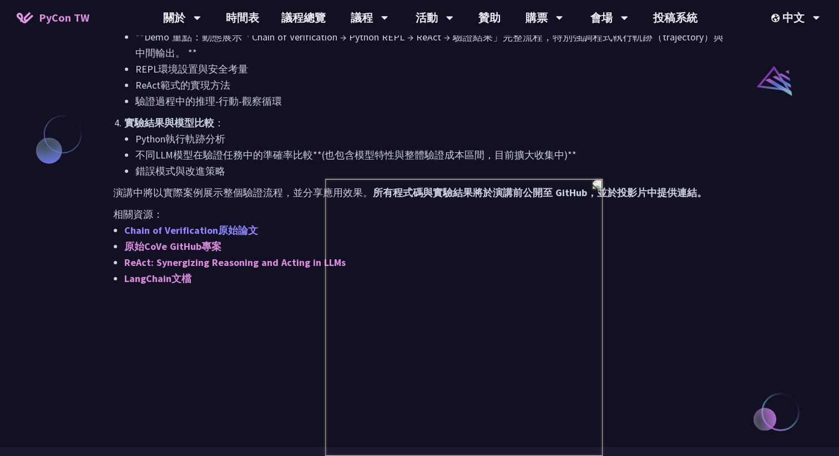
click at [250, 231] on link "Chain of Verification原始論文" at bounding box center [191, 230] width 134 height 13
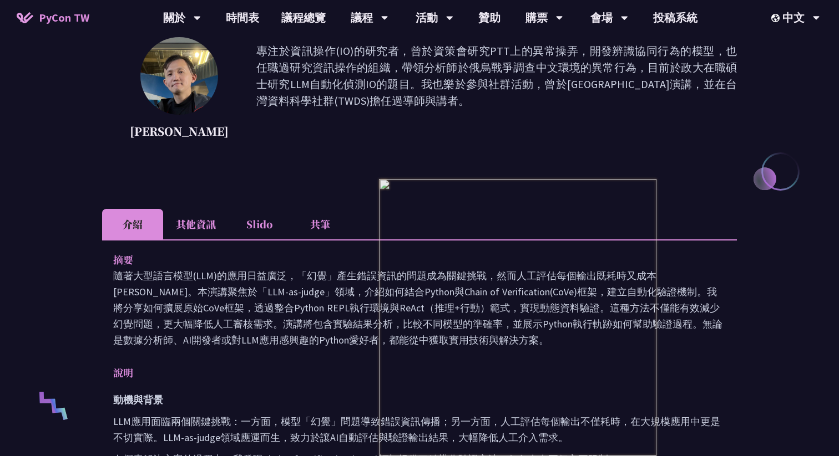
scroll to position [0, 0]
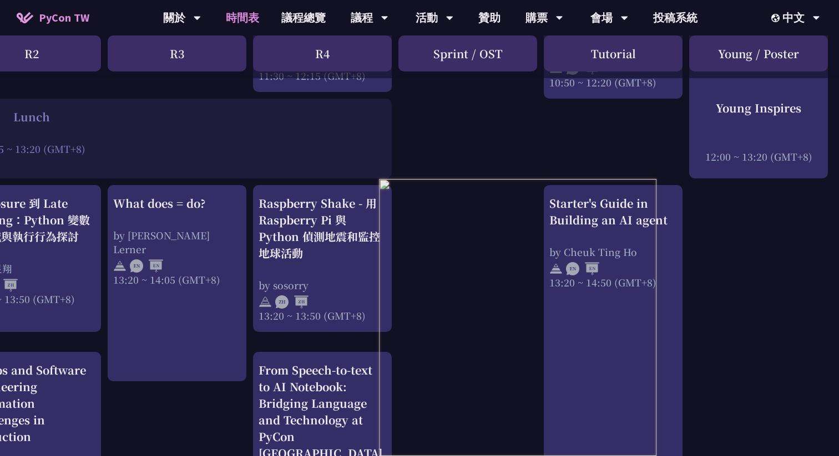
scroll to position [827, 339]
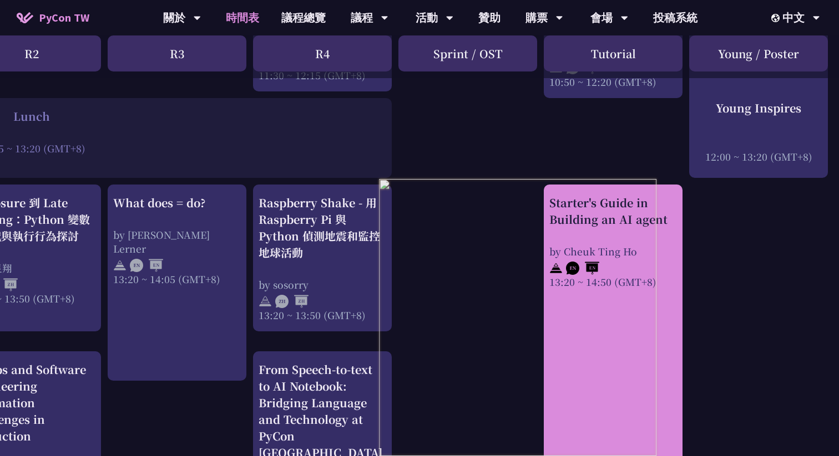
click at [598, 210] on div "Starter's Guide in Building an AI agent" at bounding box center [613, 211] width 128 height 33
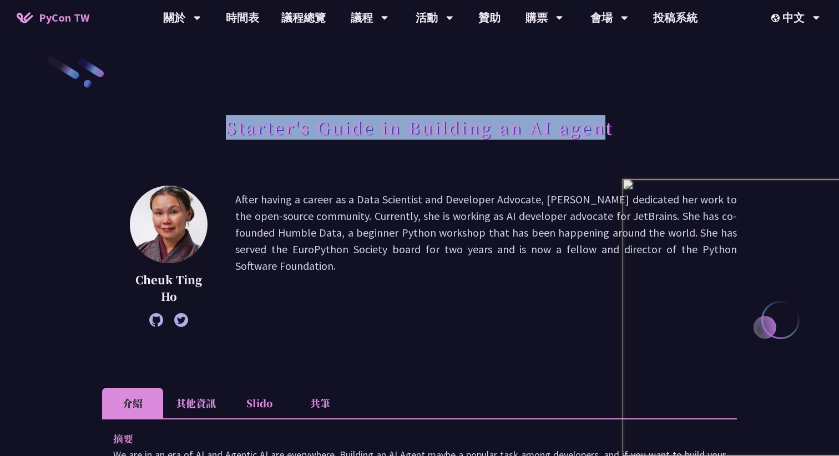
drag, startPoint x: 227, startPoint y: 127, endPoint x: 606, endPoint y: 134, distance: 379.4
click at [606, 134] on h1 "Starter's Guide in Building an AI agent" at bounding box center [419, 127] width 387 height 33
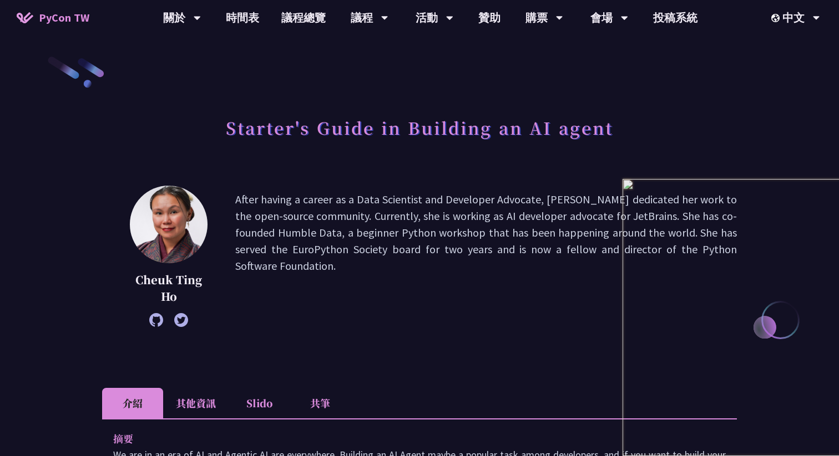
click at [614, 135] on div "Starter's Guide in Building an AI agent" at bounding box center [419, 140] width 635 height 58
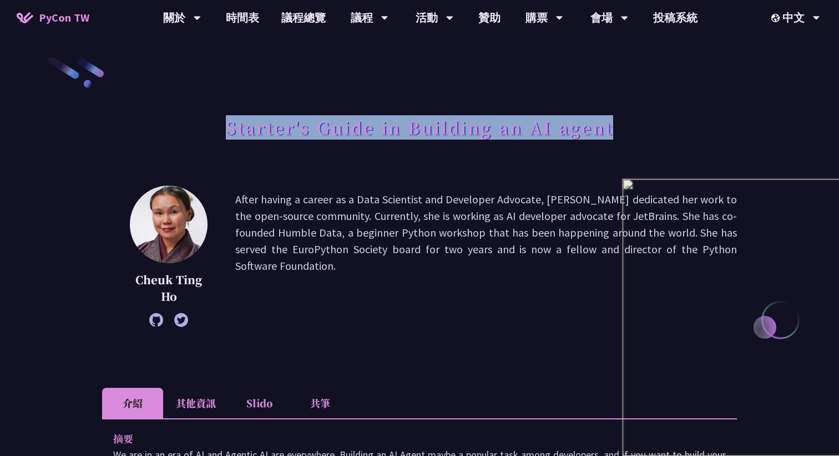
drag, startPoint x: 229, startPoint y: 130, endPoint x: 615, endPoint y: 135, distance: 386.6
click at [615, 135] on div "Starter's Guide in Building an AI agent" at bounding box center [419, 140] width 635 height 58
copy h1 "Starter's Guide in Building an AI agent"
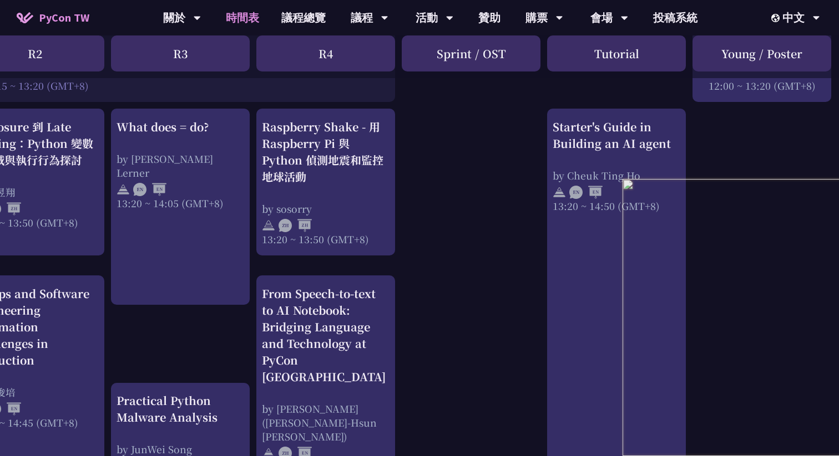
scroll to position [903, 336]
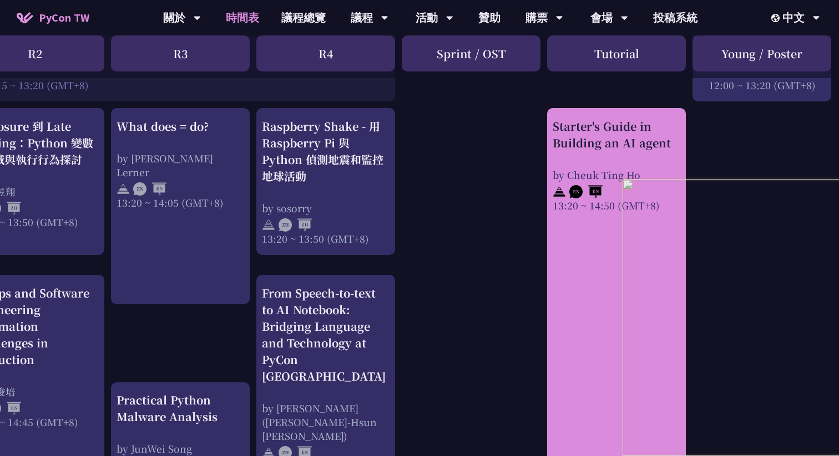
click at [631, 176] on div "by Cheuk Ting Ho" at bounding box center [616, 175] width 128 height 14
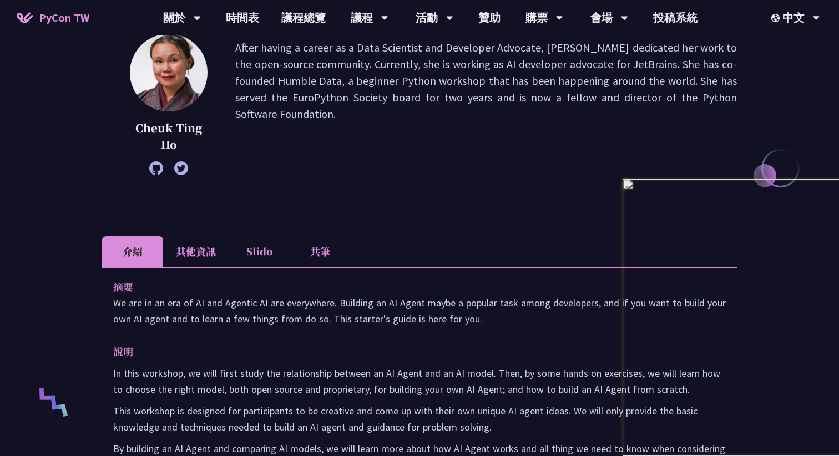
scroll to position [153, 0]
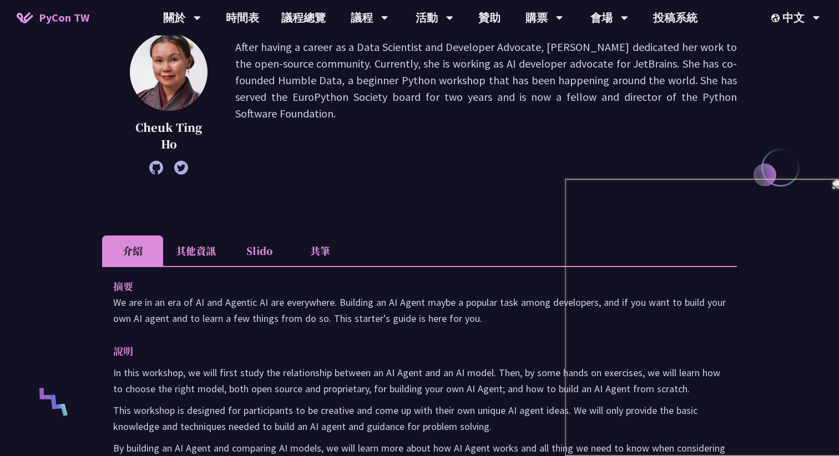
click at [194, 255] on li "其他資訊" at bounding box center [195, 251] width 65 height 31
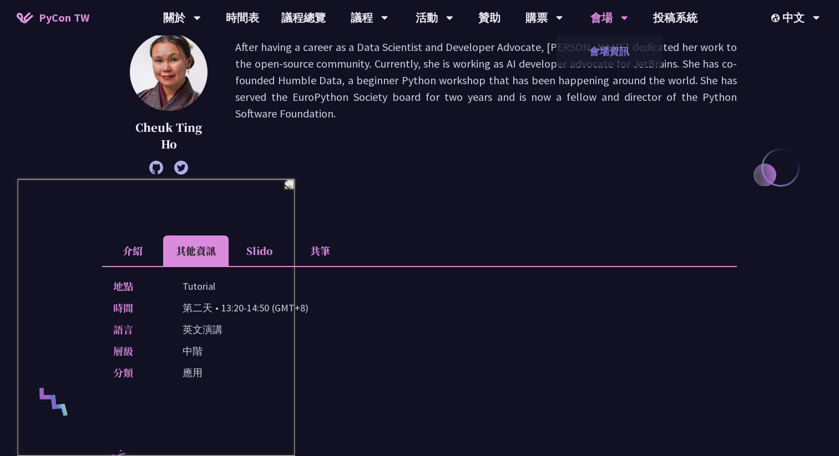
click at [623, 48] on link "會場資訊" at bounding box center [609, 51] width 106 height 26
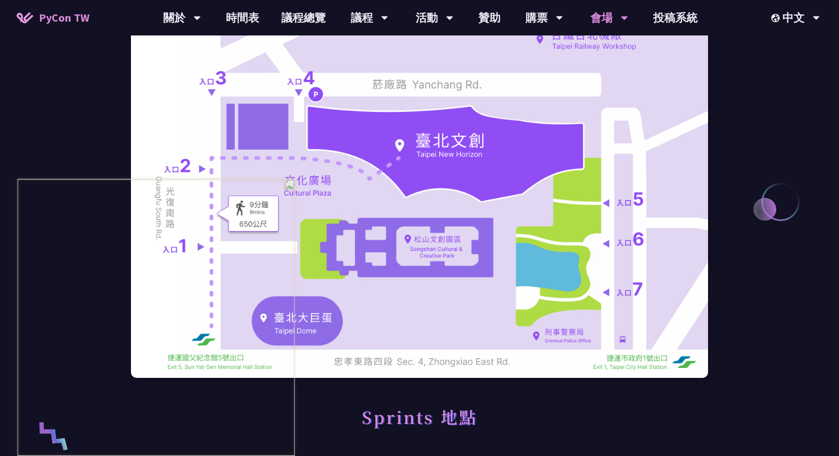
scroll to position [120, 0]
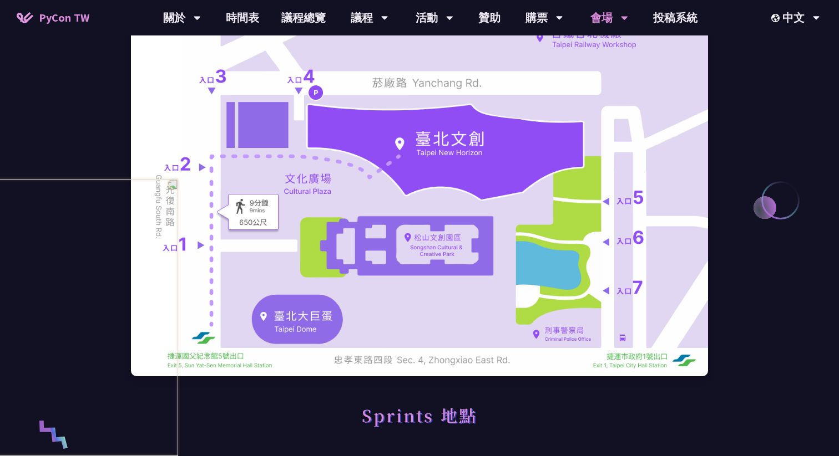
click at [322, 254] on img at bounding box center [419, 196] width 577 height 361
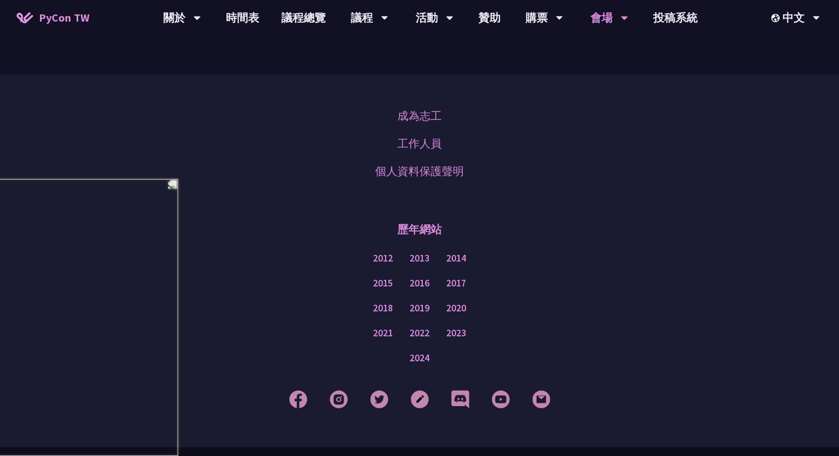
scroll to position [1570, 0]
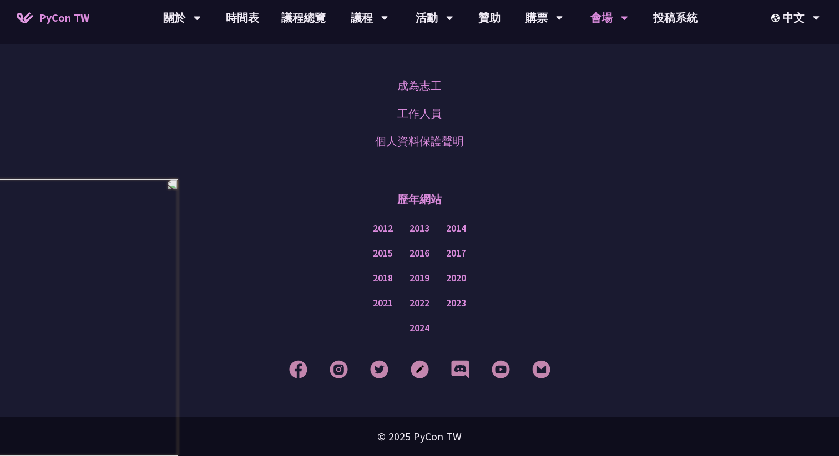
scroll to position [153, 0]
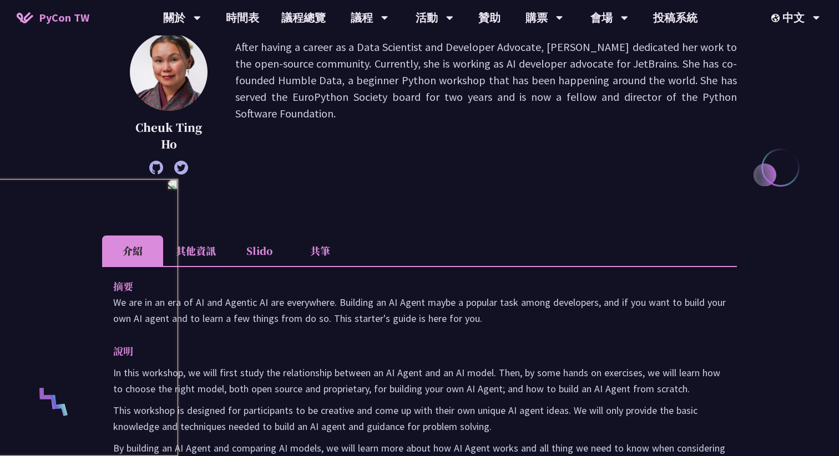
click at [205, 249] on li "其他資訊" at bounding box center [195, 251] width 65 height 31
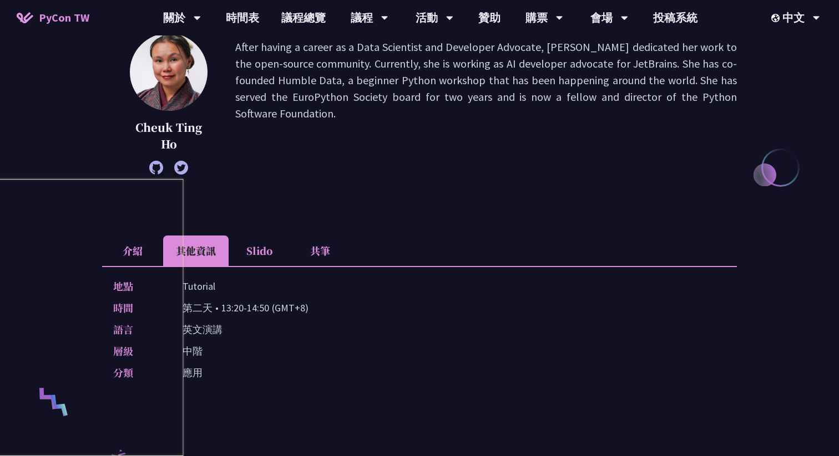
click at [133, 254] on li "介紹" at bounding box center [132, 251] width 61 height 31
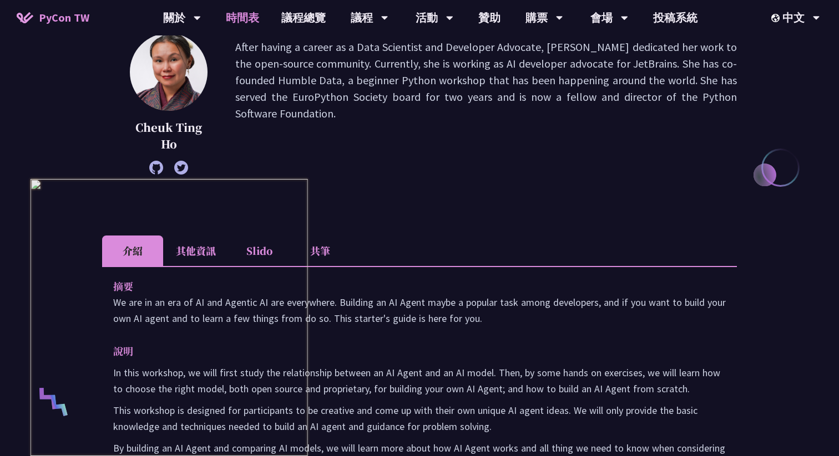
click at [232, 16] on link "時間表" at bounding box center [242, 17] width 55 height 35
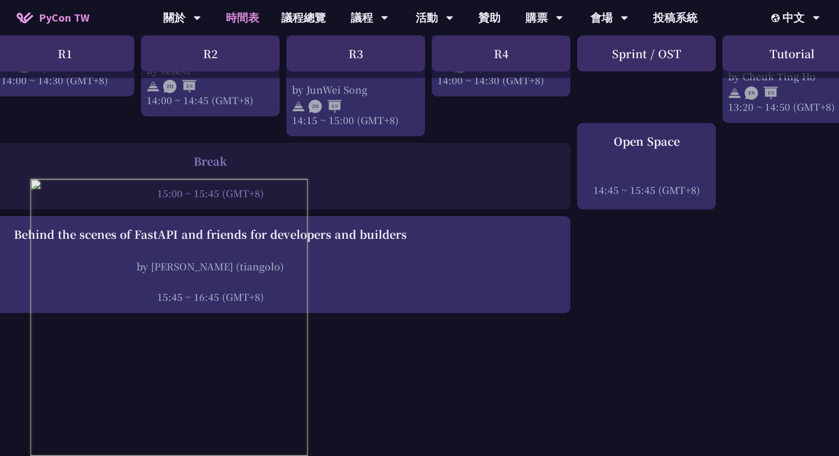
scroll to position [1290, 0]
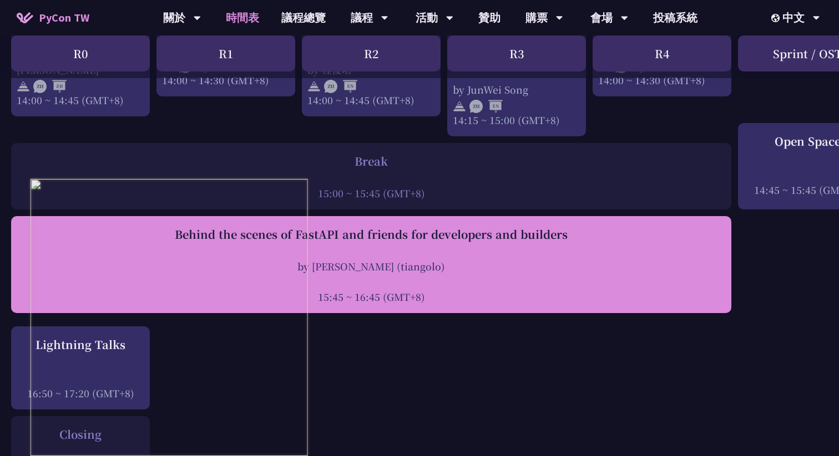
click at [459, 226] on div "Behind the scenes of FastAPI and friends for developers and builders" at bounding box center [371, 234] width 709 height 17
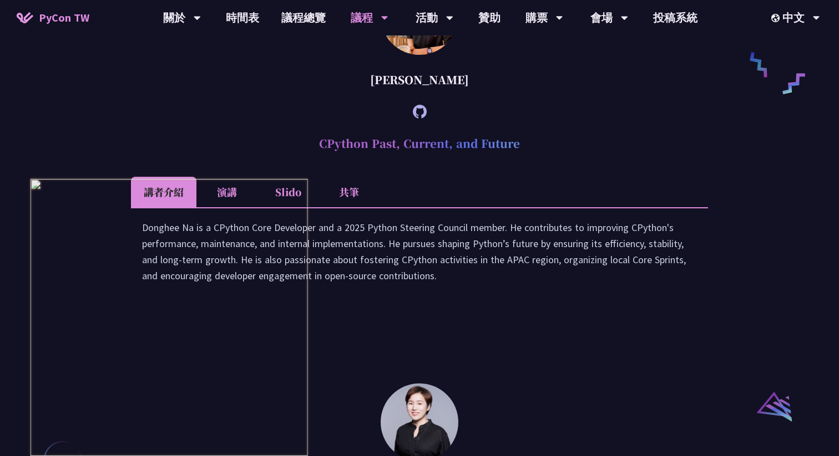
scroll to position [887, 0]
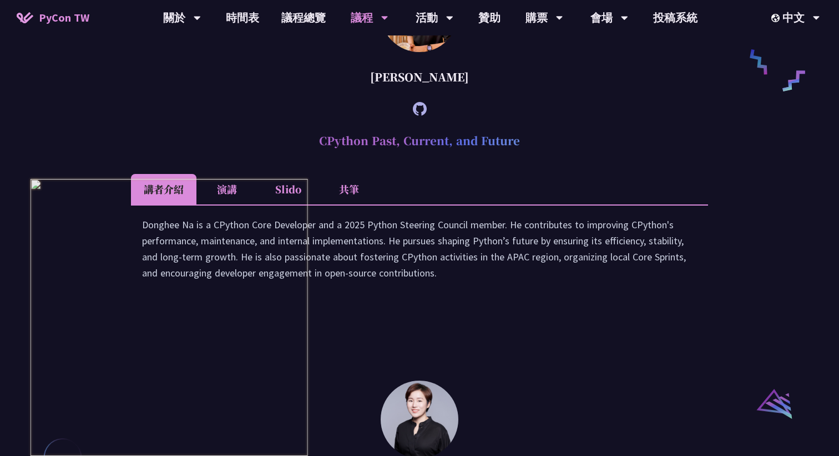
click at [216, 205] on li "演講" at bounding box center [226, 189] width 61 height 31
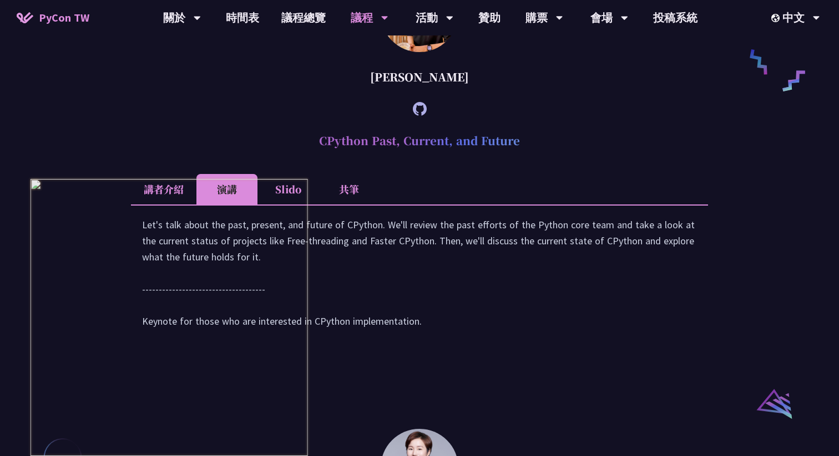
click at [157, 203] on li "講者介紹" at bounding box center [163, 189] width 65 height 31
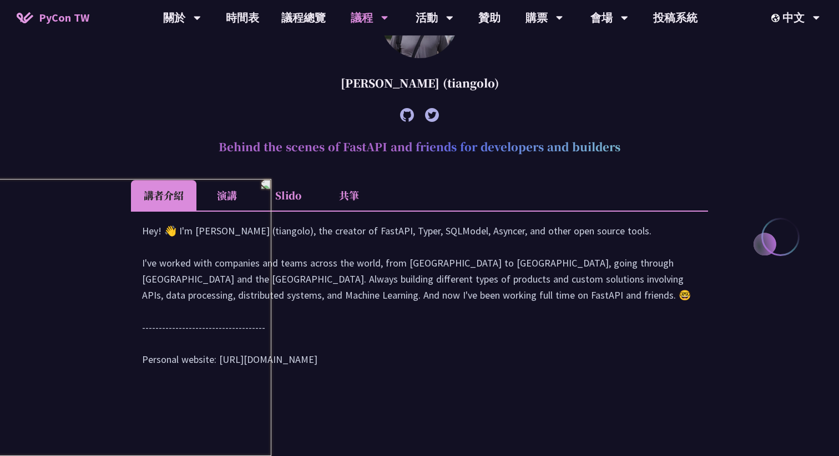
scroll to position [400, 0]
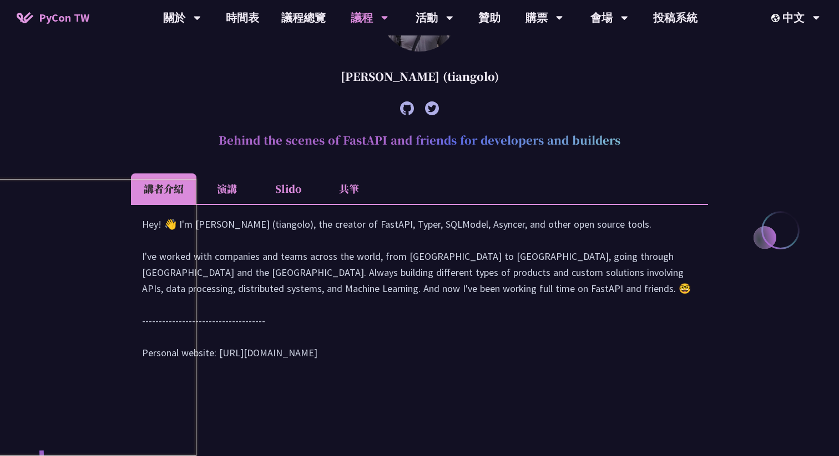
drag, startPoint x: 219, startPoint y: 141, endPoint x: 622, endPoint y: 139, distance: 403.8
click at [622, 139] on h2 "Behind the scenes of FastAPI and friends for developers and builders" at bounding box center [419, 140] width 577 height 33
copy h2 "Behind the scenes of FastAPI and friends for developers and builders"
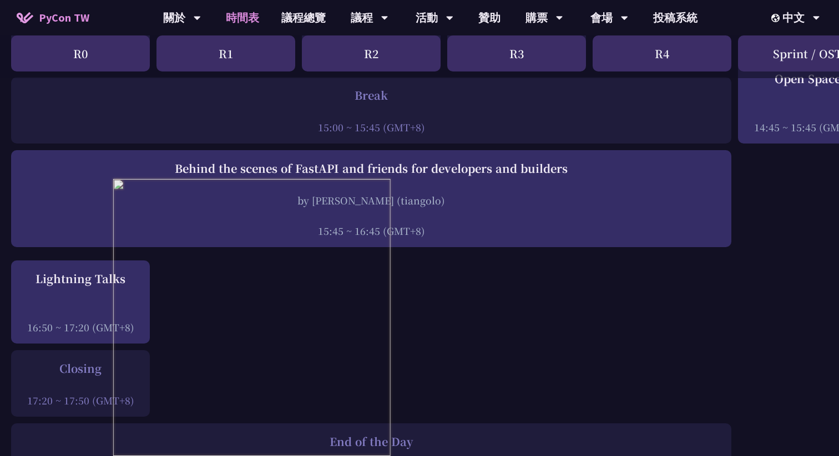
scroll to position [1361, 0]
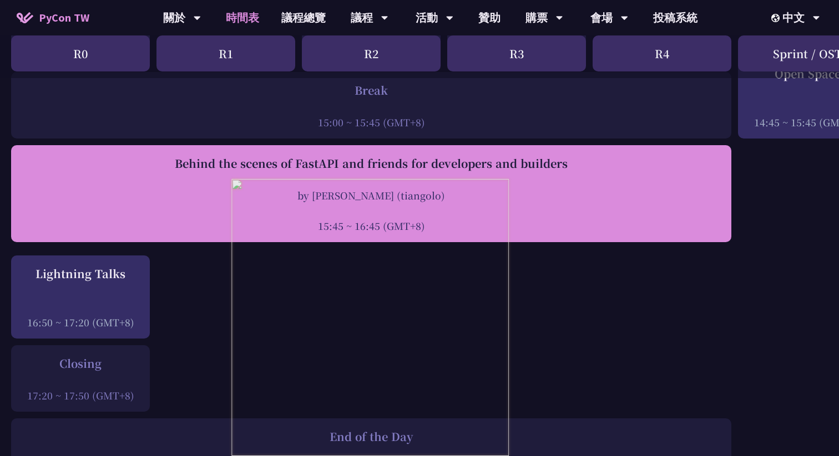
click at [341, 166] on div "Behind the scenes of FastAPI and friends for developers and builders by [PERSON…" at bounding box center [371, 194] width 709 height 78
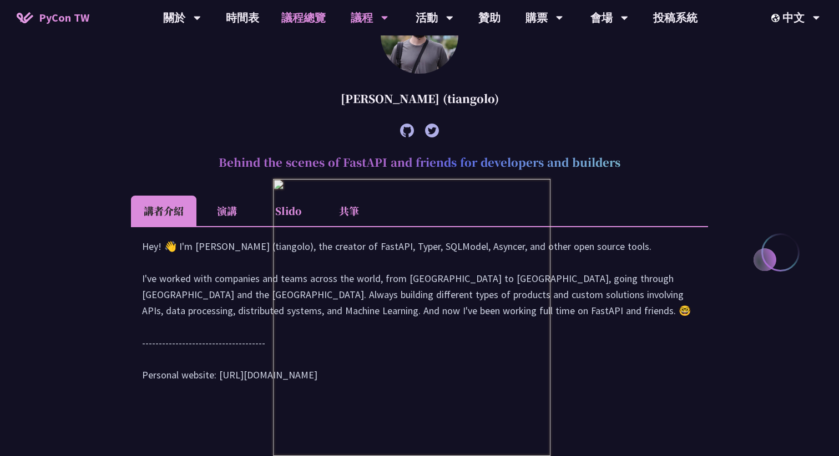
scroll to position [321, 0]
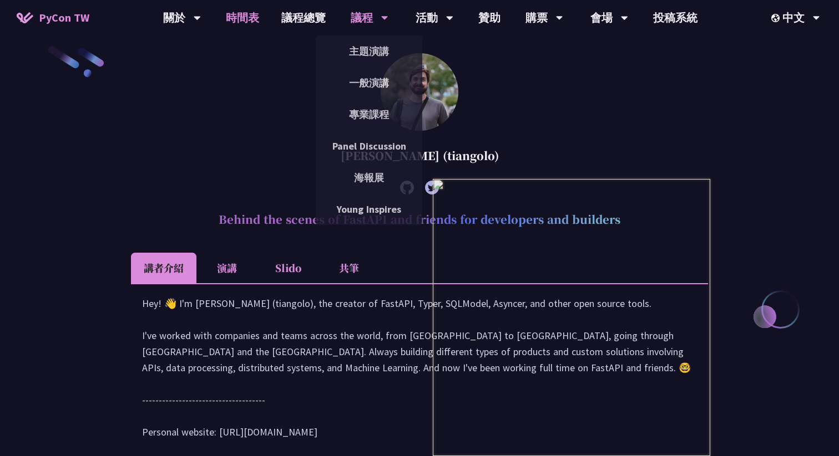
click at [247, 18] on link "時間表" at bounding box center [242, 17] width 55 height 35
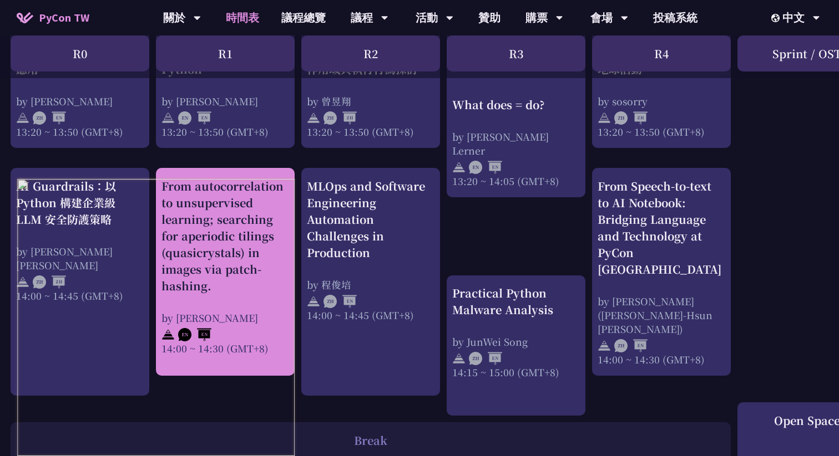
scroll to position [1016, 1]
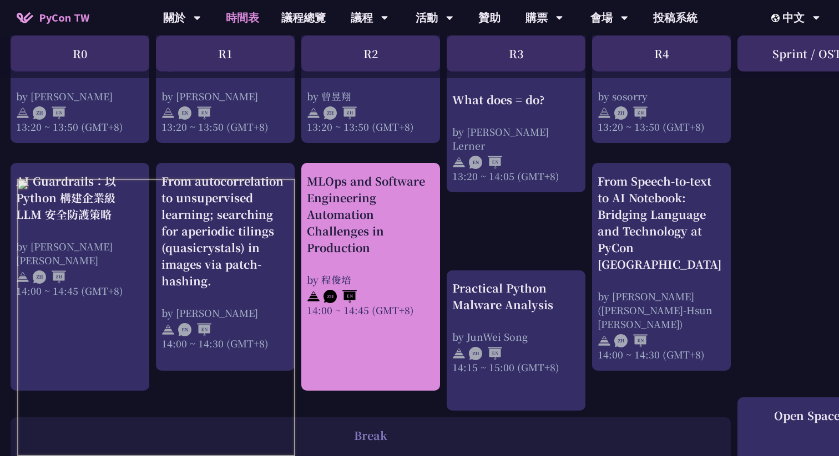
click at [394, 194] on div "MLOps and Software Engineering Automation Challenges in Production" at bounding box center [371, 214] width 128 height 83
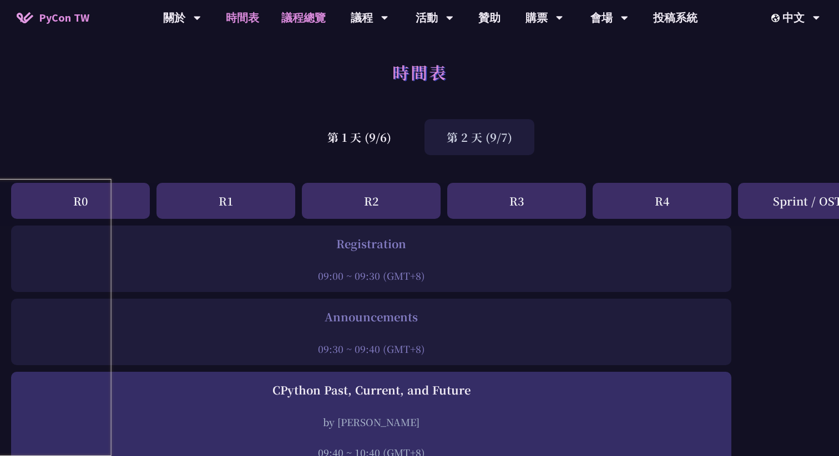
click at [300, 21] on link "議程總覽" at bounding box center [303, 17] width 67 height 35
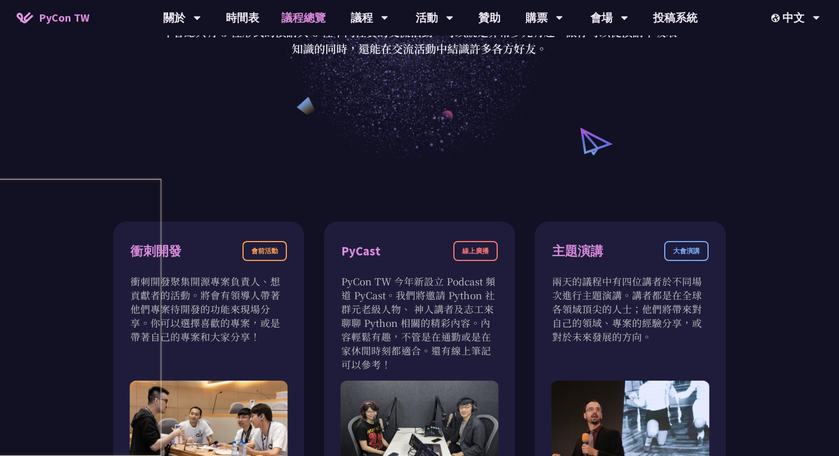
scroll to position [348, 0]
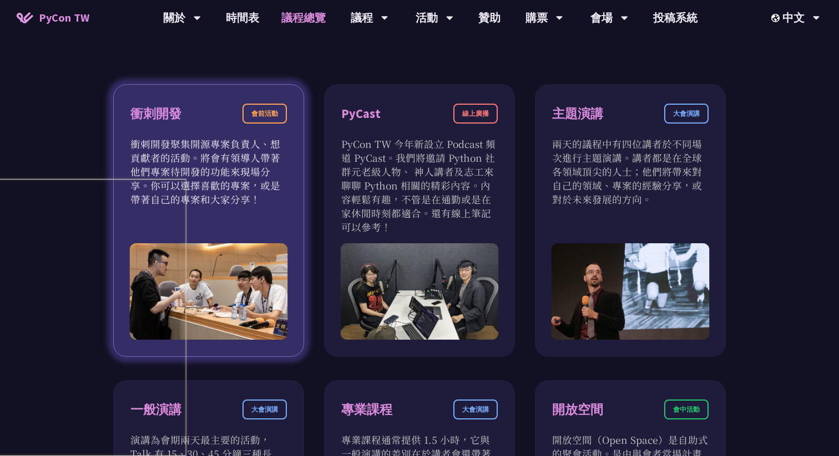
click at [150, 121] on div "衝刺開發" at bounding box center [155, 113] width 51 height 19
click at [204, 231] on div "衝刺開發 會前活動 衝刺開發聚集開源專案負責人、想貢獻者的活動。將會有領導人帶著他們專案待開發的功能來現場分享。你可以選擇喜歡的專案，或是帶著自己的專案和大家…" at bounding box center [208, 220] width 191 height 273
click at [234, 298] on img at bounding box center [209, 291] width 158 height 97
click at [258, 114] on div "會前活動" at bounding box center [264, 114] width 44 height 20
click at [238, 255] on img at bounding box center [209, 291] width 158 height 97
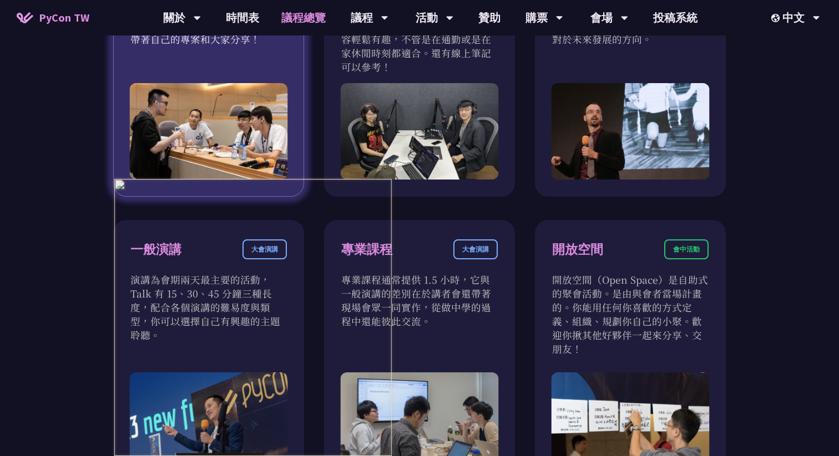
scroll to position [287, 0]
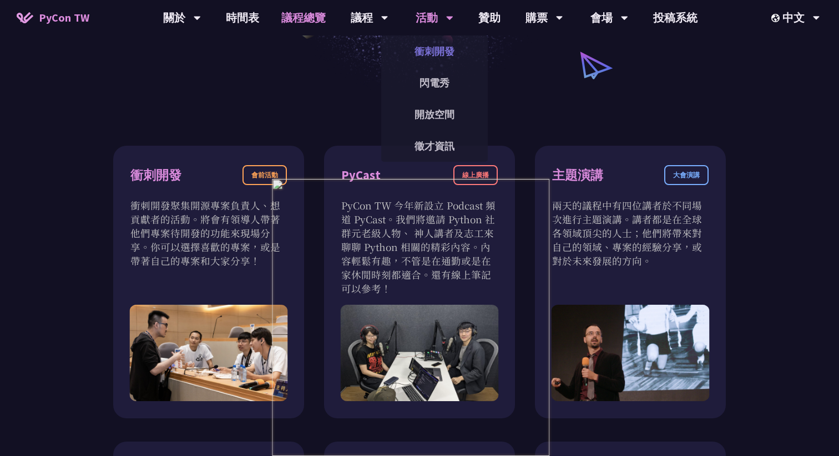
click at [432, 58] on link "衝刺開發" at bounding box center [434, 51] width 106 height 26
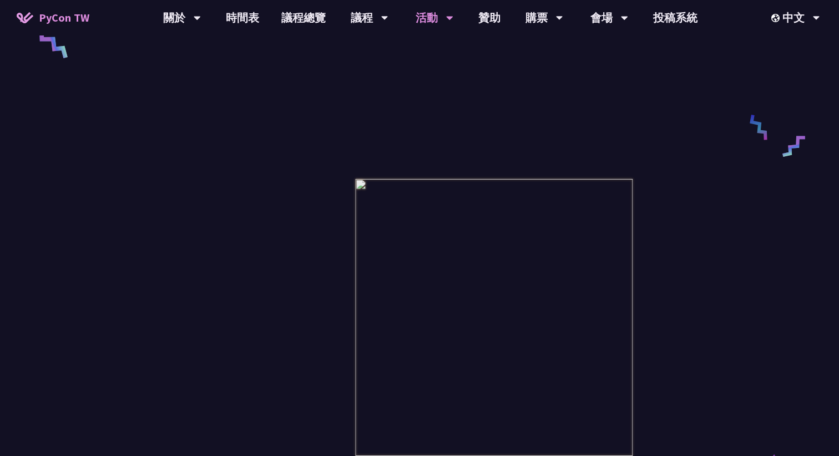
scroll to position [545, 0]
